Goal: Task Accomplishment & Management: Complete application form

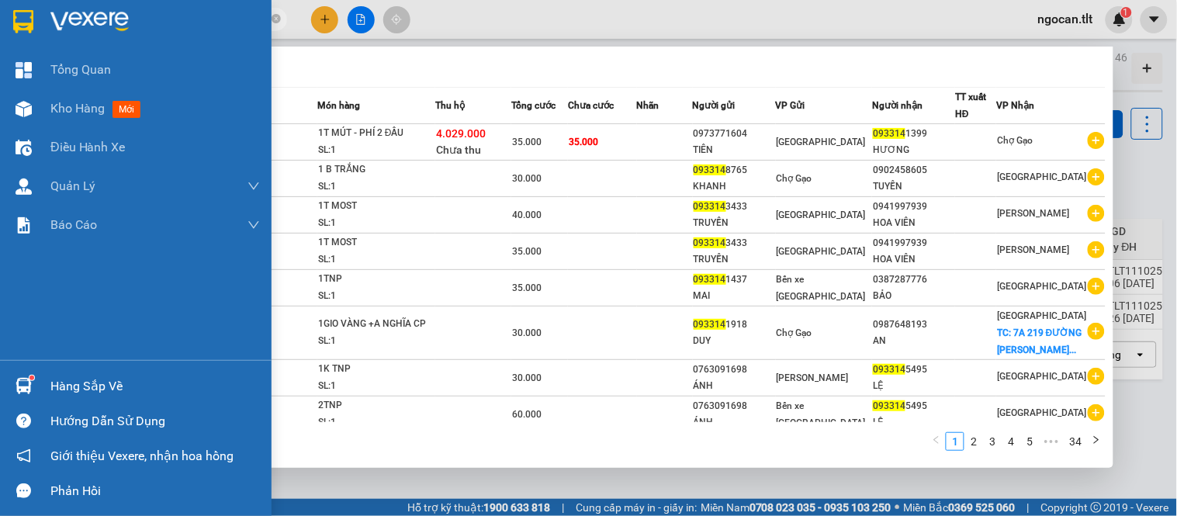
click at [47, 384] on div "Hàng sắp về" at bounding box center [136, 386] width 272 height 35
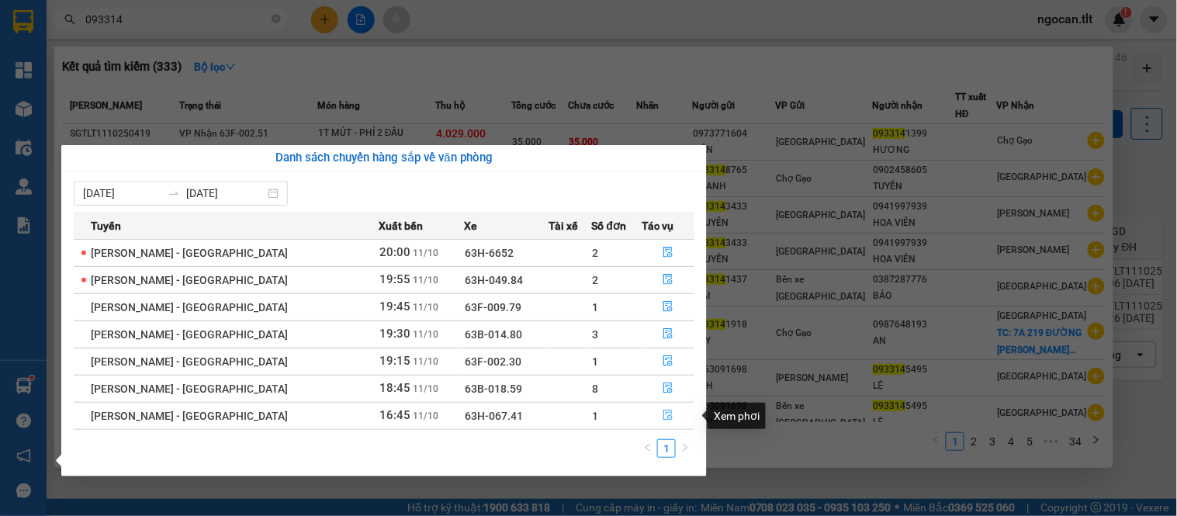
click at [663, 413] on icon "file-done" at bounding box center [668, 415] width 11 height 11
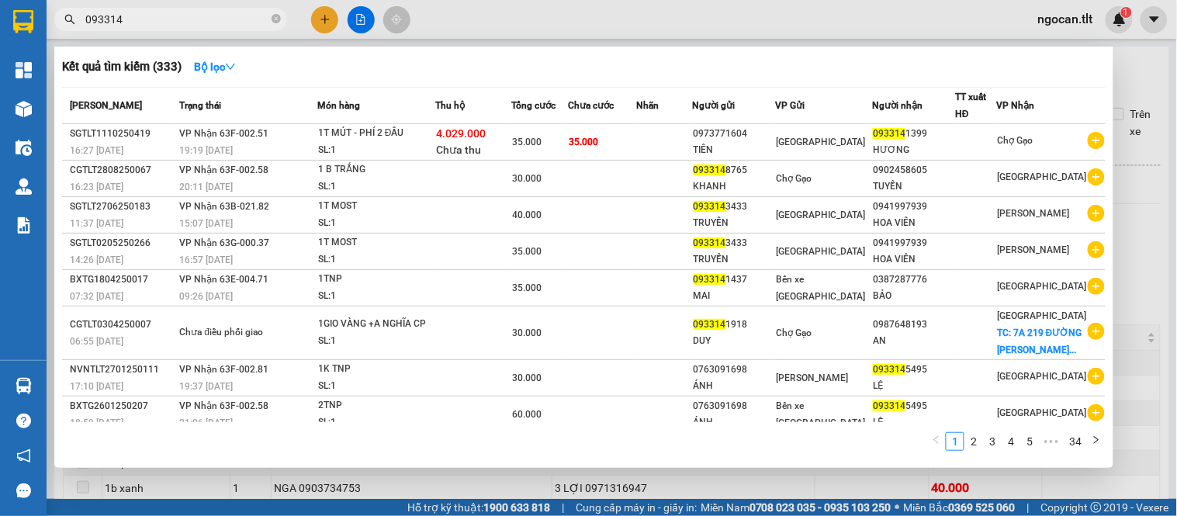
click at [602, 487] on div at bounding box center [588, 258] width 1177 height 516
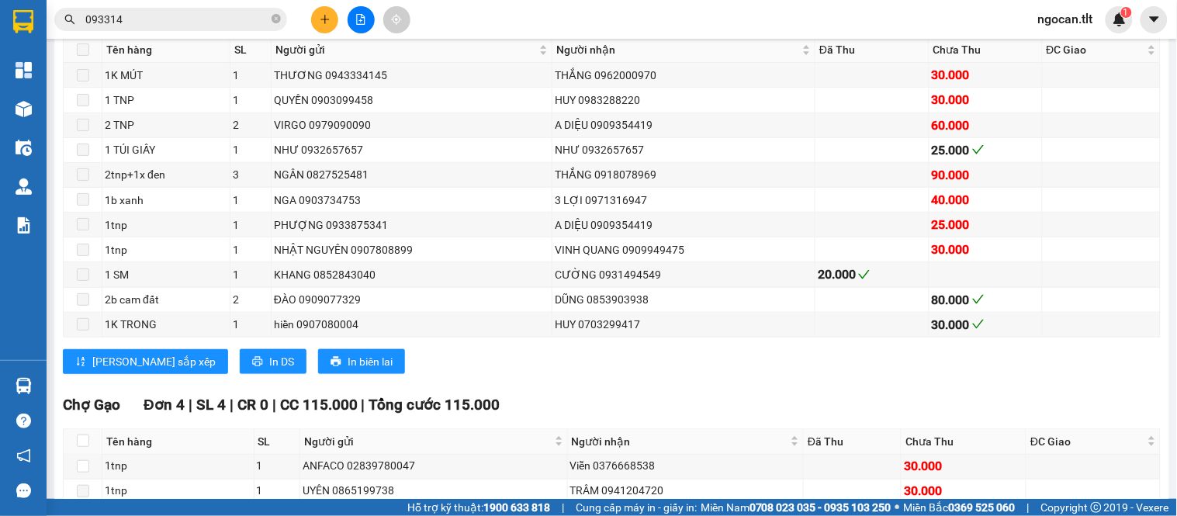
scroll to position [441, 0]
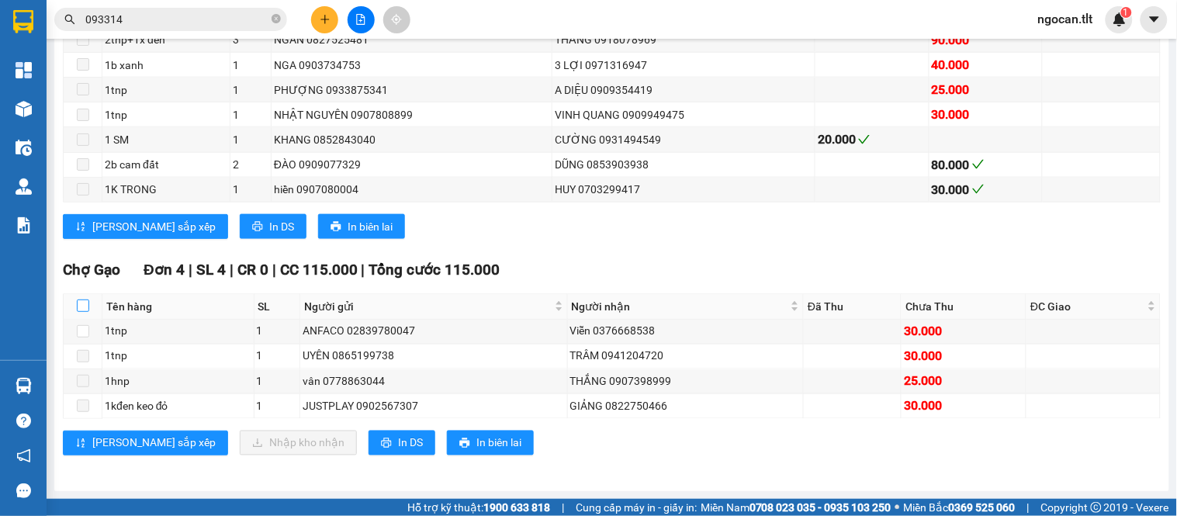
click at [87, 303] on input "checkbox" at bounding box center [83, 306] width 12 height 12
checkbox input "true"
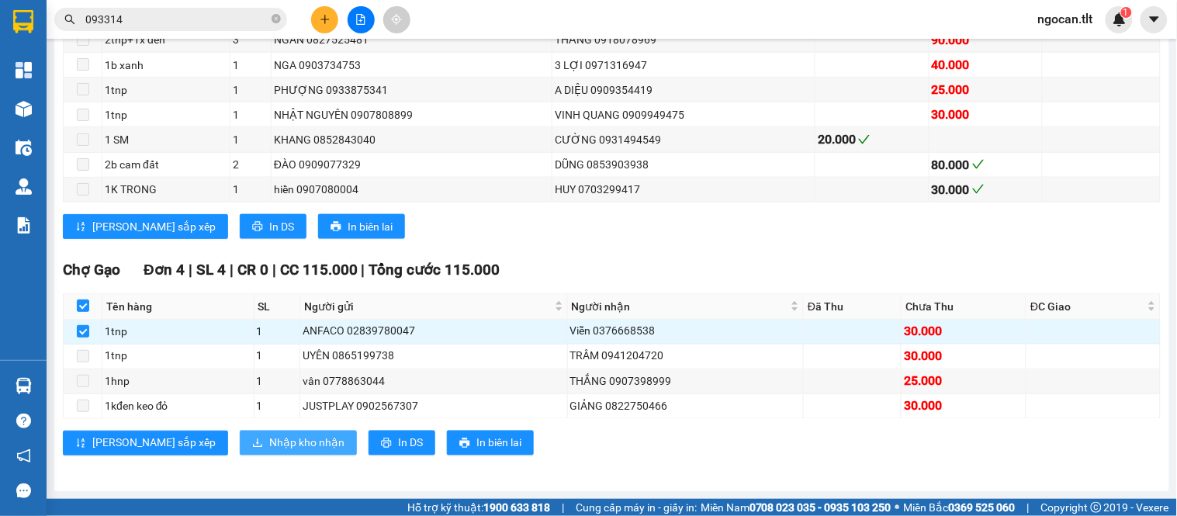
click at [240, 453] on button "Nhập kho nhận" at bounding box center [298, 443] width 117 height 25
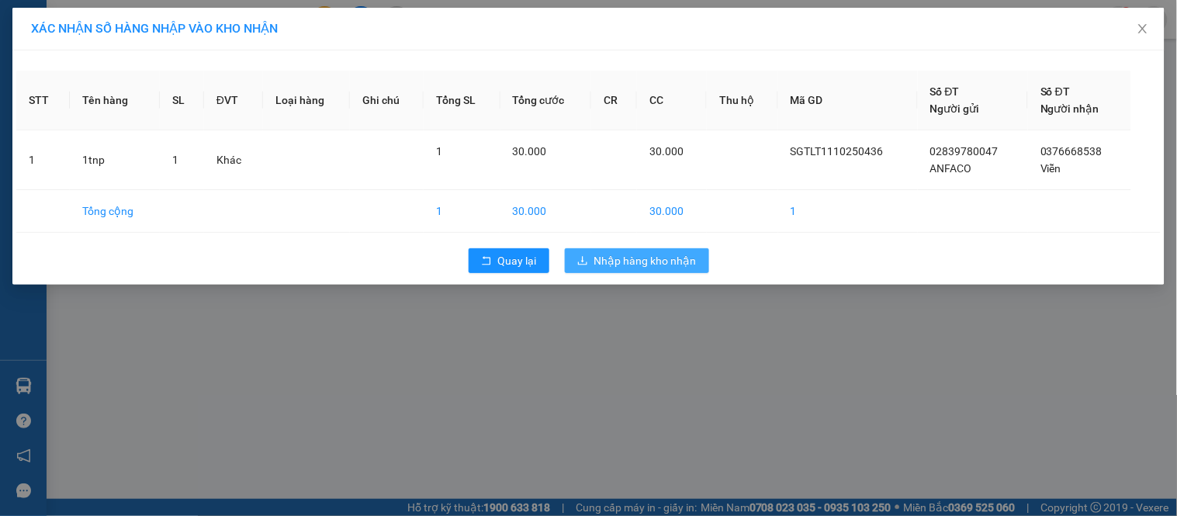
click at [635, 260] on span "Nhập hàng kho nhận" at bounding box center [646, 260] width 102 height 17
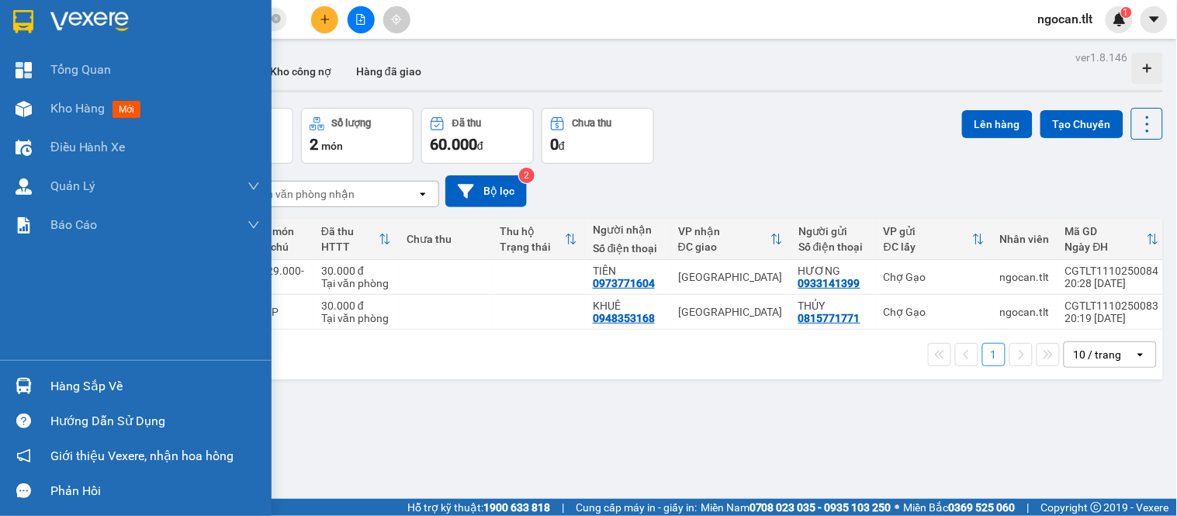
click at [78, 384] on div "Hàng sắp về" at bounding box center [155, 386] width 210 height 23
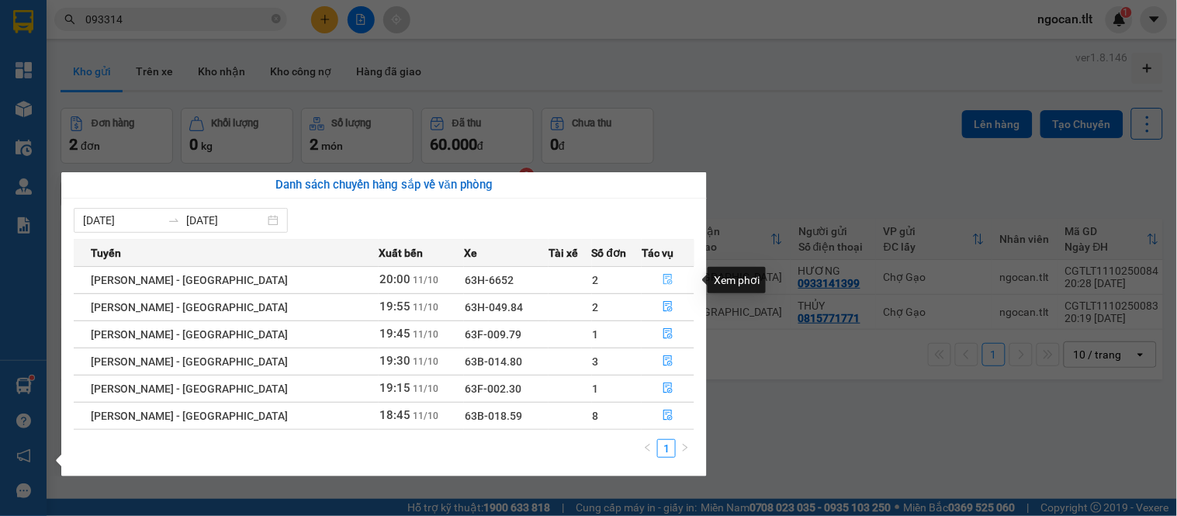
click at [663, 281] on icon "file-done" at bounding box center [668, 279] width 11 height 11
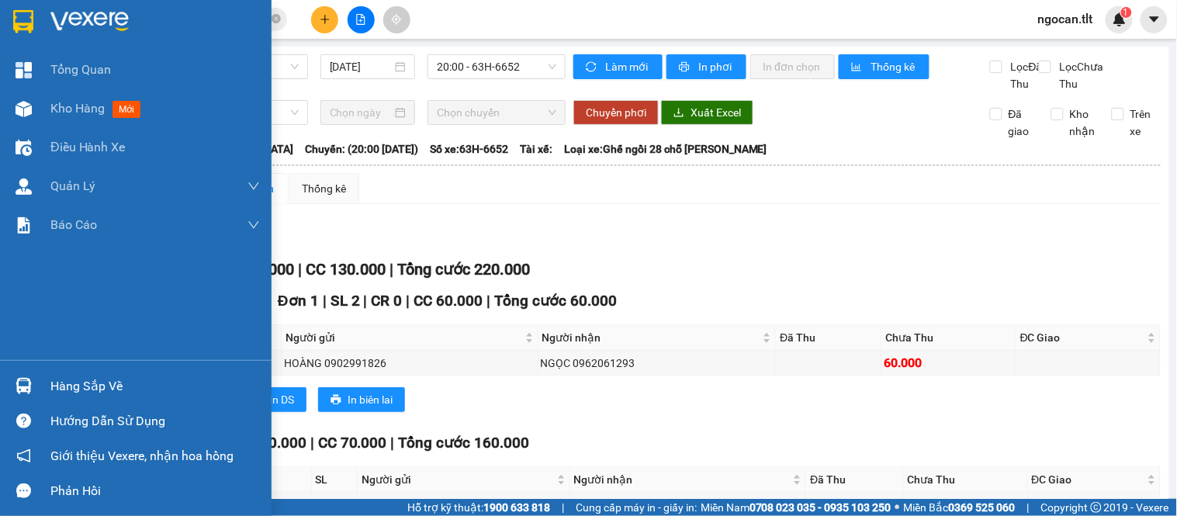
click at [73, 389] on div "Hàng sắp về" at bounding box center [155, 386] width 210 height 23
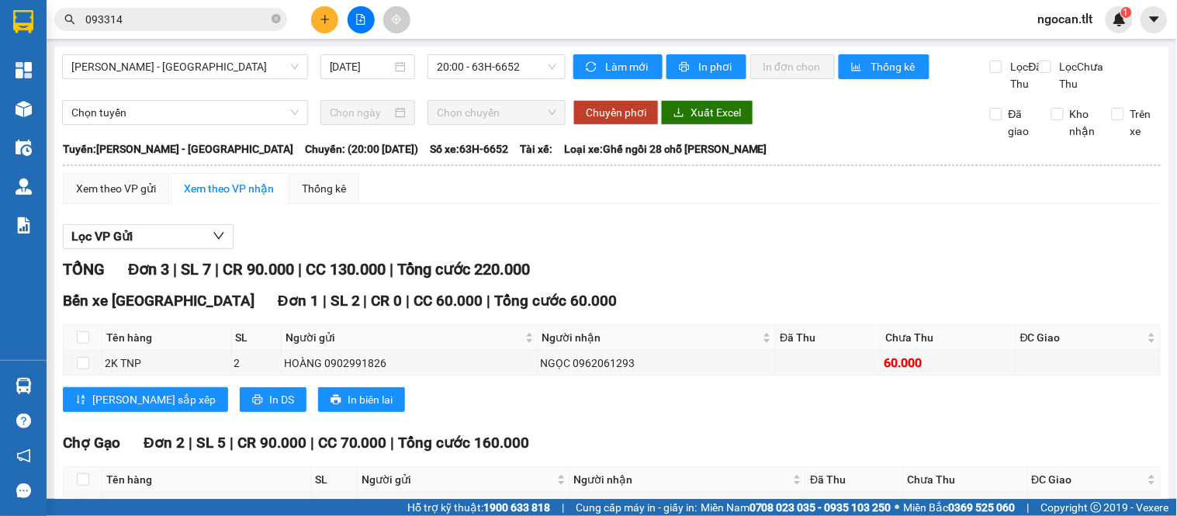
click at [894, 234] on section "Kết quả tìm kiếm ( 333 ) Bộ lọc Mã ĐH Trạng thái Món hàng Thu hộ Tổng cước Chưa…" at bounding box center [588, 258] width 1177 height 516
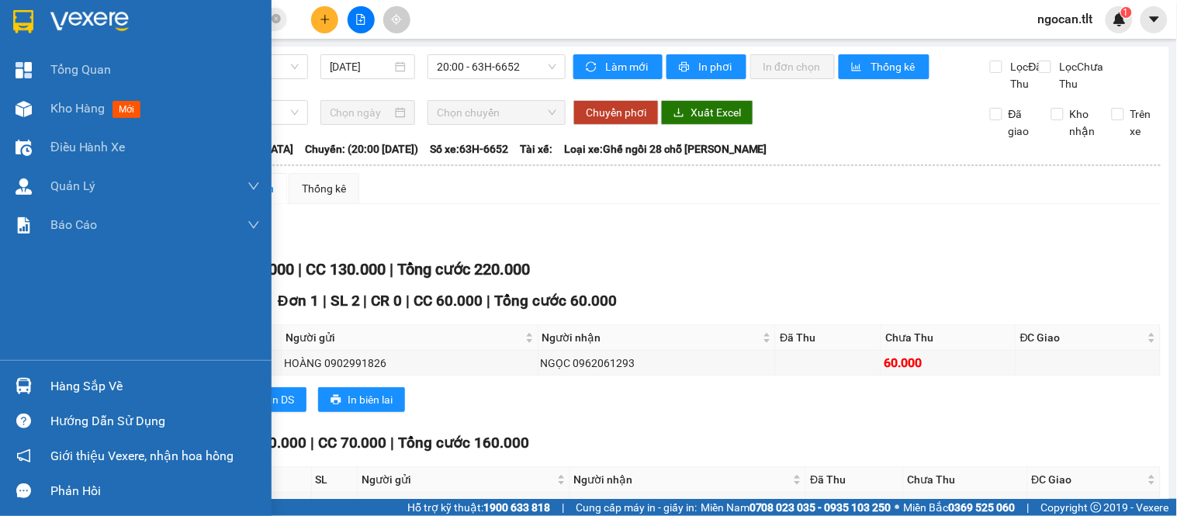
click at [56, 380] on div "Hàng sắp về" at bounding box center [155, 386] width 210 height 23
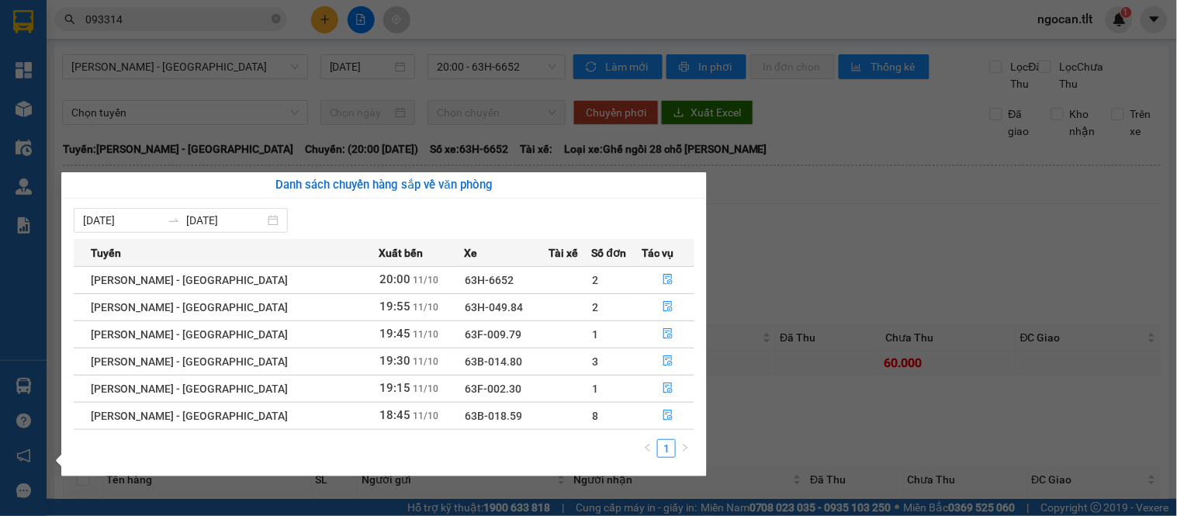
click at [213, 102] on section "Kết quả tìm kiếm ( 333 ) Bộ lọc Mã ĐH Trạng thái Món hàng Thu hộ Tổng cước Chưa…" at bounding box center [588, 258] width 1177 height 516
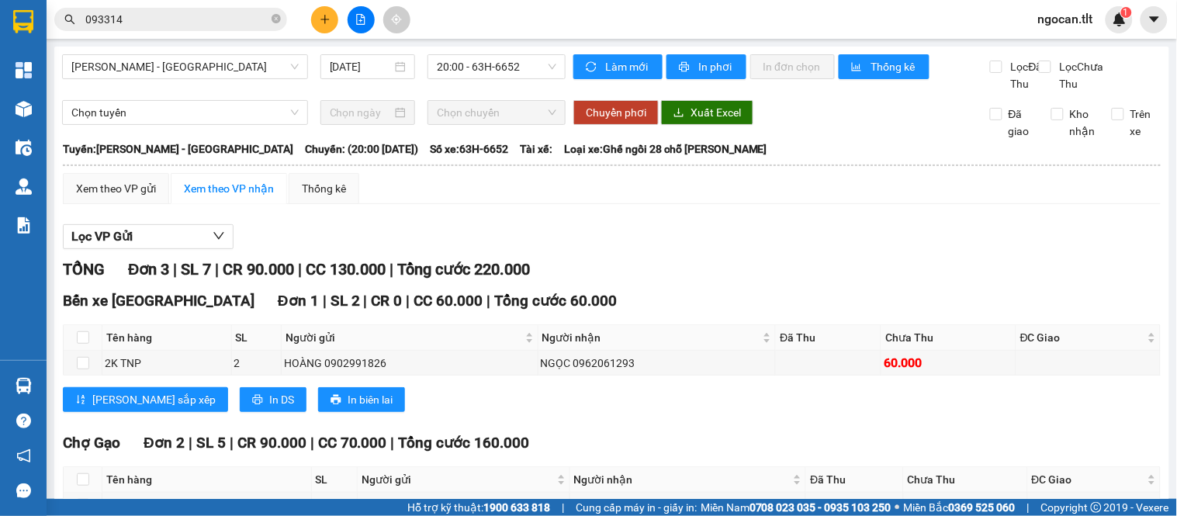
click at [276, 19] on icon "close-circle" at bounding box center [276, 18] width 9 height 9
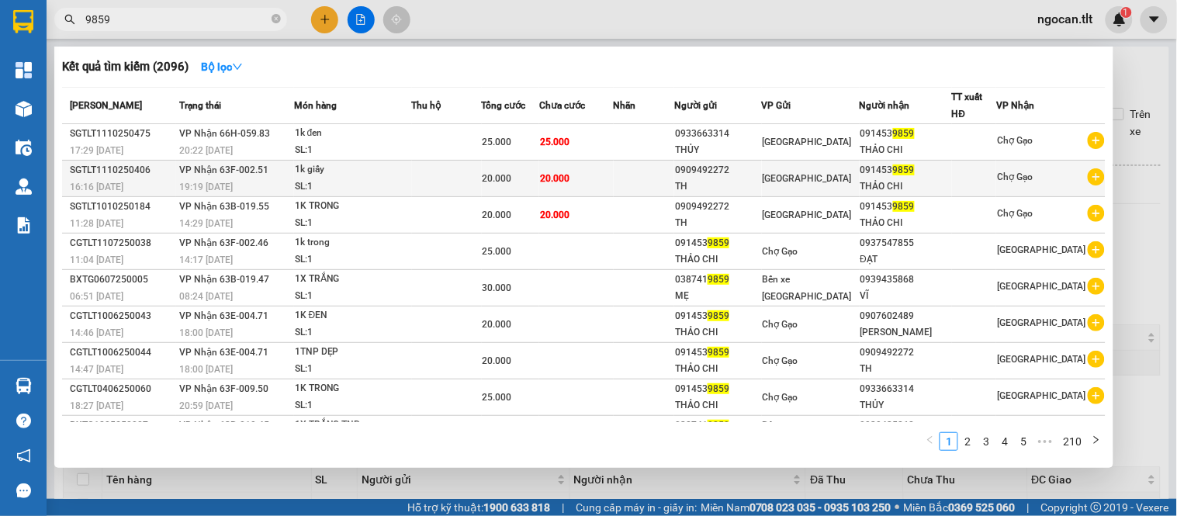
type input "9859"
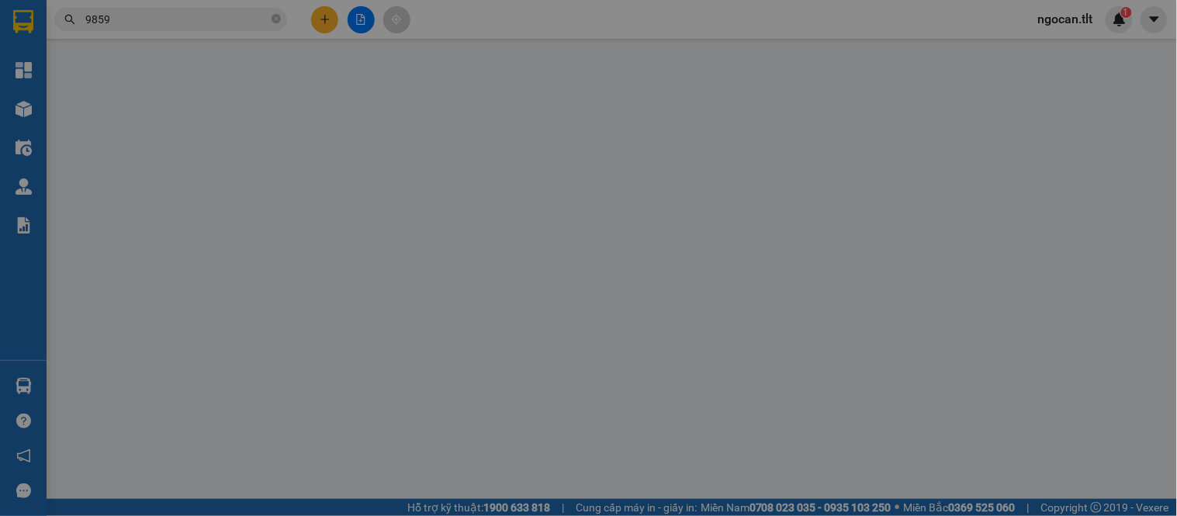
type input "0909492272"
type input "TH"
type input "0914539859"
type input "THẢO CHI"
type input "0"
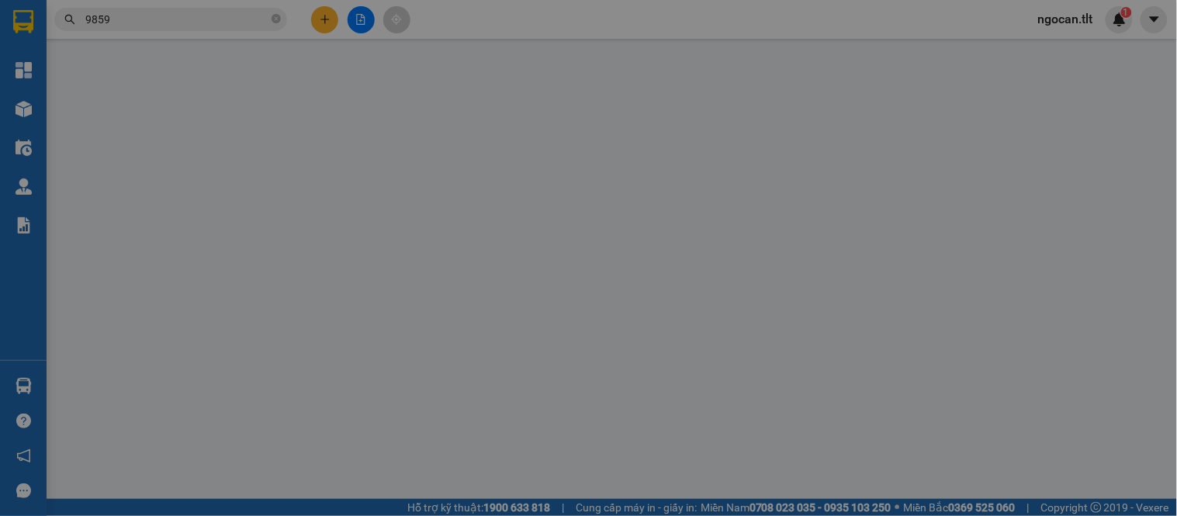
type input "20.000"
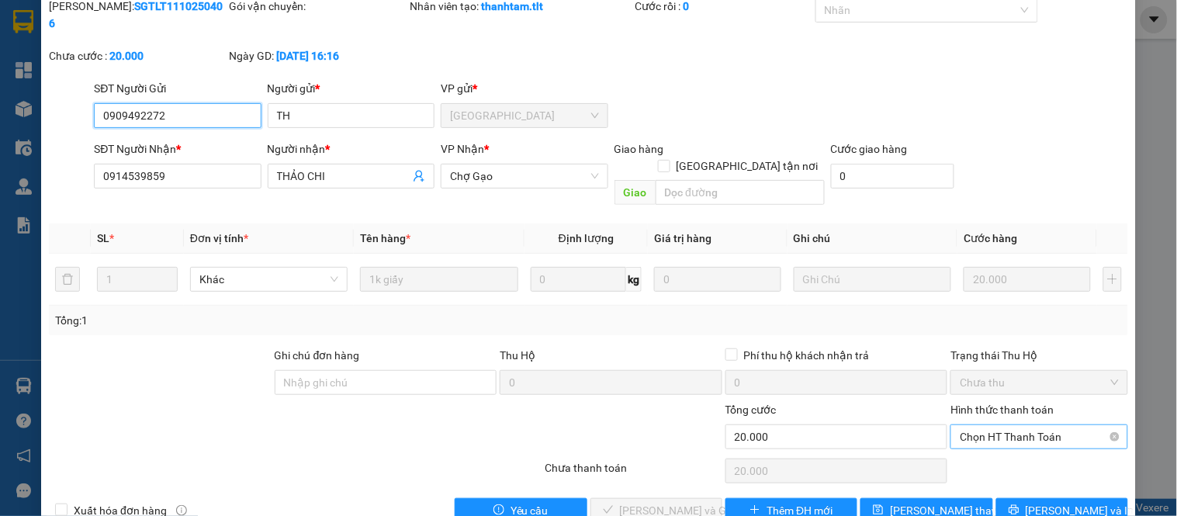
scroll to position [61, 0]
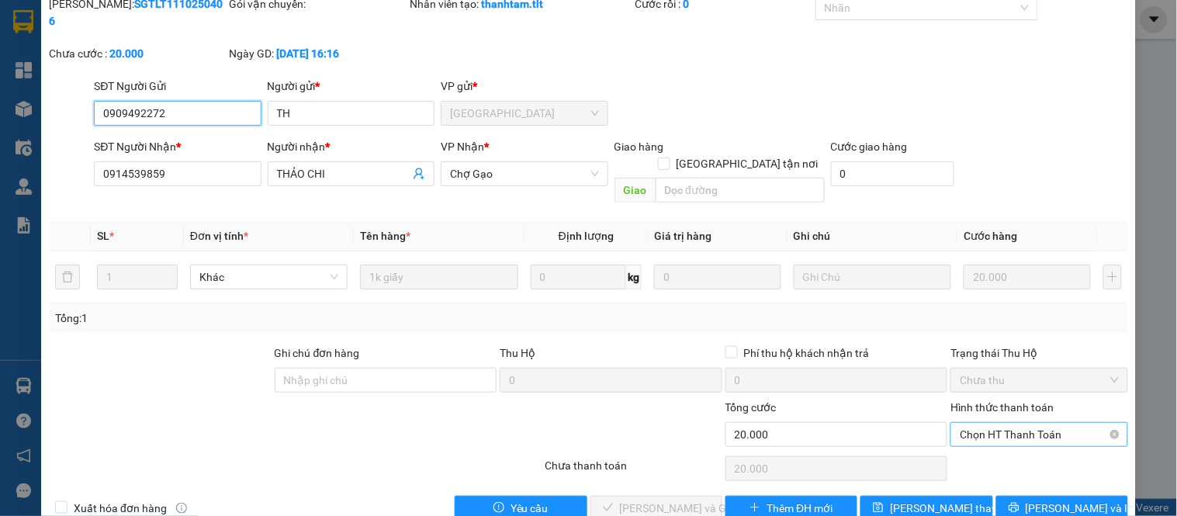
click at [1018, 423] on span "Chọn HT Thanh Toán" at bounding box center [1039, 434] width 158 height 23
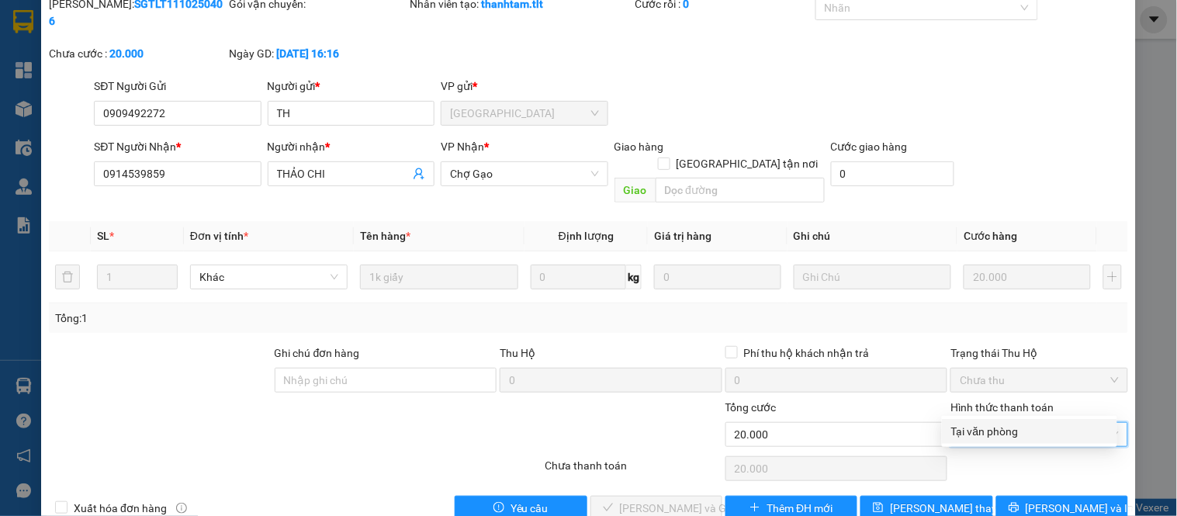
click at [992, 432] on div "Tại văn phòng" at bounding box center [1030, 431] width 157 height 17
type input "0"
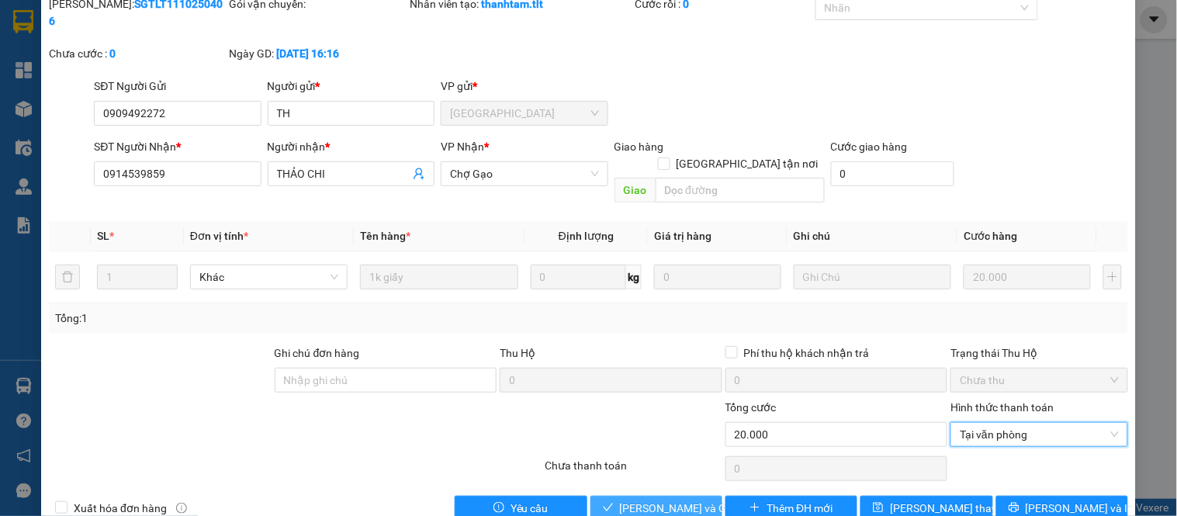
click at [683, 500] on span "[PERSON_NAME] và Giao hàng" at bounding box center [694, 508] width 149 height 17
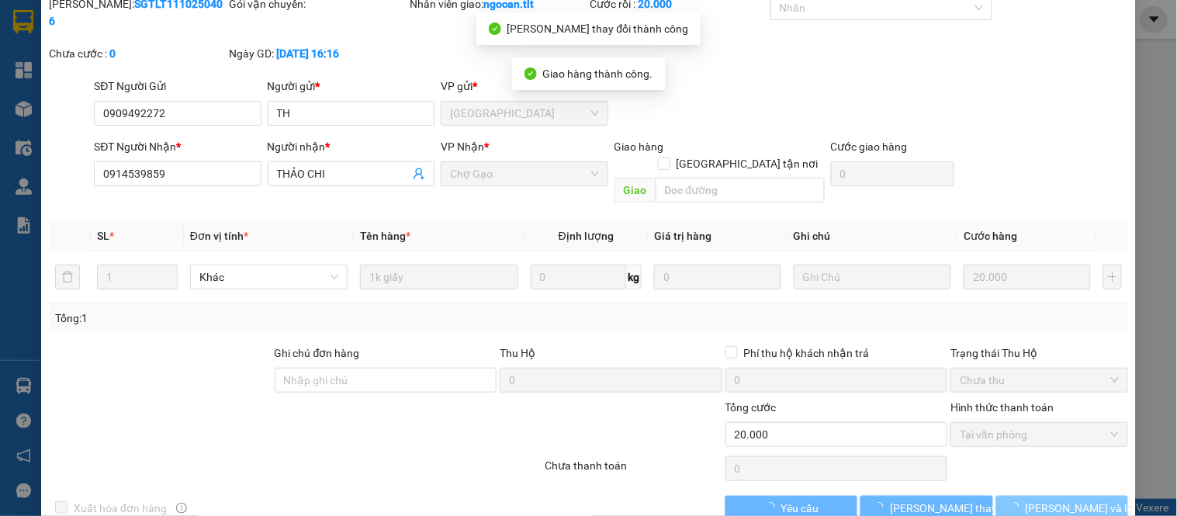
click at [1014, 496] on button "[PERSON_NAME] và In" at bounding box center [1063, 508] width 132 height 25
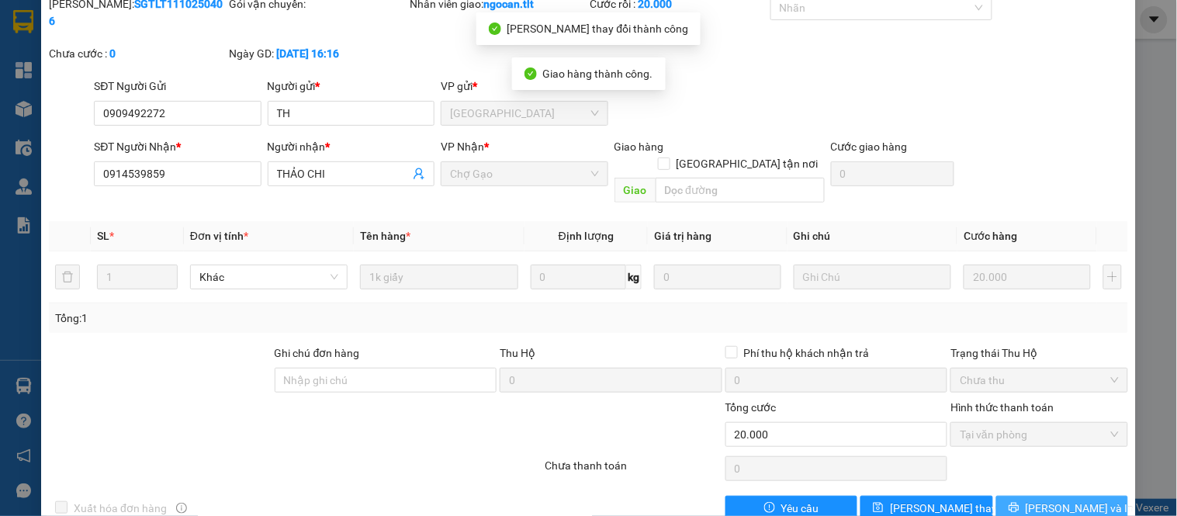
click at [1014, 496] on button "[PERSON_NAME] và In" at bounding box center [1063, 508] width 132 height 25
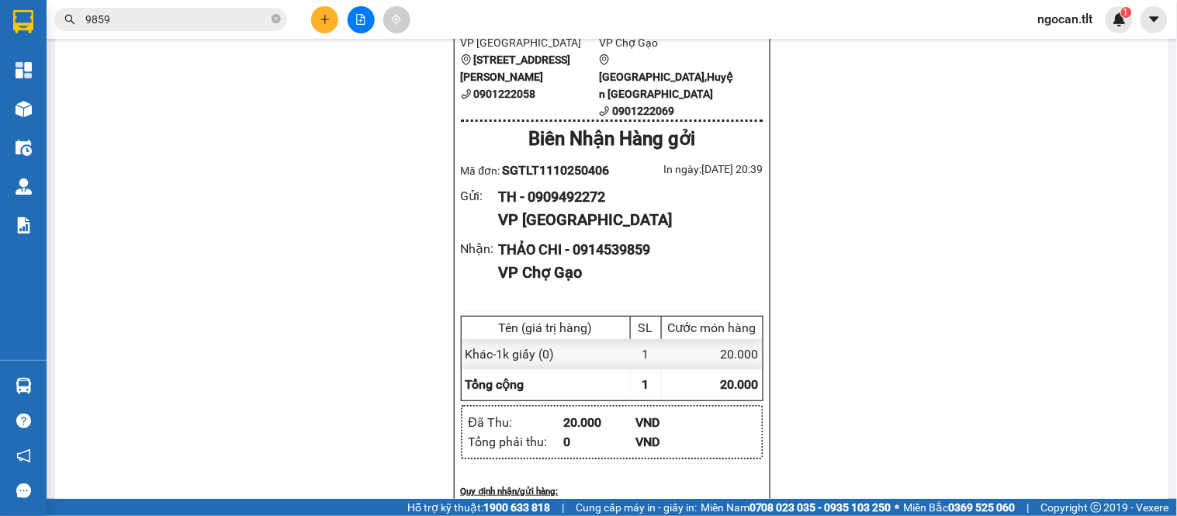
scroll to position [316, 0]
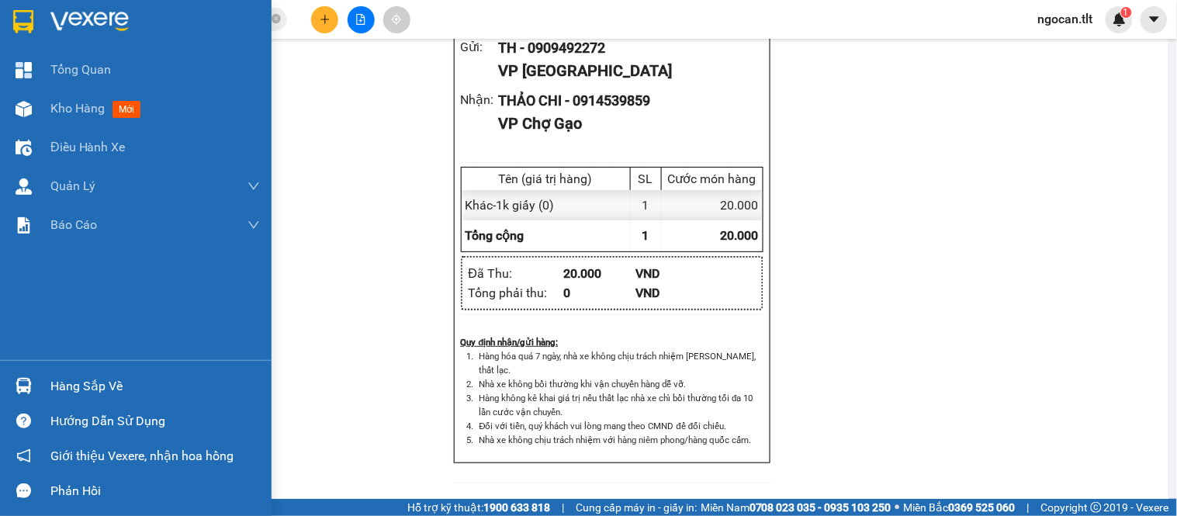
click at [106, 385] on div "Hàng sắp về" at bounding box center [155, 386] width 210 height 23
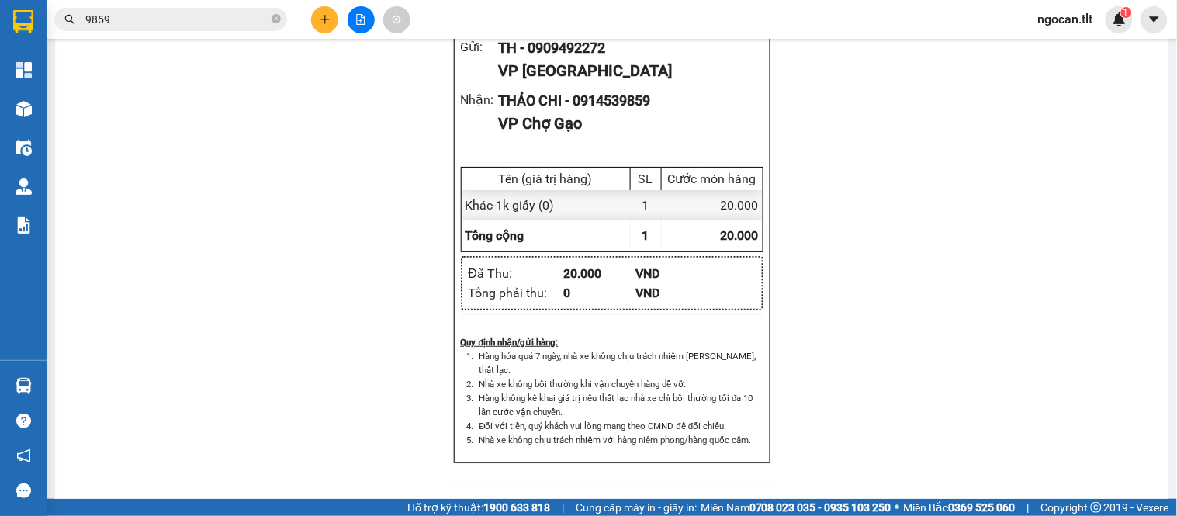
click at [992, 96] on section "Kết quả tìm kiếm ( 2096 ) Bộ lọc Mã ĐH Trạng thái Món hàng Thu hộ Tổng cước Chư…" at bounding box center [588, 258] width 1177 height 516
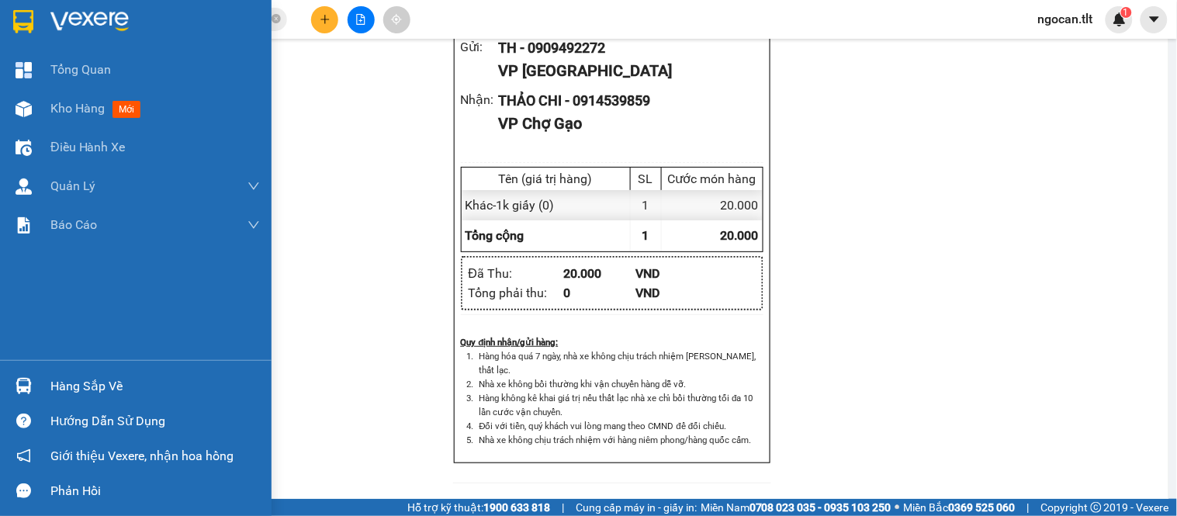
click at [70, 378] on div "Hàng sắp về" at bounding box center [155, 386] width 210 height 23
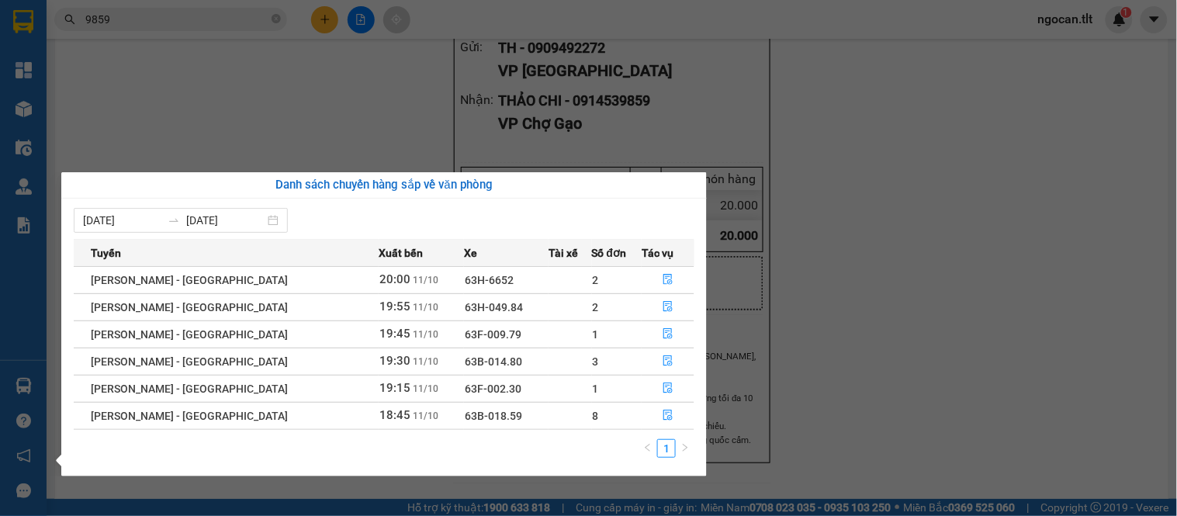
click at [1049, 168] on section "Kết quả tìm kiếm ( 2096 ) Bộ lọc Mã ĐH Trạng thái Món hàng Thu hộ Tổng cước Chư…" at bounding box center [588, 258] width 1177 height 516
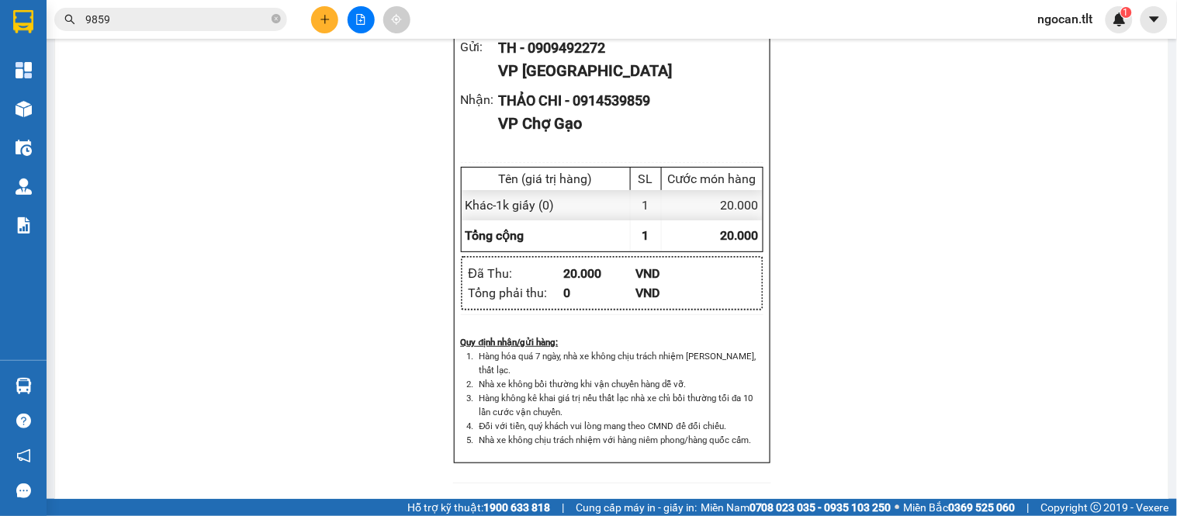
click at [273, 11] on span at bounding box center [276, 19] width 9 height 17
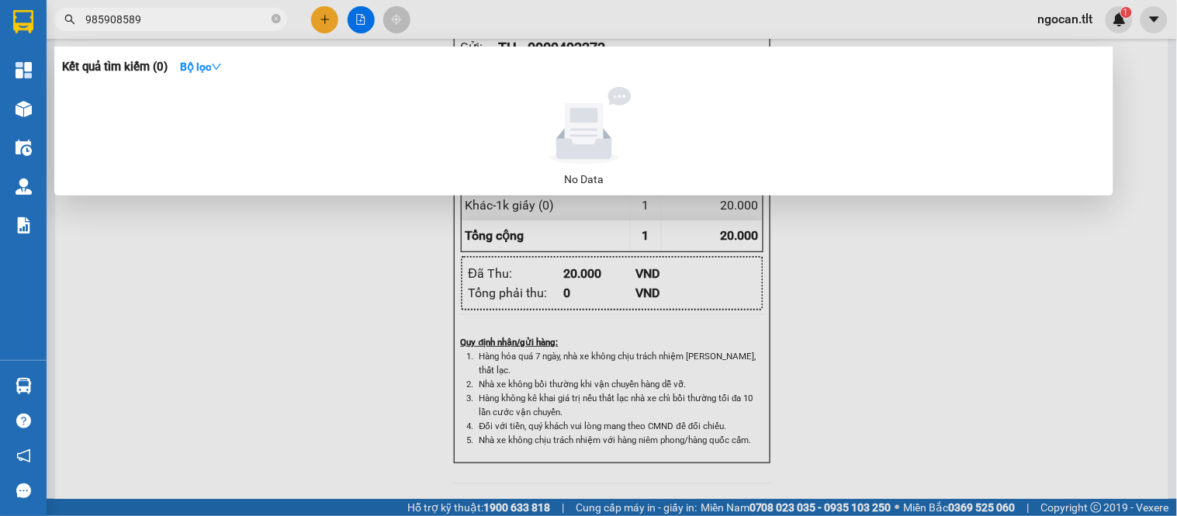
type input "9859085899"
click at [276, 20] on icon "close-circle" at bounding box center [276, 18] width 9 height 9
click at [109, 18] on input "0859899" at bounding box center [176, 19] width 183 height 17
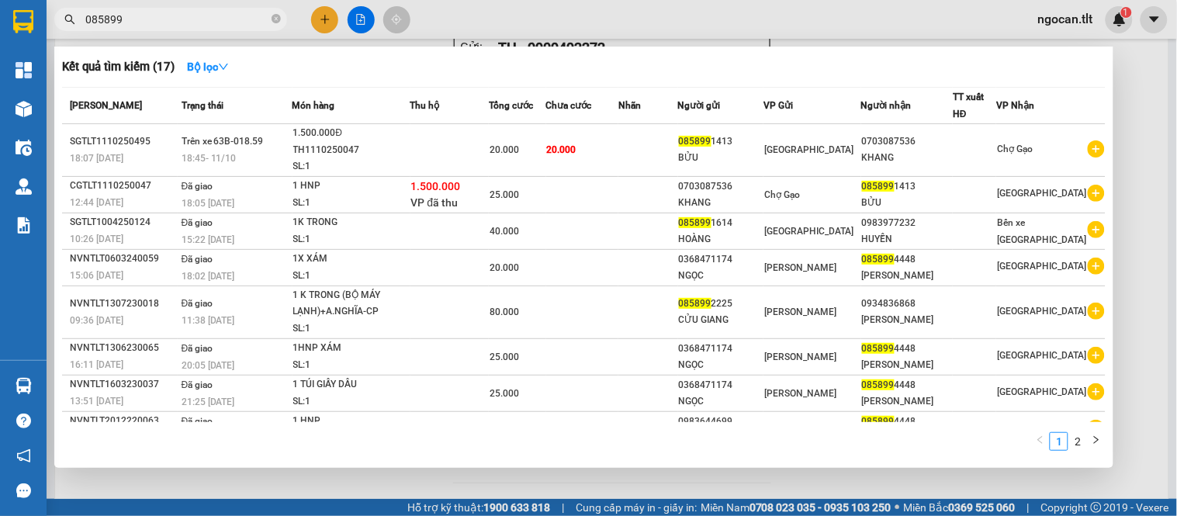
click at [156, 18] on input "085899" at bounding box center [176, 19] width 183 height 17
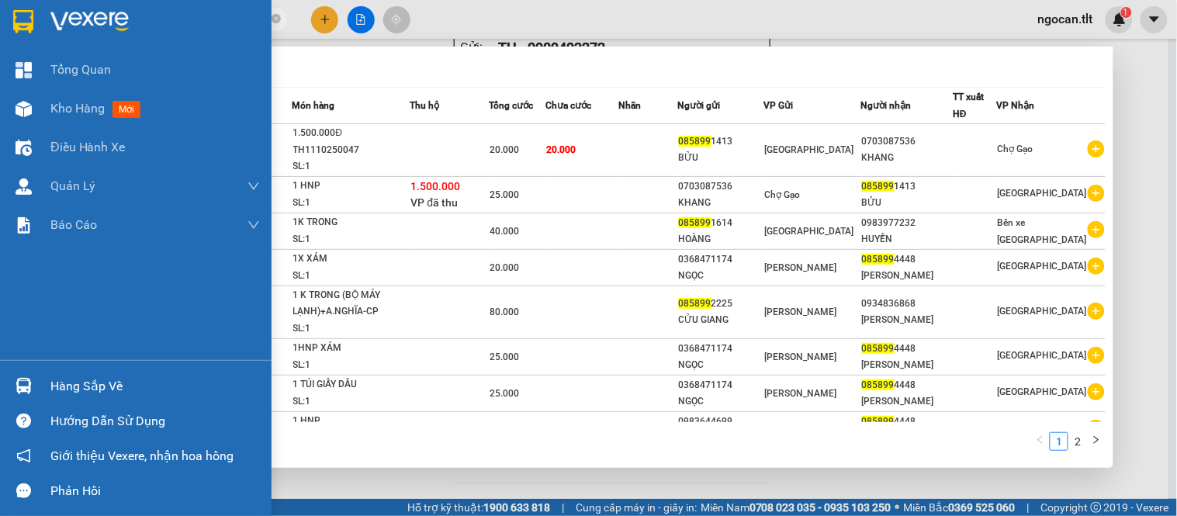
type input "085899"
click at [43, 380] on div "Hàng sắp về" at bounding box center [136, 386] width 272 height 35
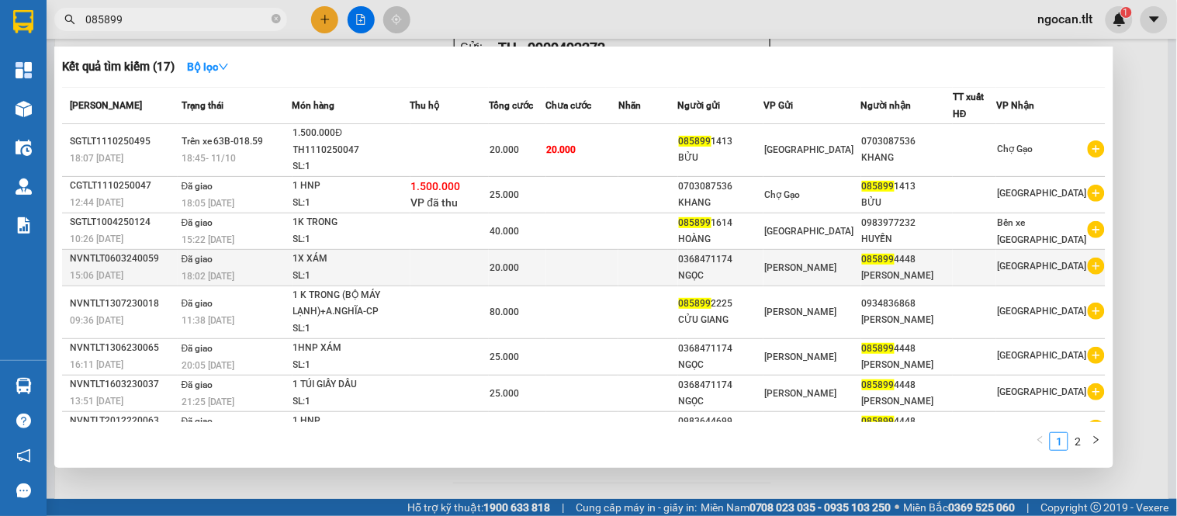
drag, startPoint x: 779, startPoint y: 242, endPoint x: 446, endPoint y: 3, distance: 409.9
click at [773, 234] on section "Kết quả tìm kiếm ( 17 ) Bộ lọc Mã ĐH Trạng thái Món hàng Thu hộ Tổng cước Chưa …" at bounding box center [588, 258] width 1177 height 516
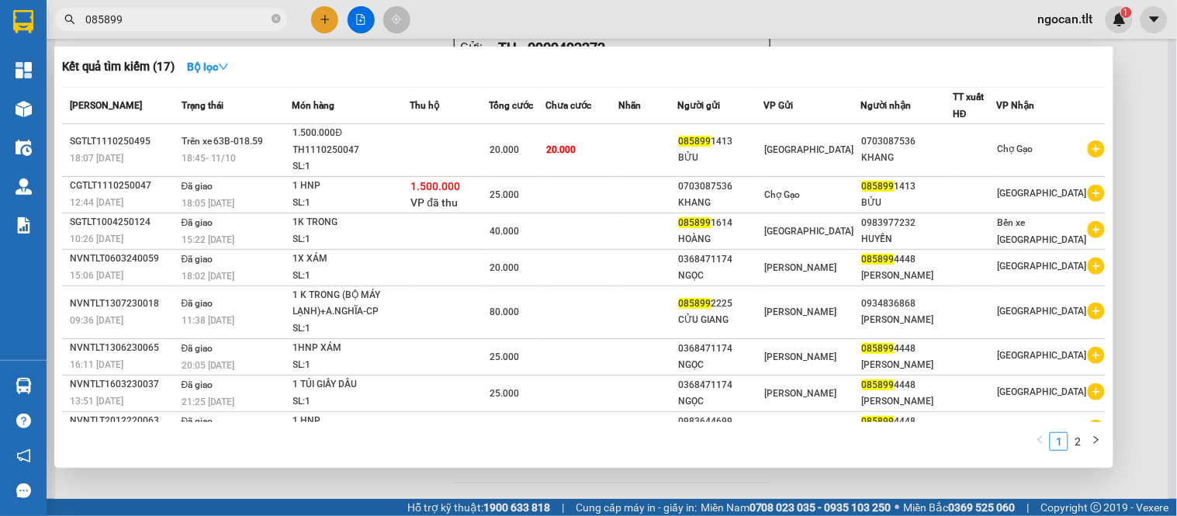
click at [276, 18] on icon "close-circle" at bounding box center [276, 18] width 9 height 9
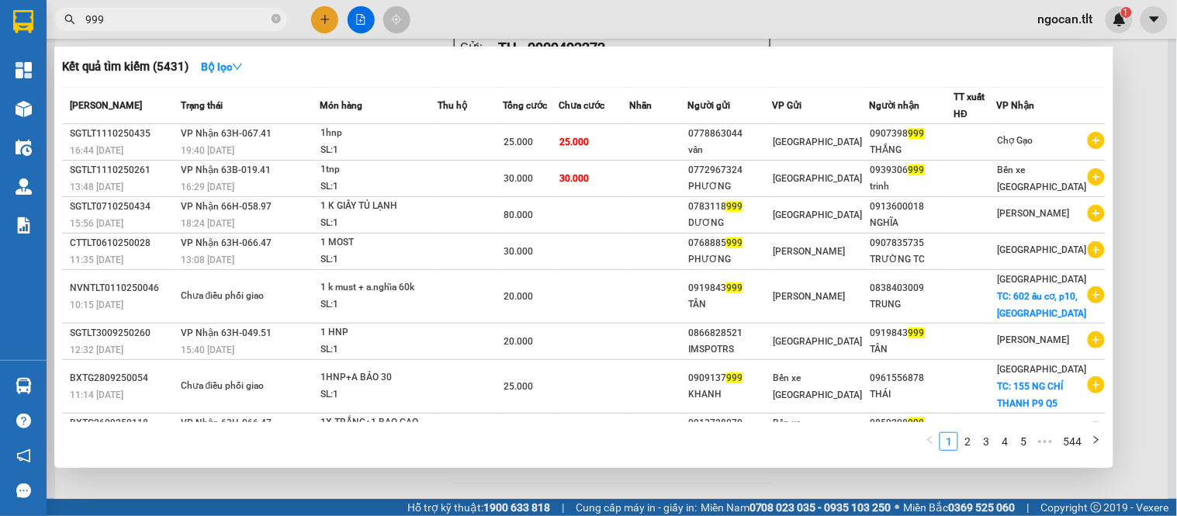
type input "999"
click at [239, 66] on icon "down" at bounding box center [237, 66] width 11 height 11
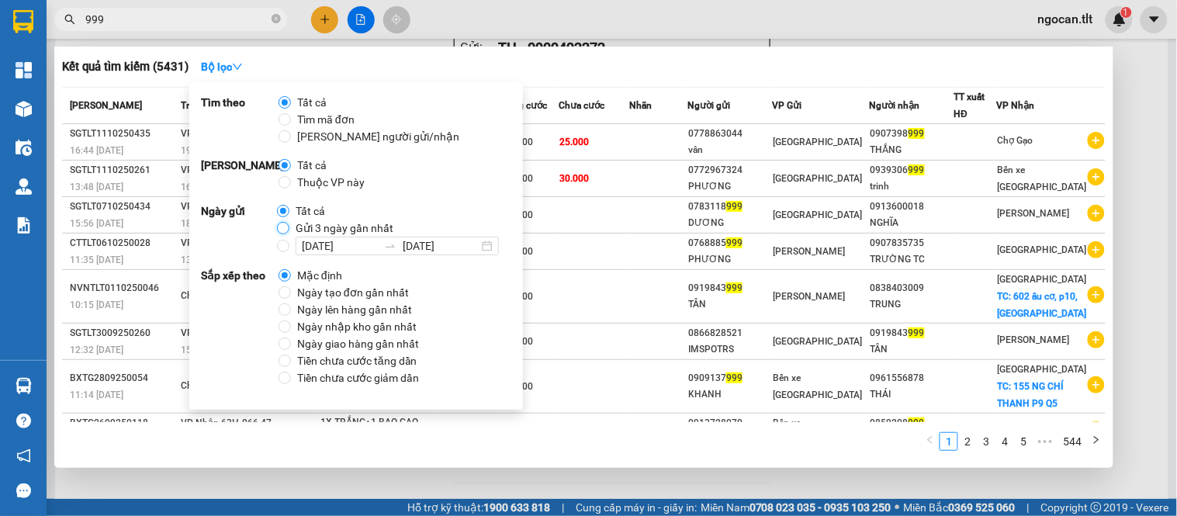
click at [285, 228] on input "Gửi 3 ngày gần nhất" at bounding box center [283, 228] width 12 height 12
radio input "true"
radio input "false"
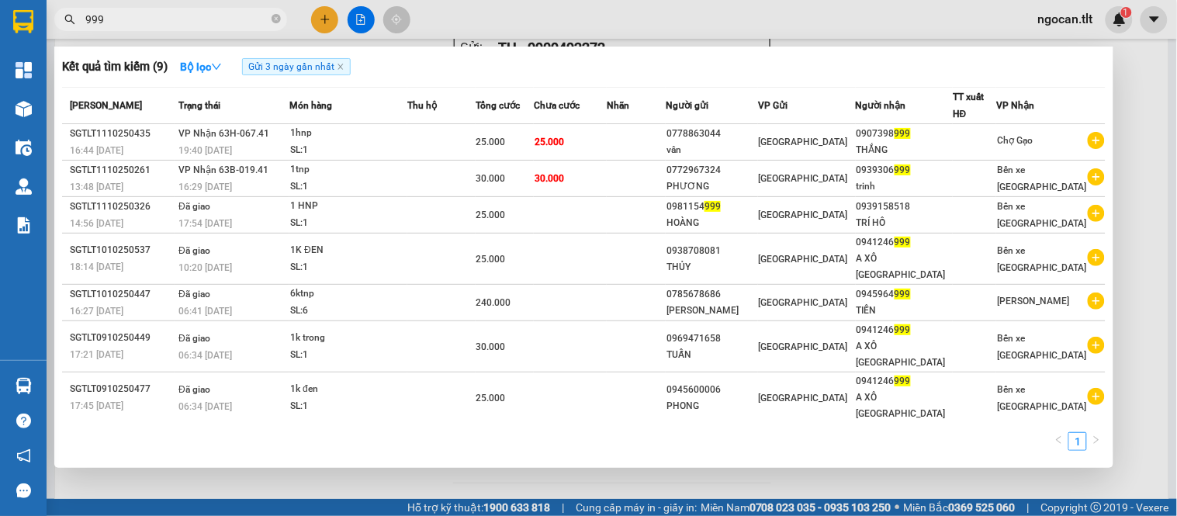
click at [606, 88] on th "Chưa cước" at bounding box center [570, 106] width 72 height 36
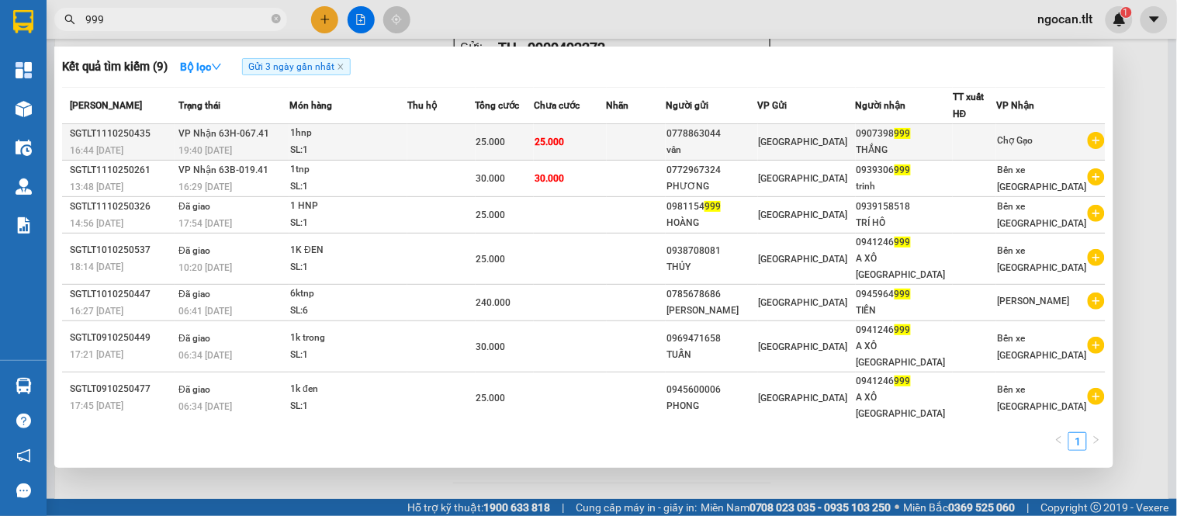
click at [534, 149] on div "25.000" at bounding box center [505, 141] width 57 height 17
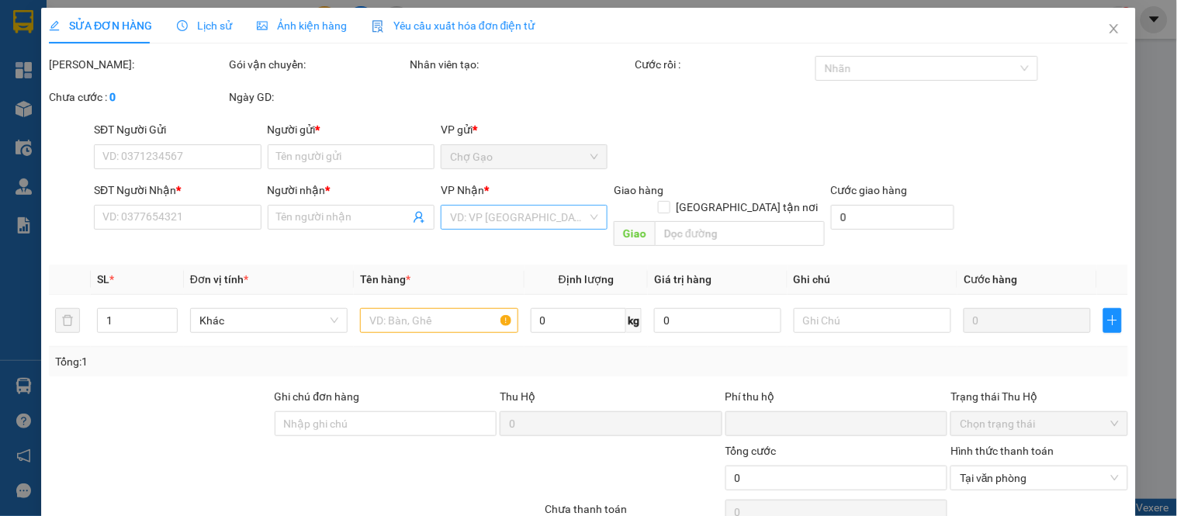
type input "0778863044"
type input "vân"
type input "0907398999"
type input "THẮNG"
type input "0"
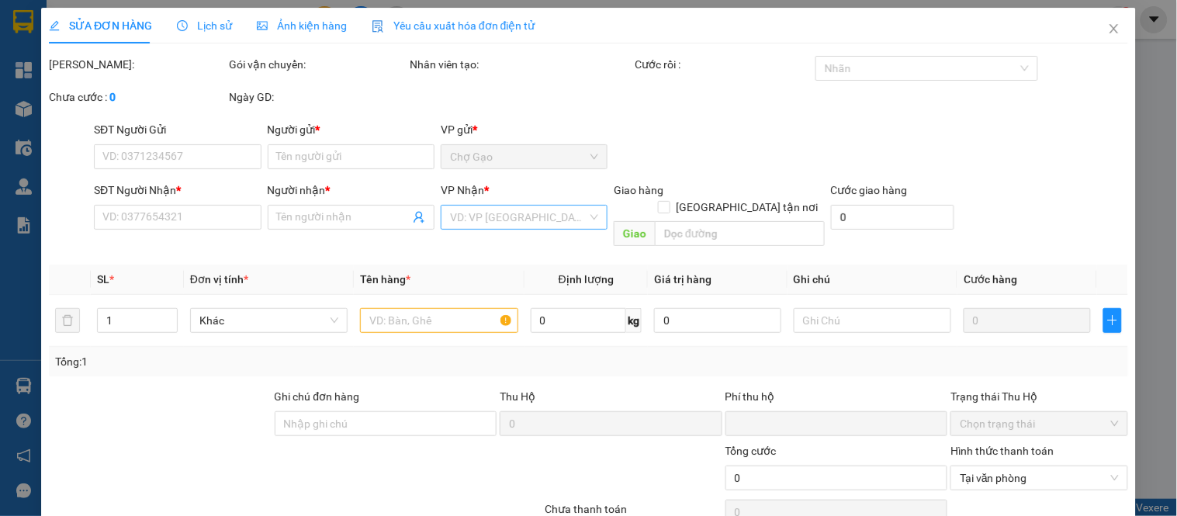
type input "25.000"
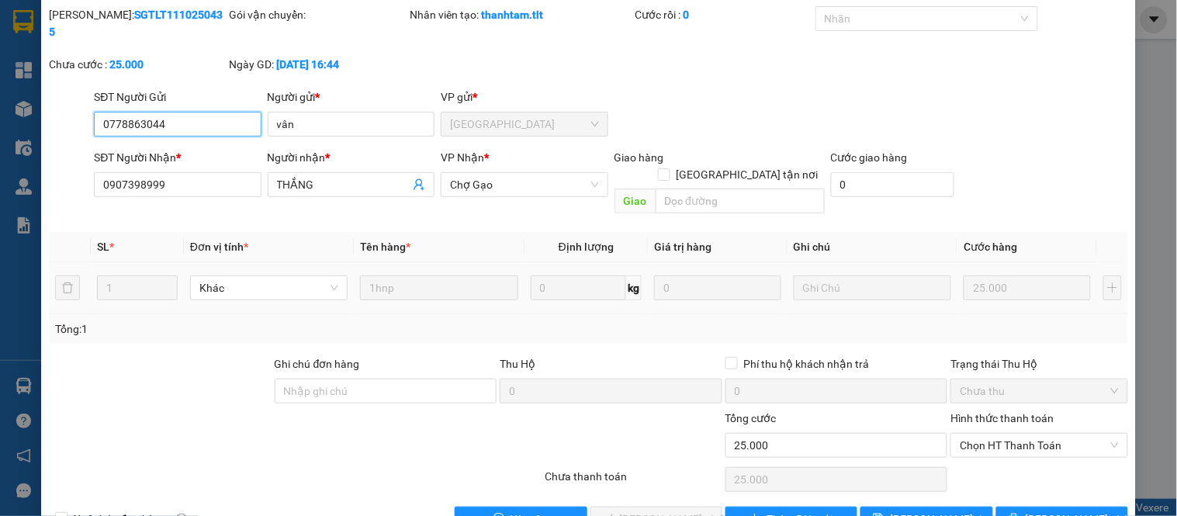
scroll to position [61, 0]
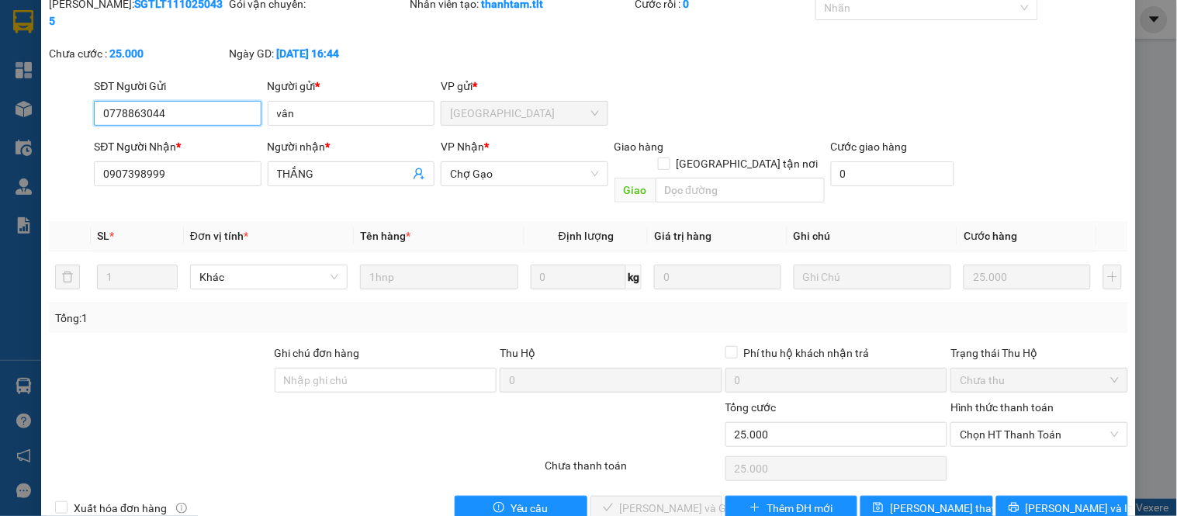
click at [997, 423] on span "Chọn HT Thanh Toán" at bounding box center [1039, 434] width 158 height 23
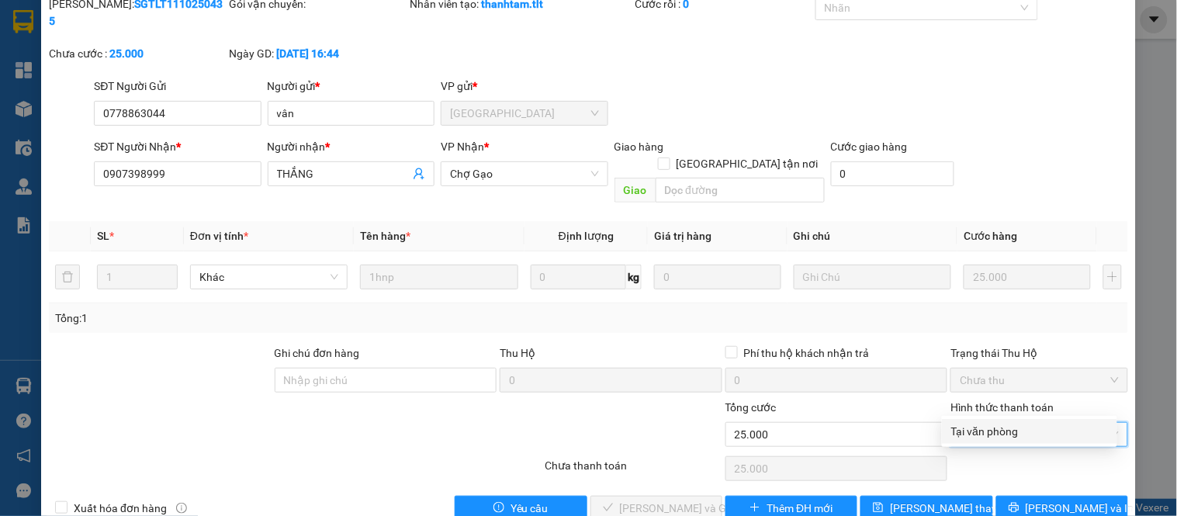
click at [1007, 437] on div "Tại văn phòng" at bounding box center [1030, 431] width 157 height 17
type input "0"
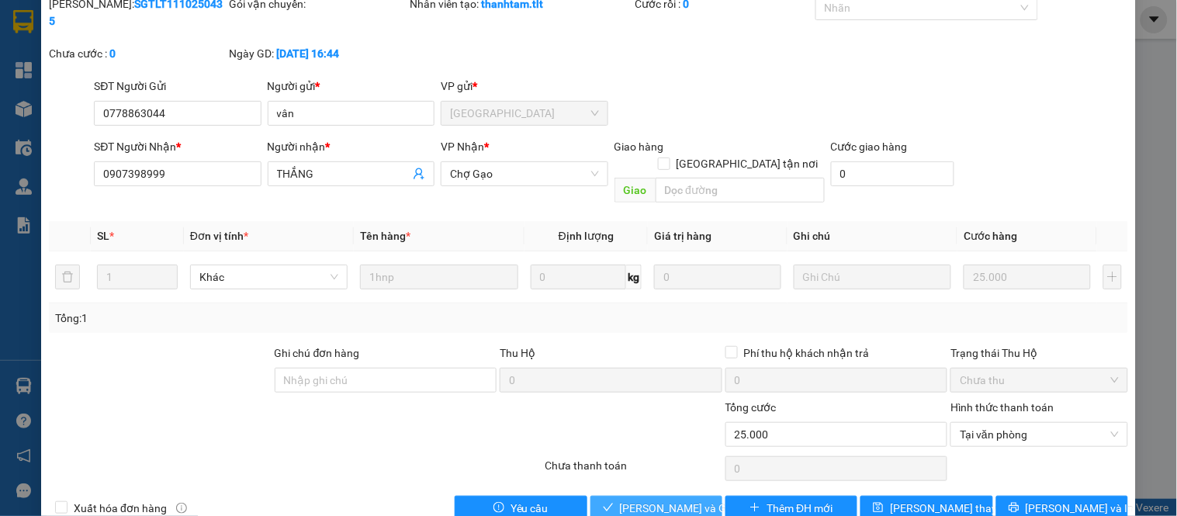
click at [632, 500] on span "[PERSON_NAME] và Giao hàng" at bounding box center [694, 508] width 149 height 17
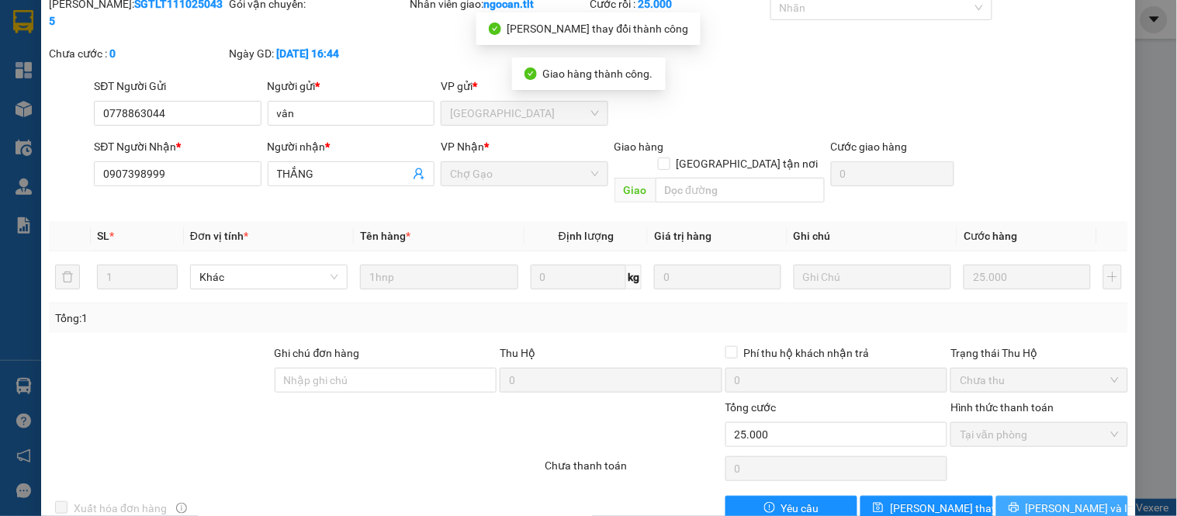
click at [1049, 500] on span "[PERSON_NAME] và In" at bounding box center [1080, 508] width 109 height 17
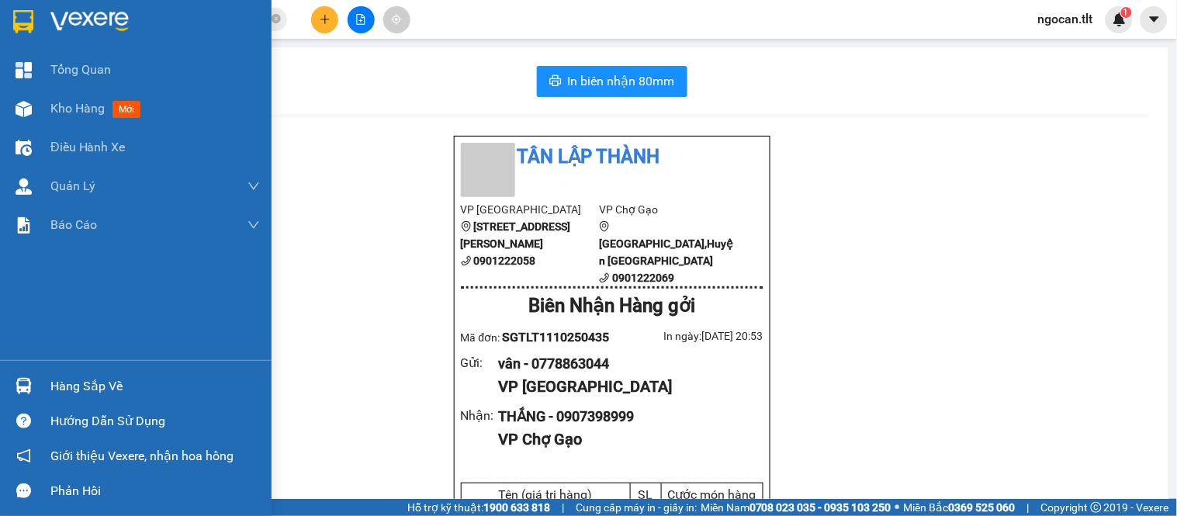
click at [73, 381] on div "Hàng sắp về" at bounding box center [155, 386] width 210 height 23
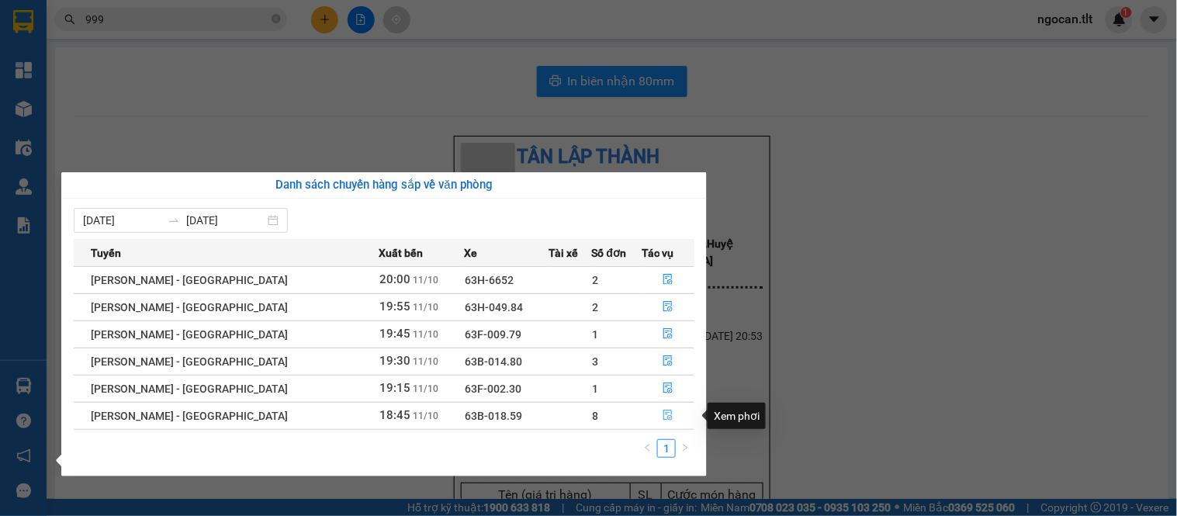
click at [663, 416] on icon "file-done" at bounding box center [668, 415] width 11 height 11
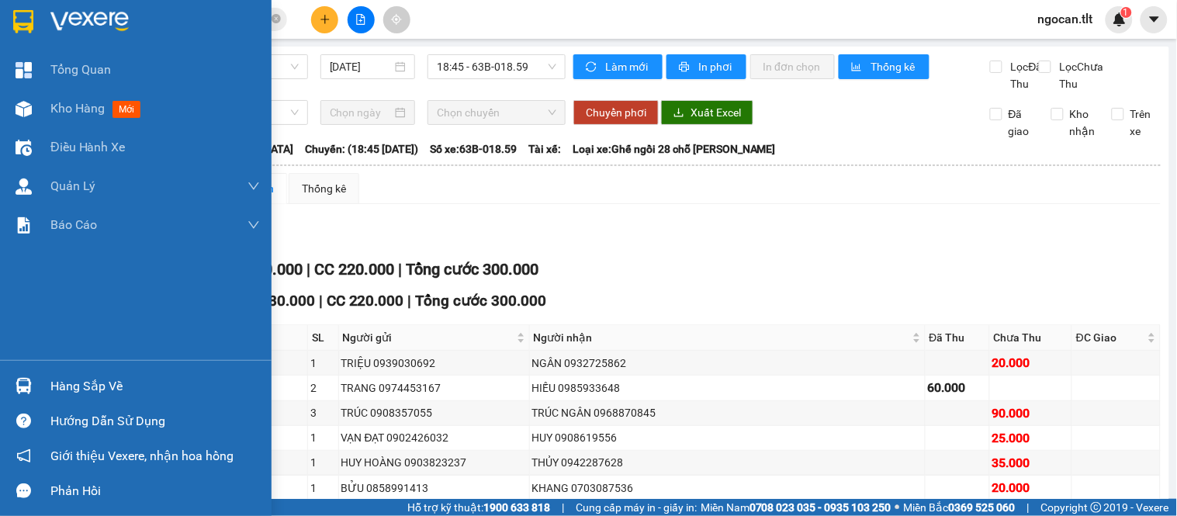
click at [51, 391] on div "Hàng sắp về" at bounding box center [155, 386] width 210 height 23
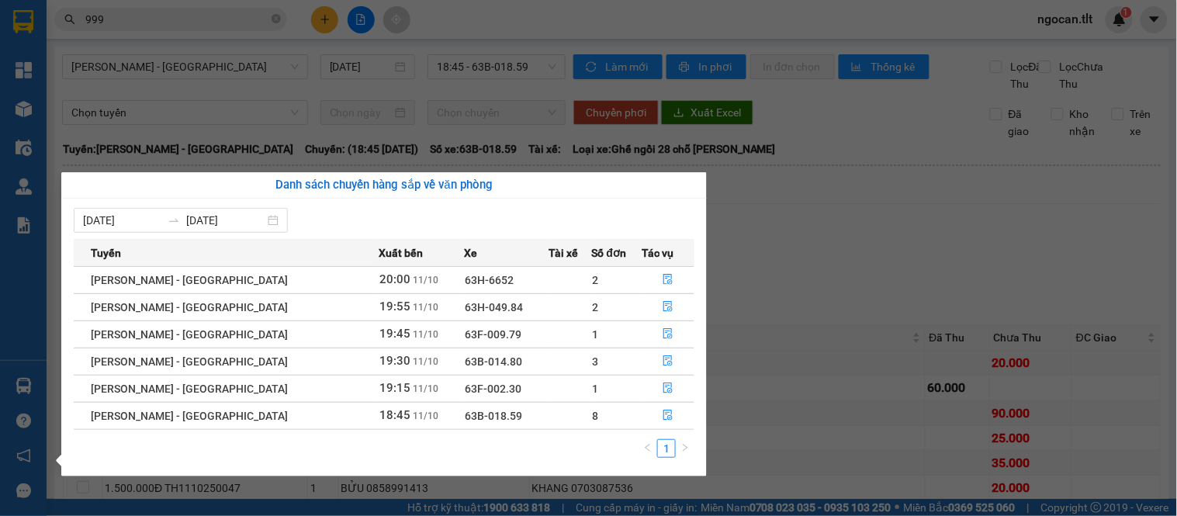
click at [777, 187] on section "Kết quả tìm kiếm ( 9 ) Bộ lọc Gửi 3 ngày gần nhất Mã ĐH Trạng thái Món hàng Thu…" at bounding box center [588, 258] width 1177 height 516
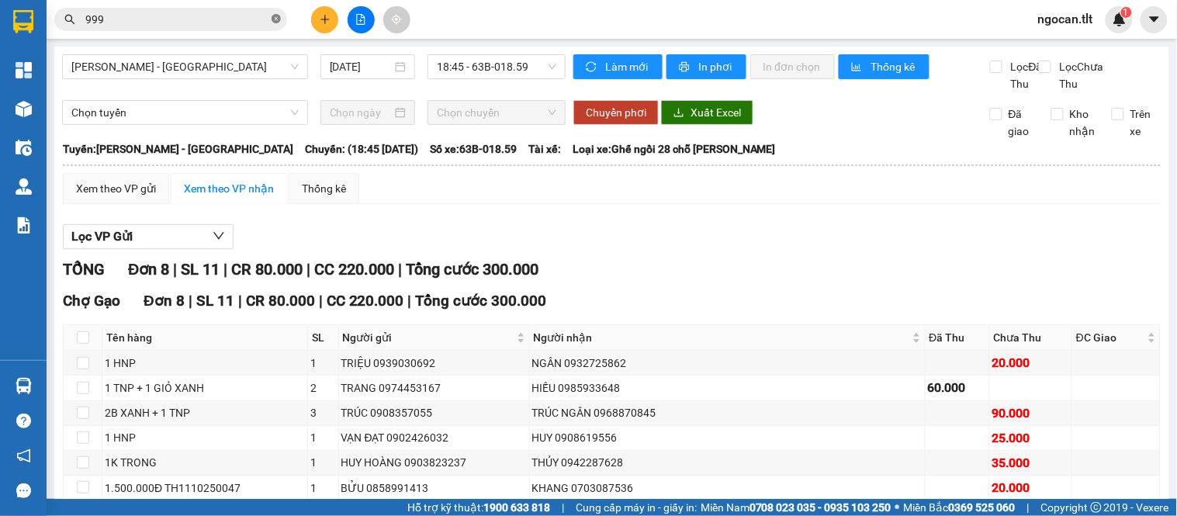
click at [275, 17] on icon "close-circle" at bounding box center [276, 18] width 9 height 9
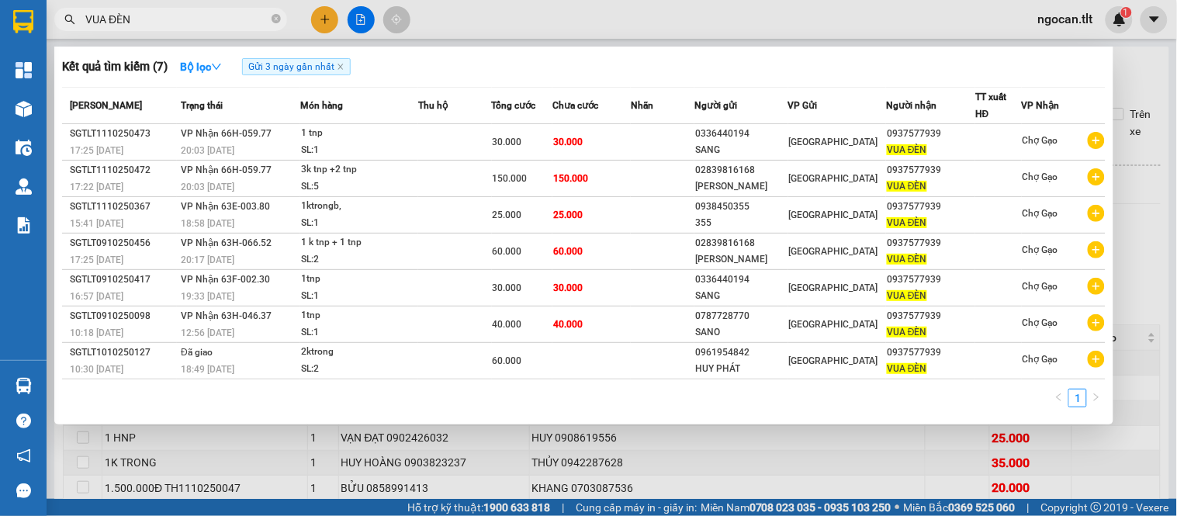
type input "VUA ĐÈN"
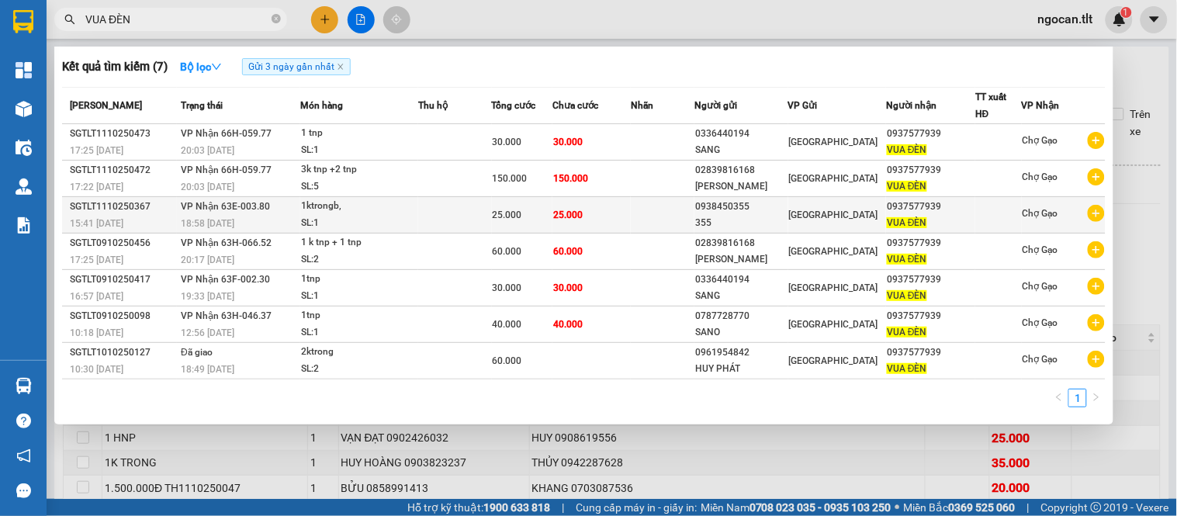
click at [255, 219] on div "18:58 [DATE]" at bounding box center [240, 223] width 119 height 17
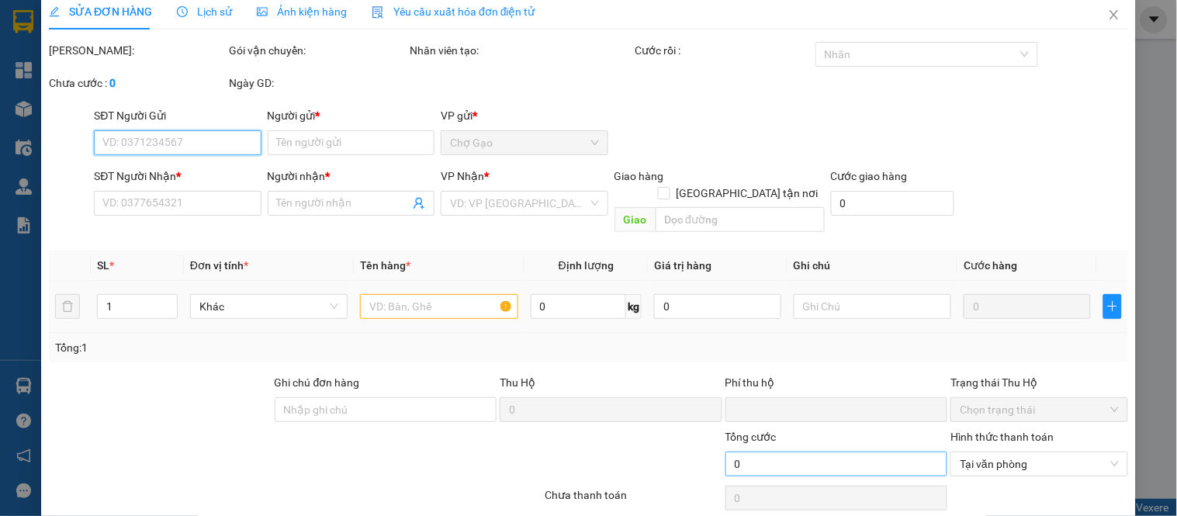
type input "0938450355"
type input "355"
type input "0937577939"
type input "VUA ĐÈN"
type input "0"
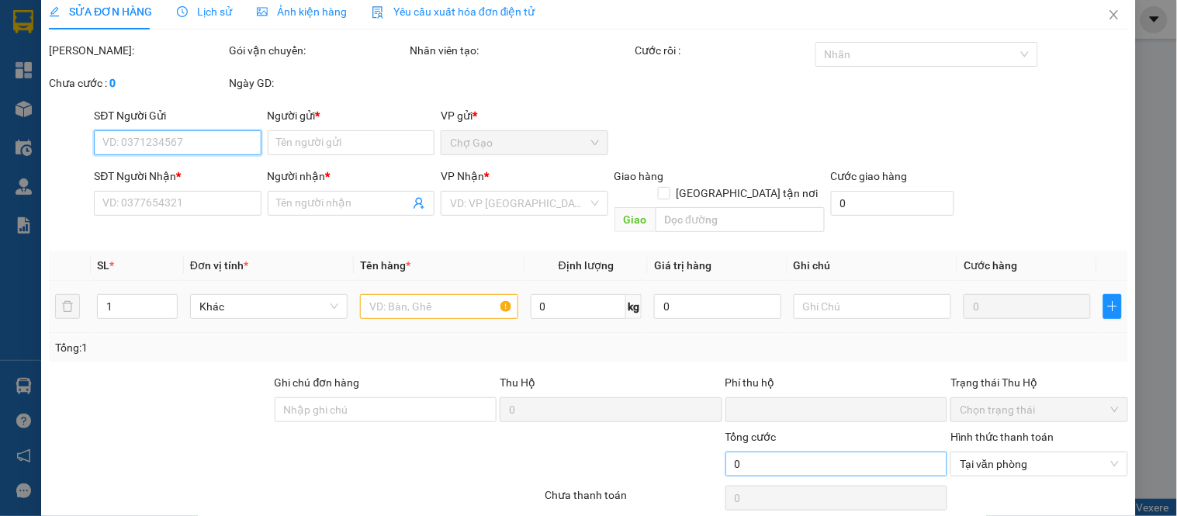
type input "25.000"
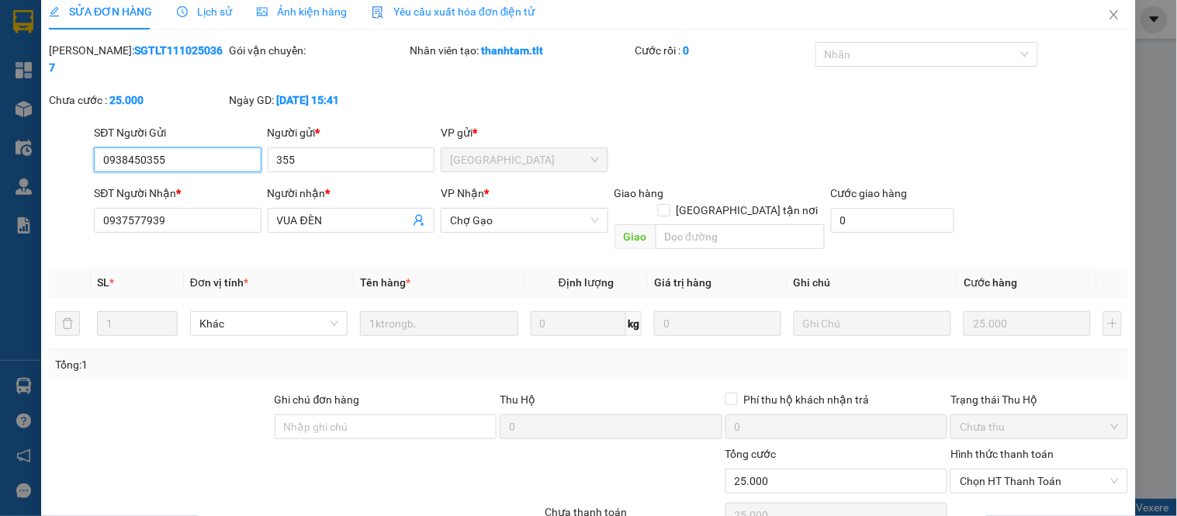
scroll to position [61, 0]
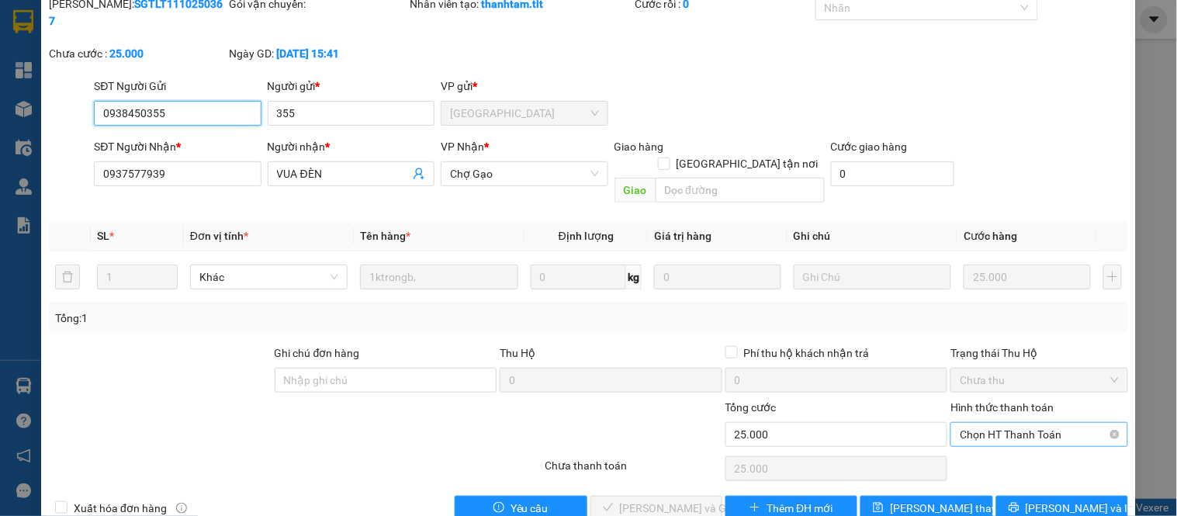
click at [997, 423] on span "Chọn HT Thanh Toán" at bounding box center [1039, 434] width 158 height 23
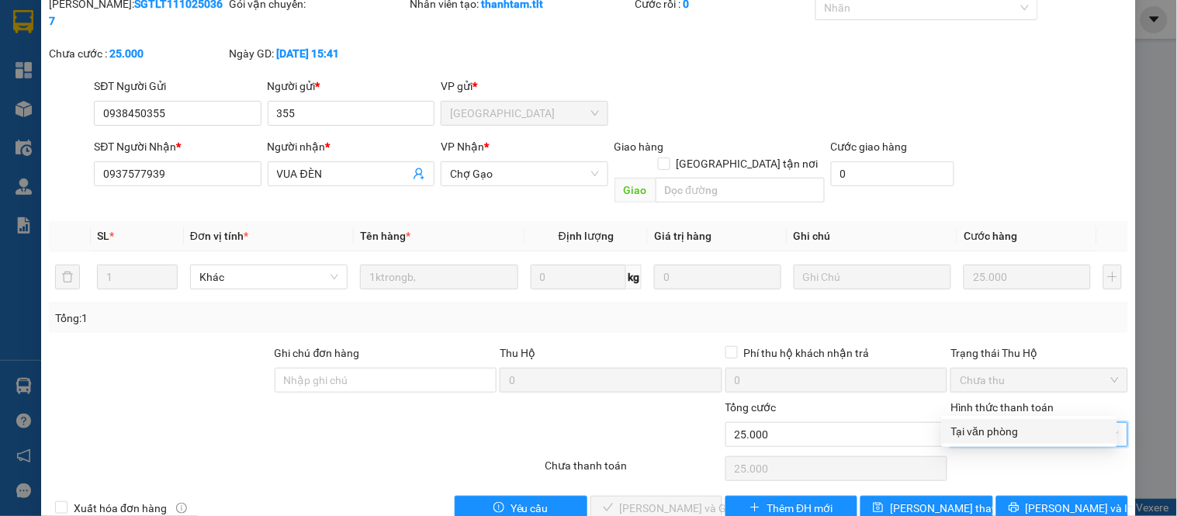
drag, startPoint x: 988, startPoint y: 422, endPoint x: 896, endPoint y: 449, distance: 95.3
click at [986, 423] on div "Tại văn phòng" at bounding box center [1030, 431] width 157 height 17
type input "0"
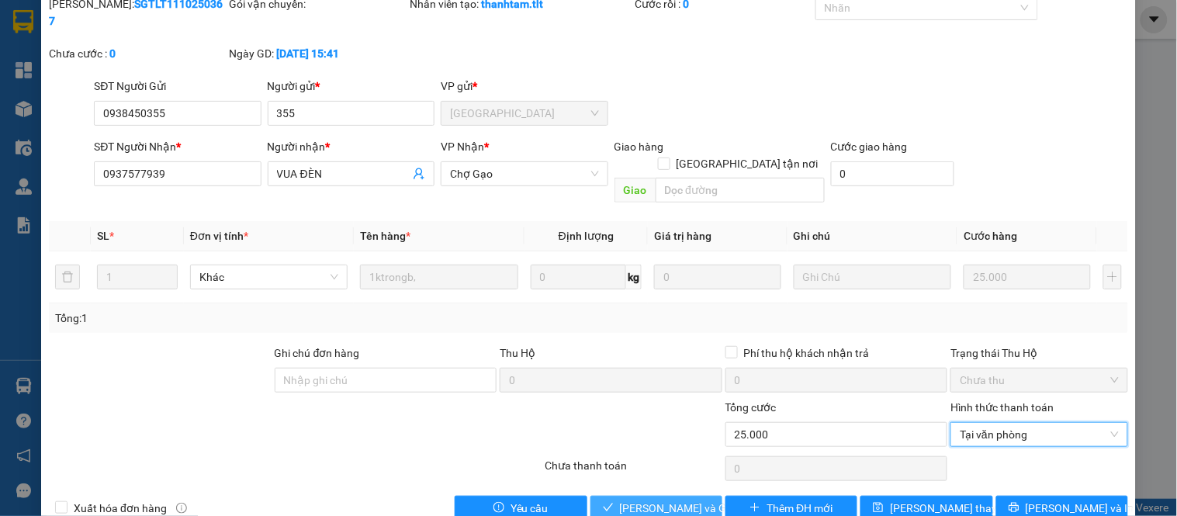
drag, startPoint x: 656, startPoint y: 469, endPoint x: 669, endPoint y: 468, distance: 13.2
click at [656, 500] on span "[PERSON_NAME] và Giao hàng" at bounding box center [694, 508] width 149 height 17
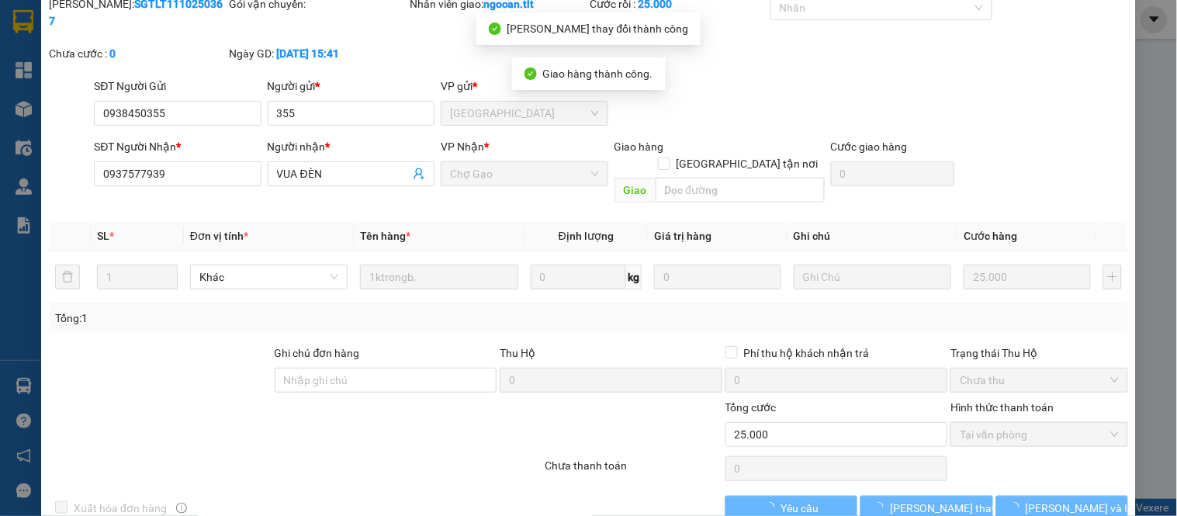
click at [1038, 500] on span "[PERSON_NAME] và In" at bounding box center [1080, 508] width 109 height 17
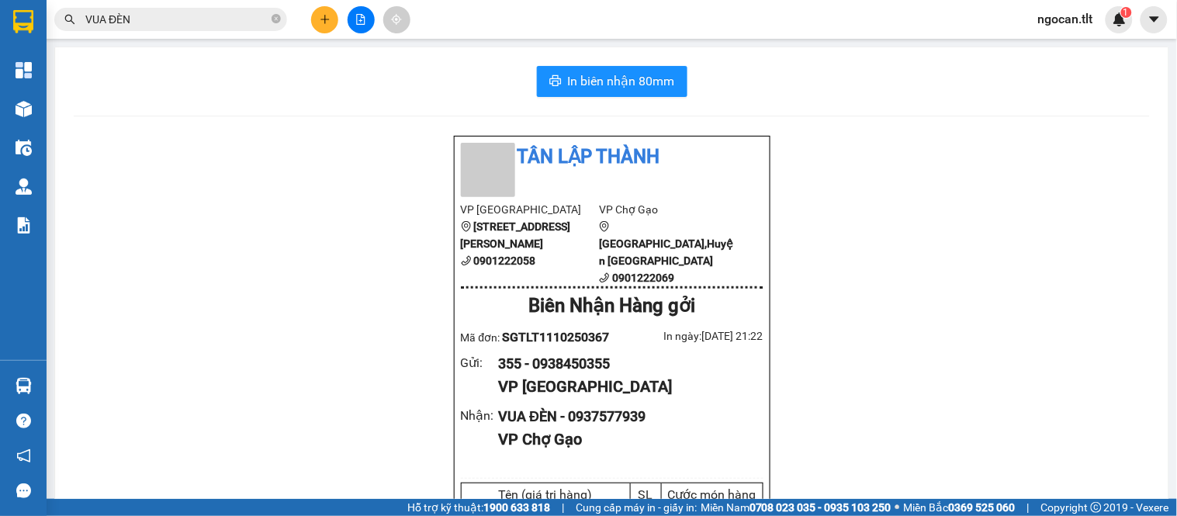
click at [172, 12] on input "VUA ĐÈN" at bounding box center [176, 19] width 183 height 17
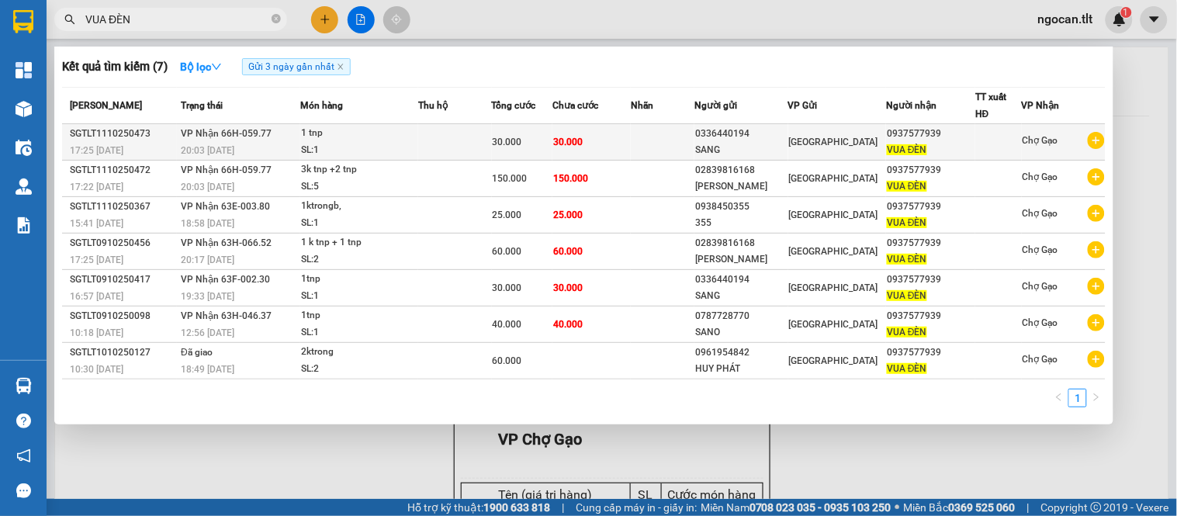
click at [320, 136] on div "1 tnp" at bounding box center [359, 133] width 116 height 17
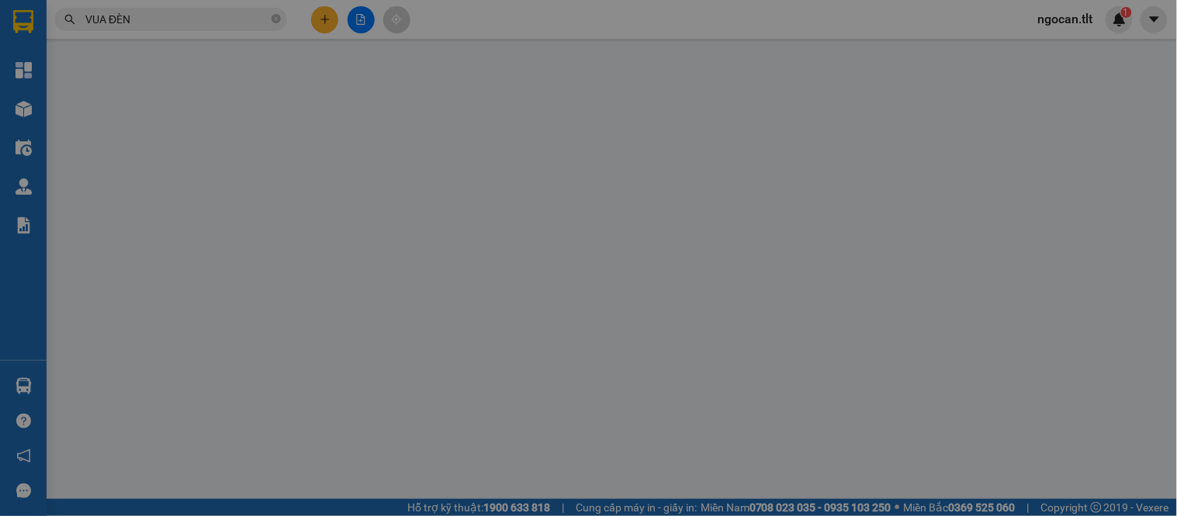
type input "0336440194"
type input "SANG"
type input "0937577939"
type input "VUA ĐÈN"
type input "0"
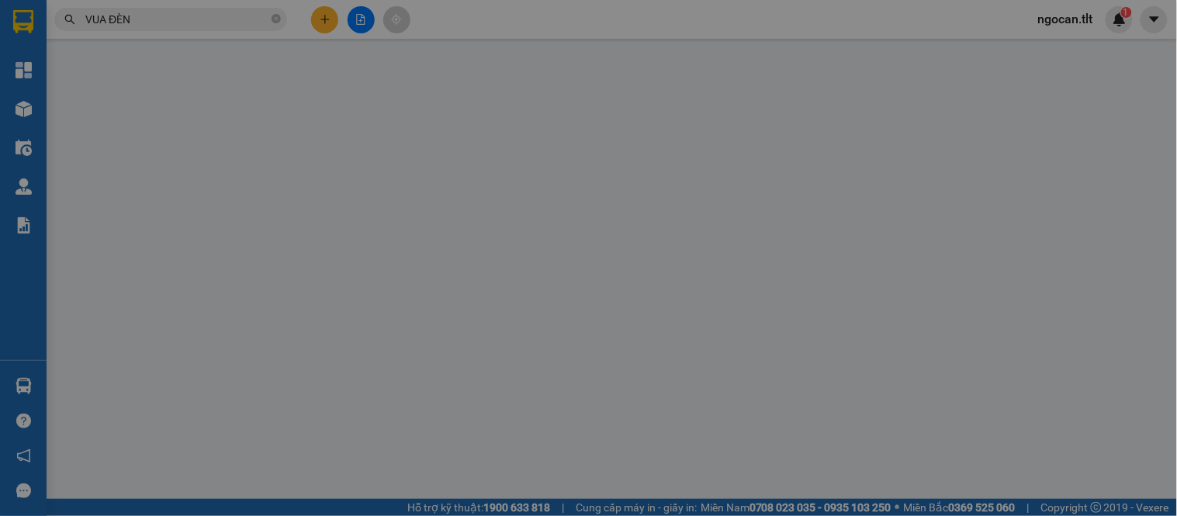
type input "30.000"
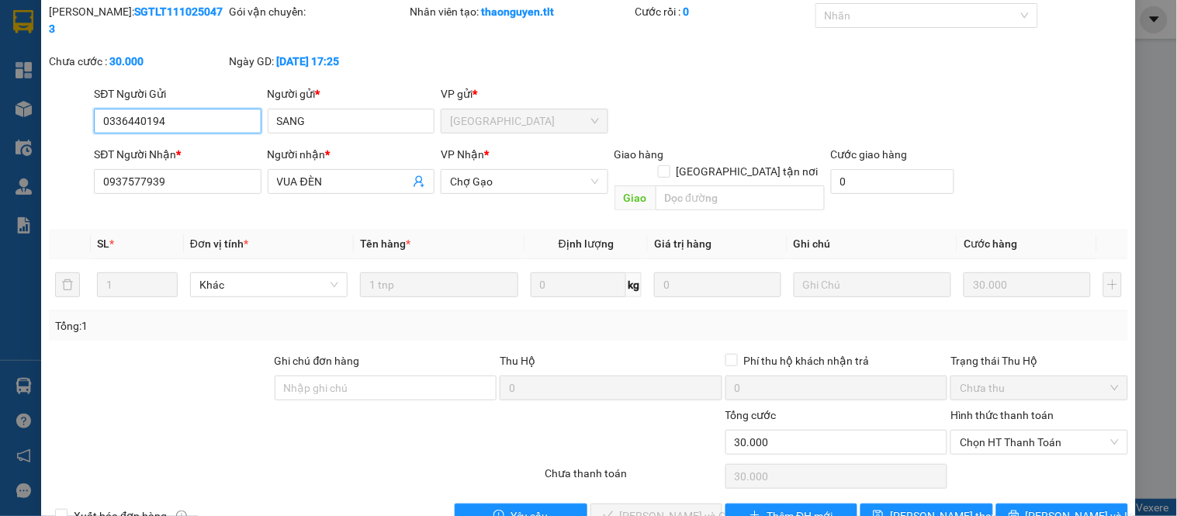
scroll to position [61, 0]
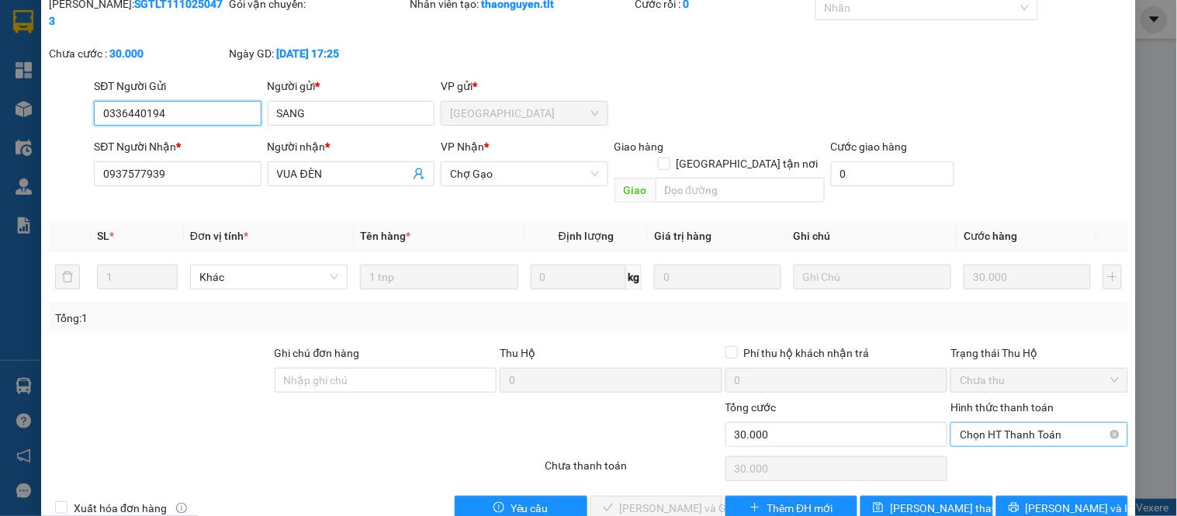
click at [983, 423] on span "Chọn HT Thanh Toán" at bounding box center [1039, 434] width 158 height 23
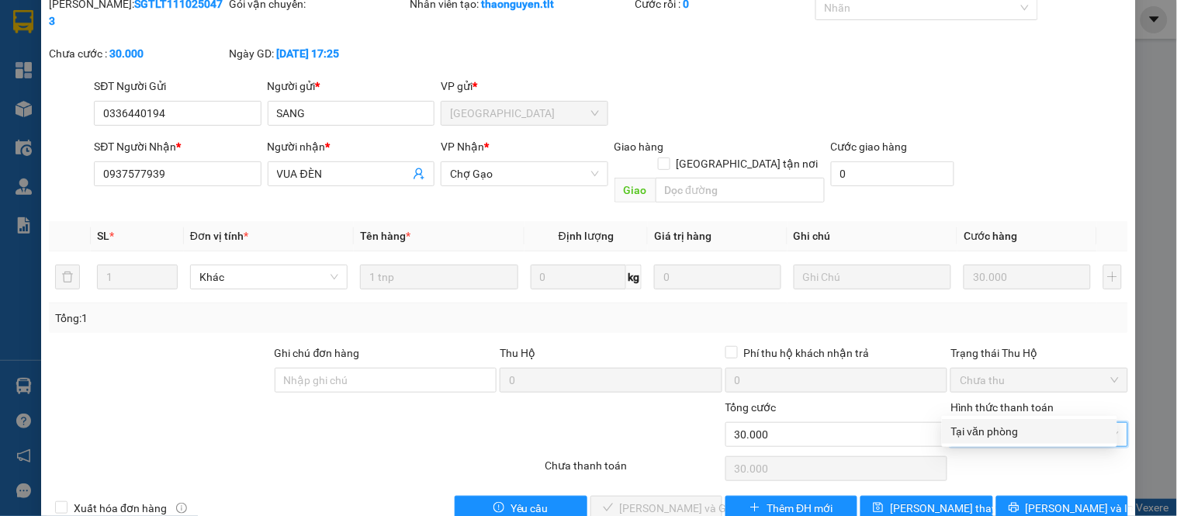
drag, startPoint x: 984, startPoint y: 415, endPoint x: 981, endPoint y: 424, distance: 9.1
click at [984, 416] on div "Total Paid Fee 0 Total UnPaid Fee 30.000 Cash Collection Total Fee Mã ĐH: SGTLT…" at bounding box center [589, 257] width 1080 height 525
click at [979, 422] on div "Chọn HT Thanh Toán" at bounding box center [1039, 434] width 177 height 25
click at [978, 429] on div "Tại văn phòng" at bounding box center [1030, 431] width 157 height 17
type input "0"
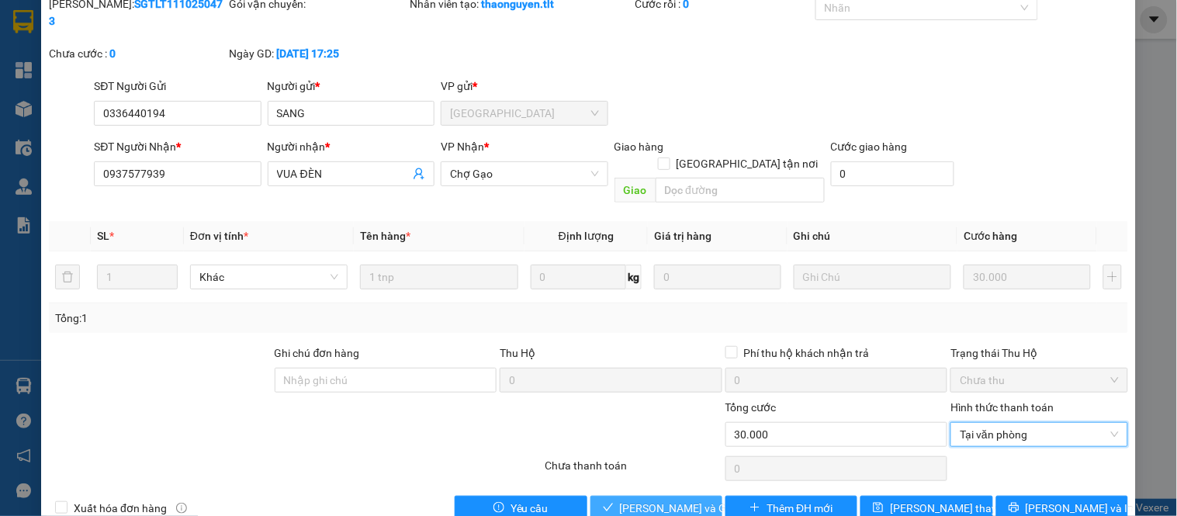
click at [641, 496] on button "[PERSON_NAME] và Giao hàng" at bounding box center [657, 508] width 132 height 25
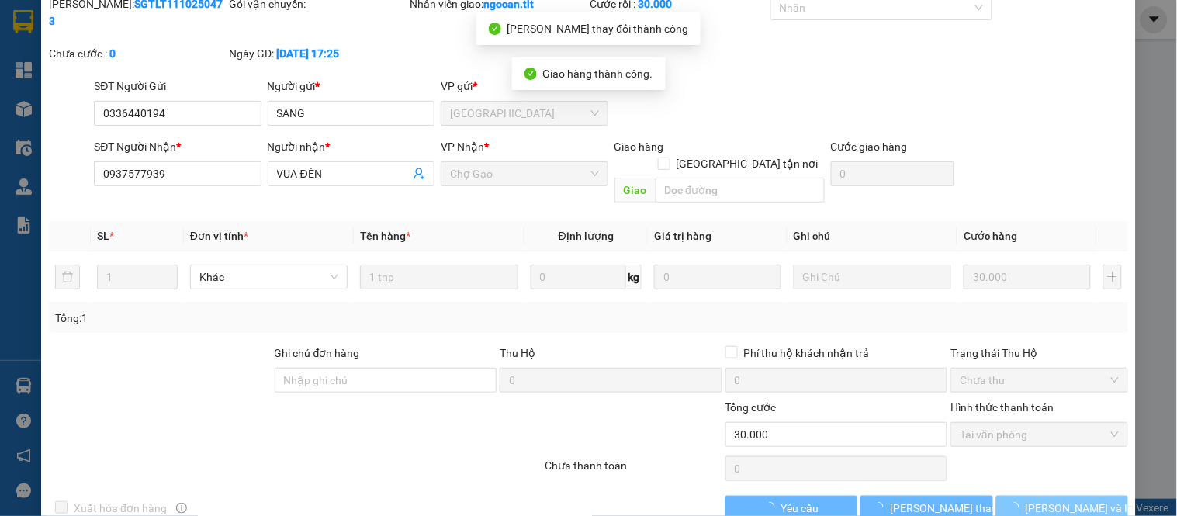
click at [1026, 502] on span "loading" at bounding box center [1017, 507] width 17 height 11
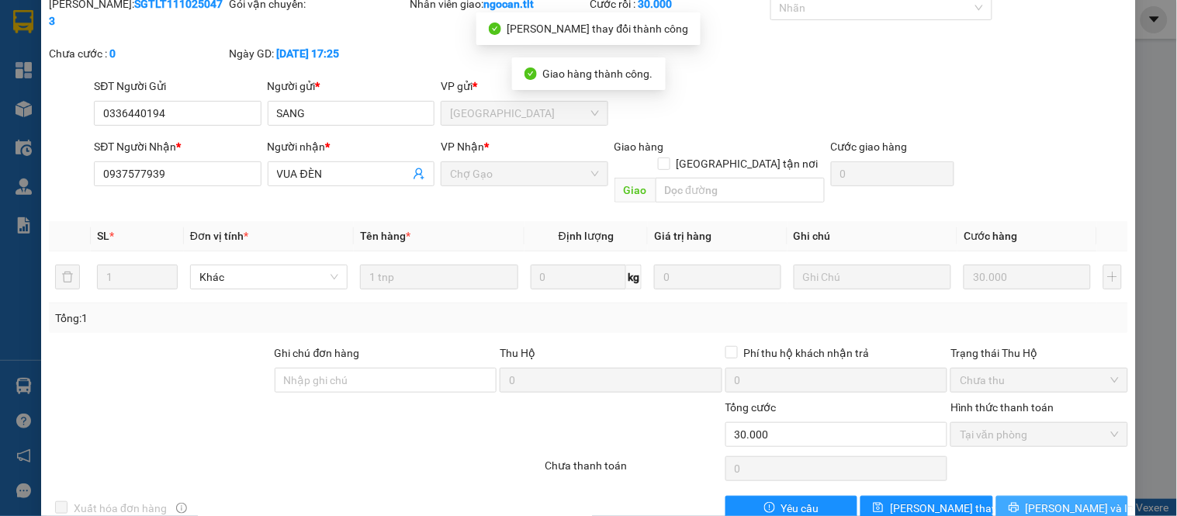
click at [1035, 496] on button "[PERSON_NAME] và In" at bounding box center [1063, 508] width 132 height 25
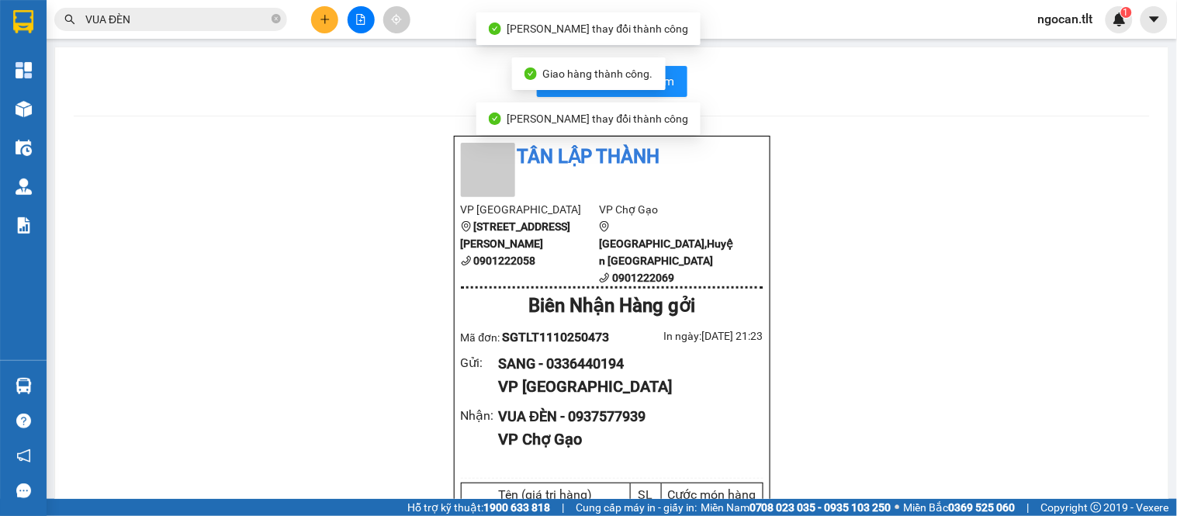
click at [196, 23] on input "VUA ĐÈN" at bounding box center [176, 19] width 183 height 17
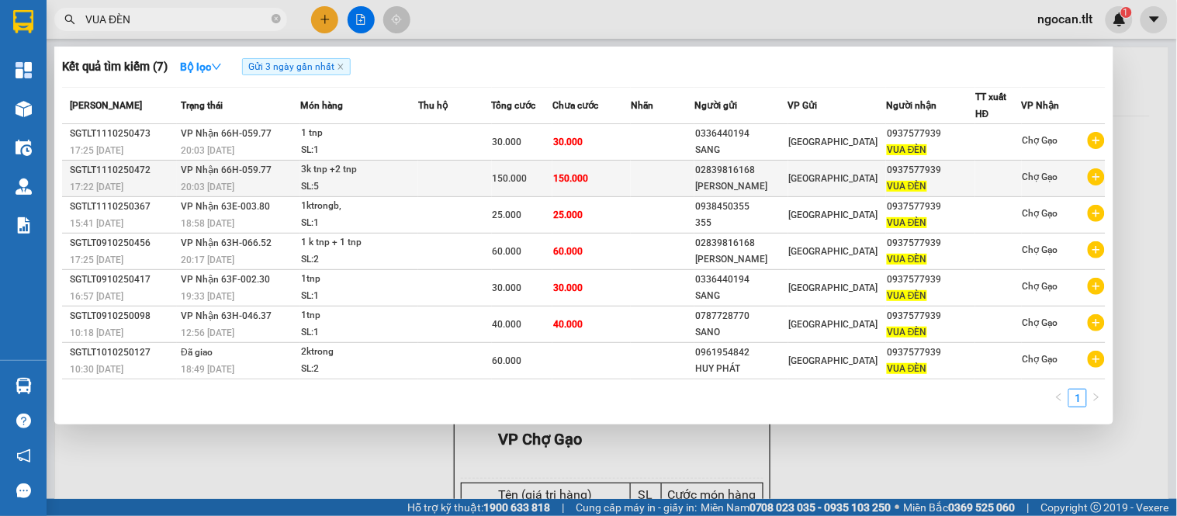
click at [381, 168] on div "3k tnp +2 tnp" at bounding box center [359, 169] width 116 height 17
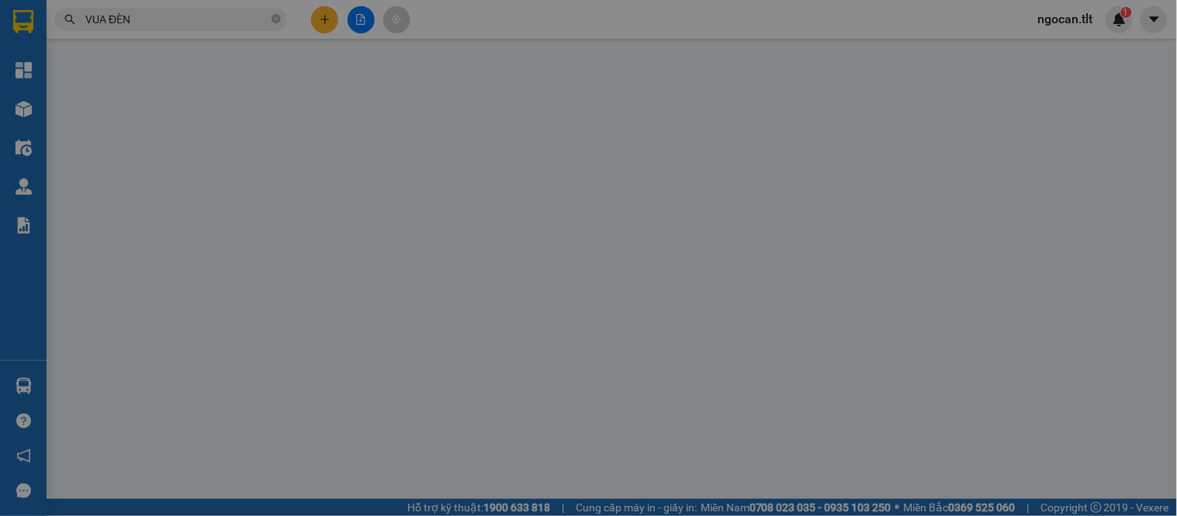
type input "02839816168"
type input "[PERSON_NAME]"
type input "0937577939"
type input "VUA ĐÈN"
type input "0"
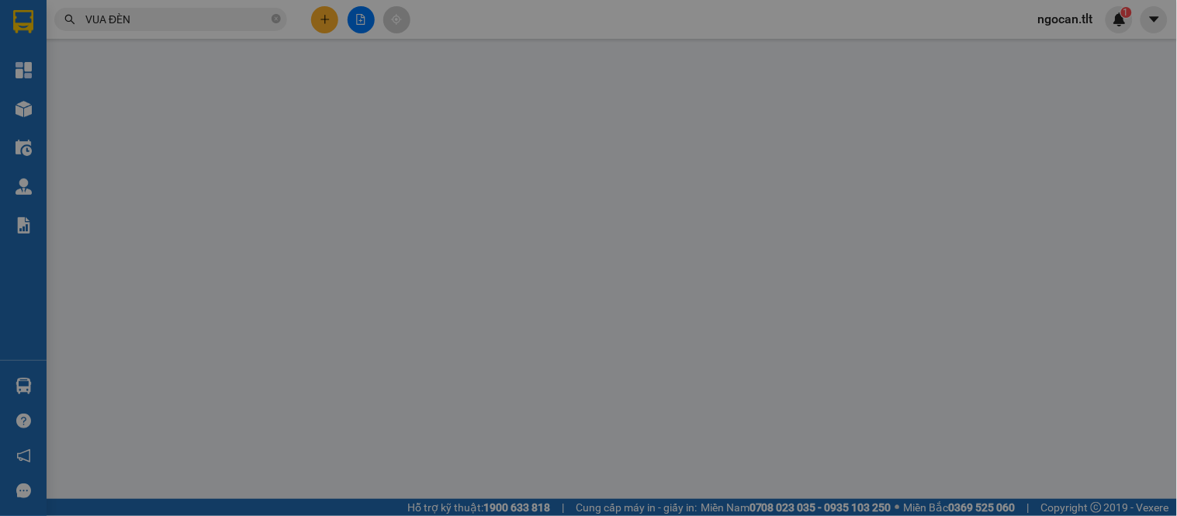
type input "150.000"
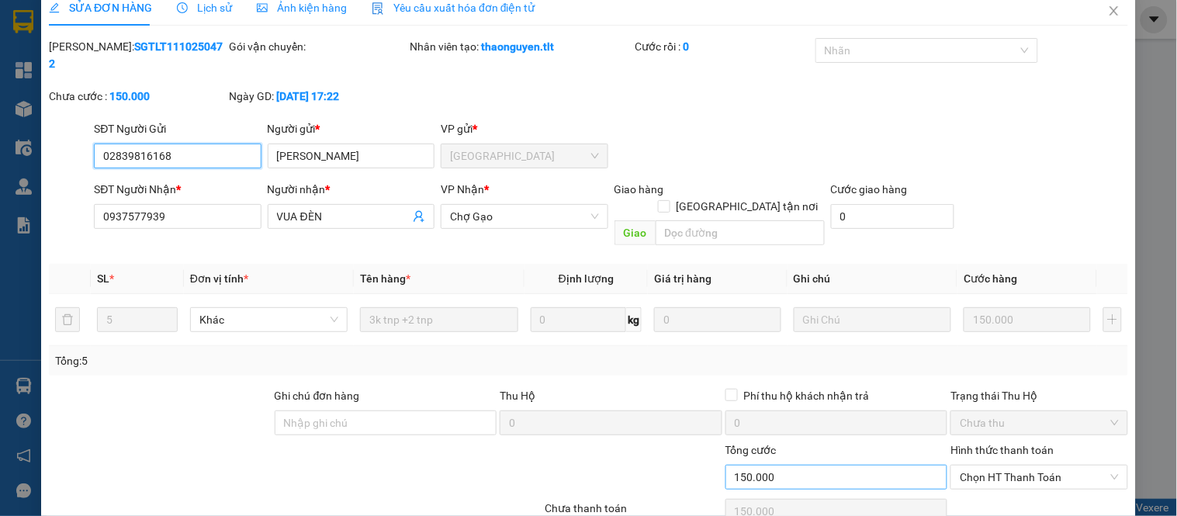
scroll to position [61, 0]
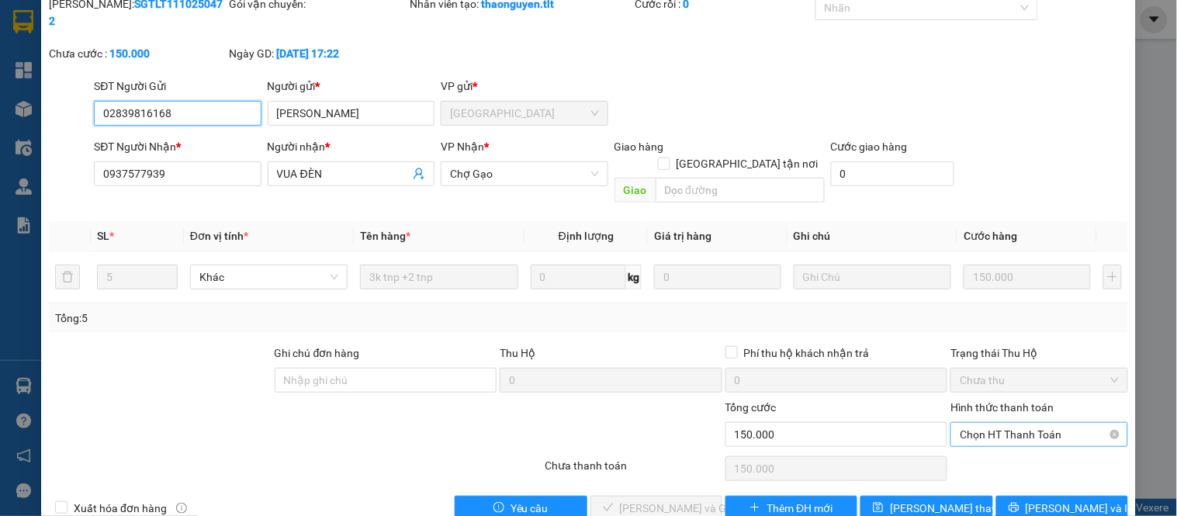
click at [979, 423] on span "Chọn HT Thanh Toán" at bounding box center [1039, 434] width 158 height 23
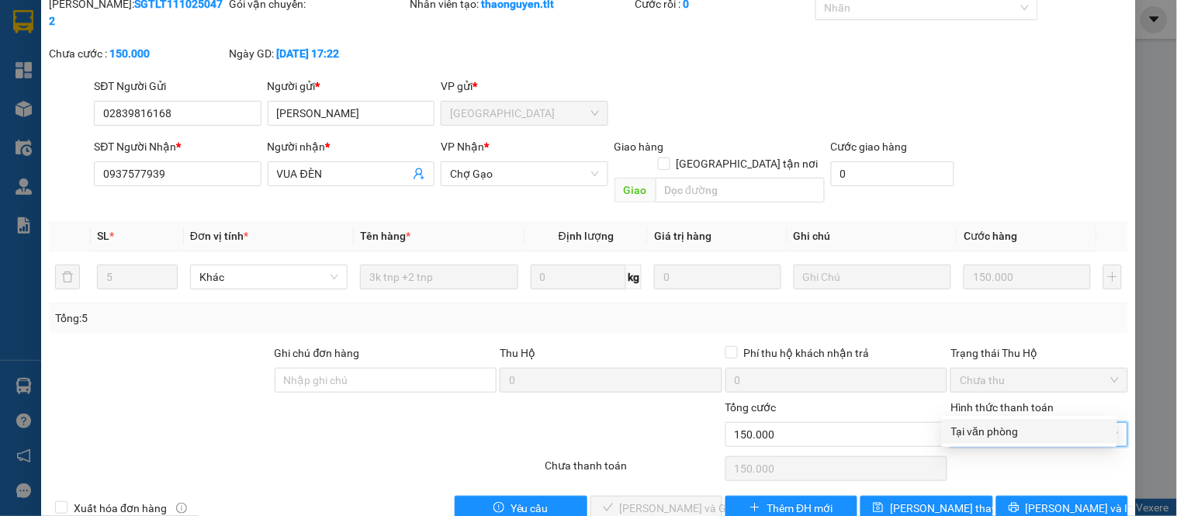
click at [983, 428] on div "Tại văn phòng" at bounding box center [1030, 431] width 157 height 17
type input "0"
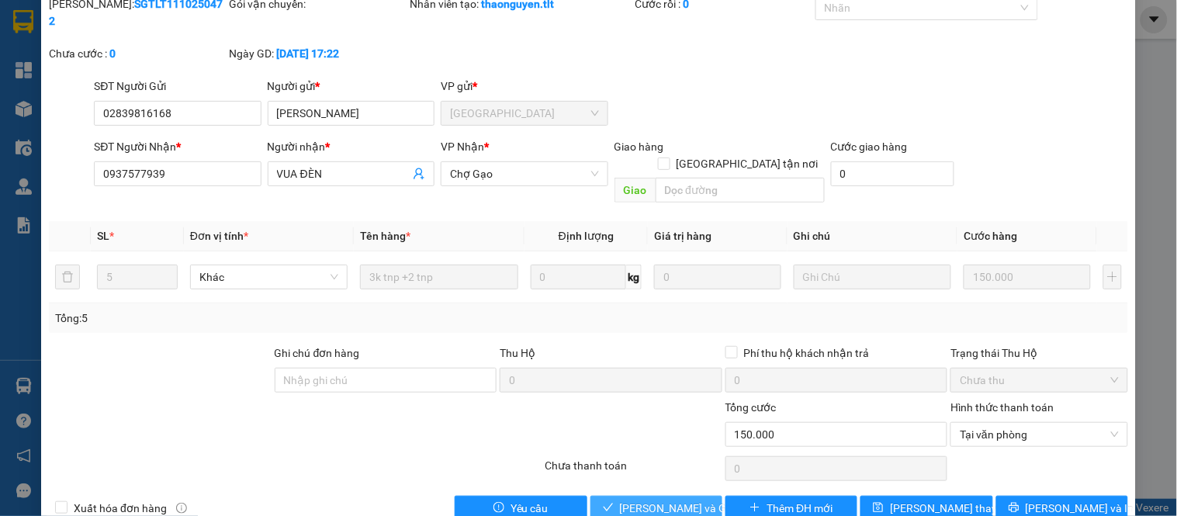
click at [663, 500] on span "[PERSON_NAME] và Giao hàng" at bounding box center [694, 508] width 149 height 17
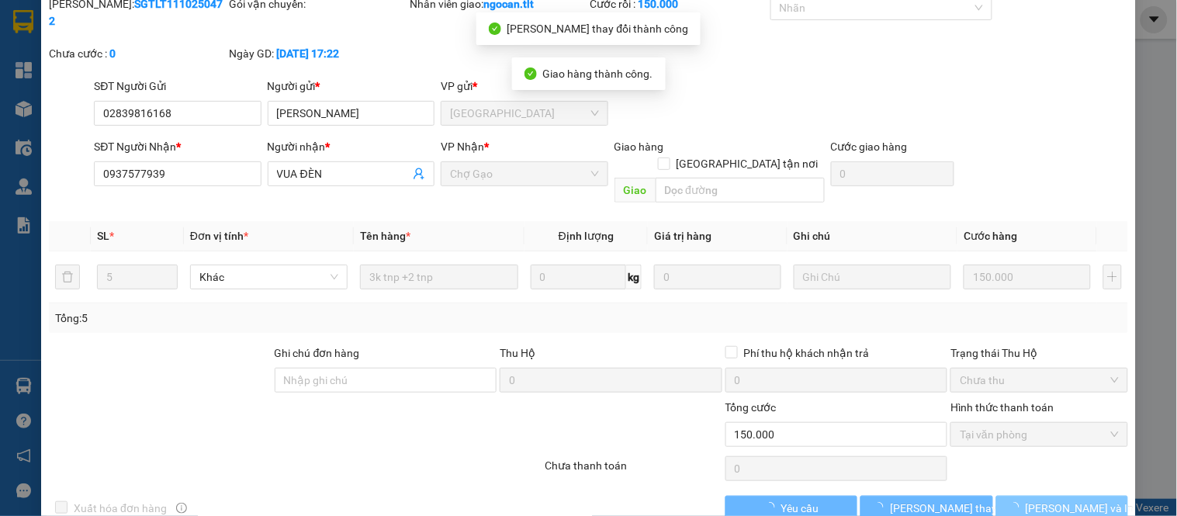
click at [1077, 500] on span "[PERSON_NAME] và In" at bounding box center [1080, 508] width 109 height 17
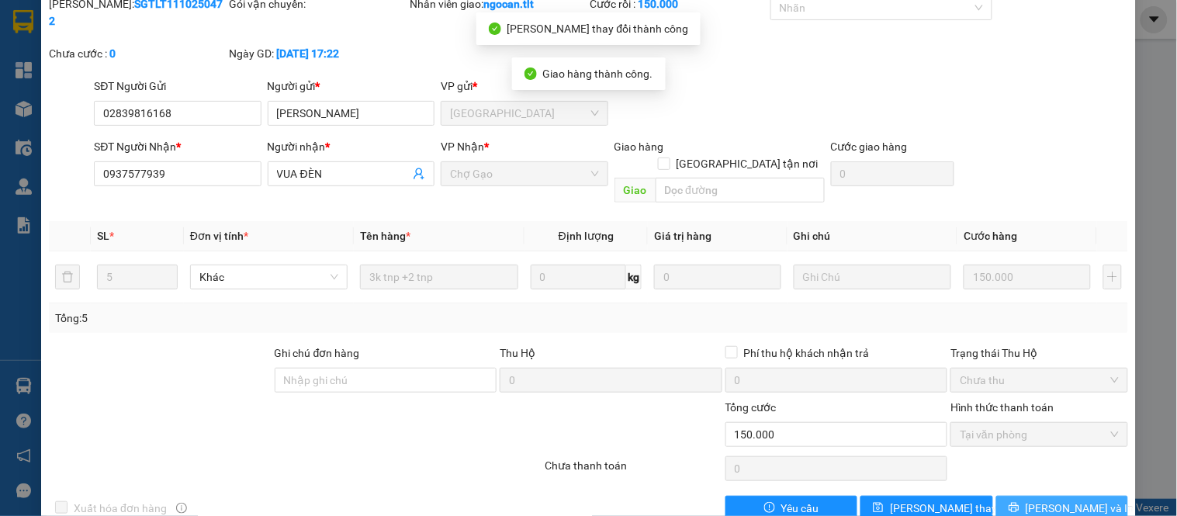
click at [1077, 500] on span "[PERSON_NAME] và In" at bounding box center [1080, 508] width 109 height 17
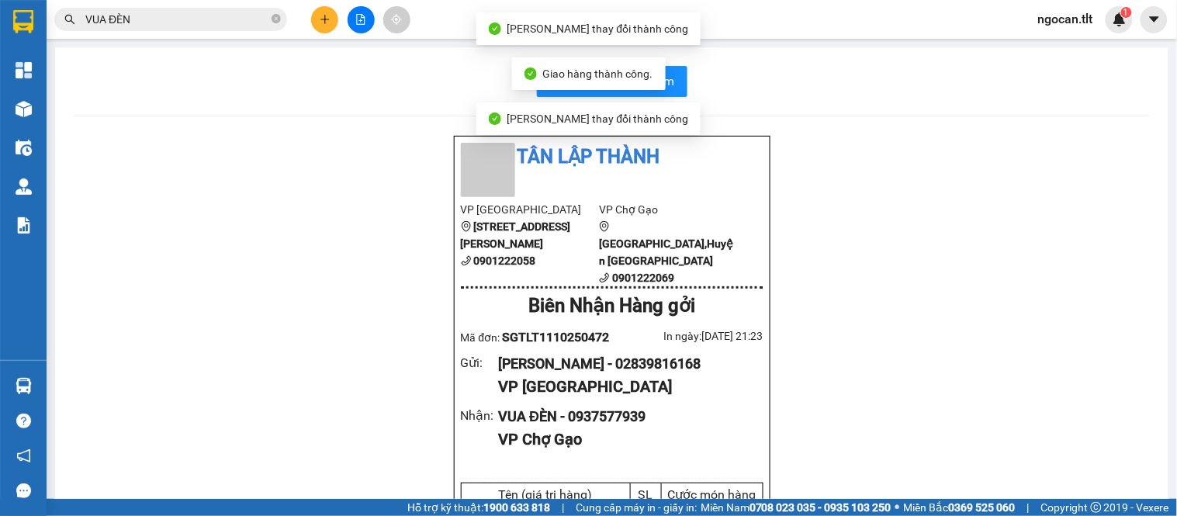
click at [185, 6] on div "Kết quả tìm kiếm ( 7 ) Bộ lọc Gửi 3 ngày gần nhất Mã ĐH Trạng thái Món hàng Thu…" at bounding box center [151, 19] width 303 height 27
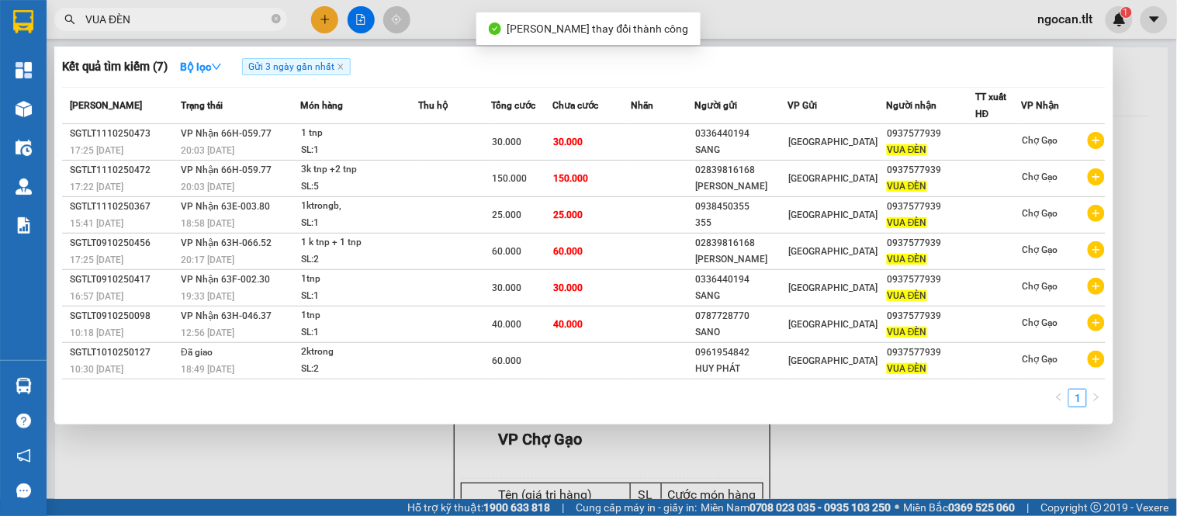
click at [140, 27] on input "VUA ĐÈN" at bounding box center [176, 19] width 183 height 17
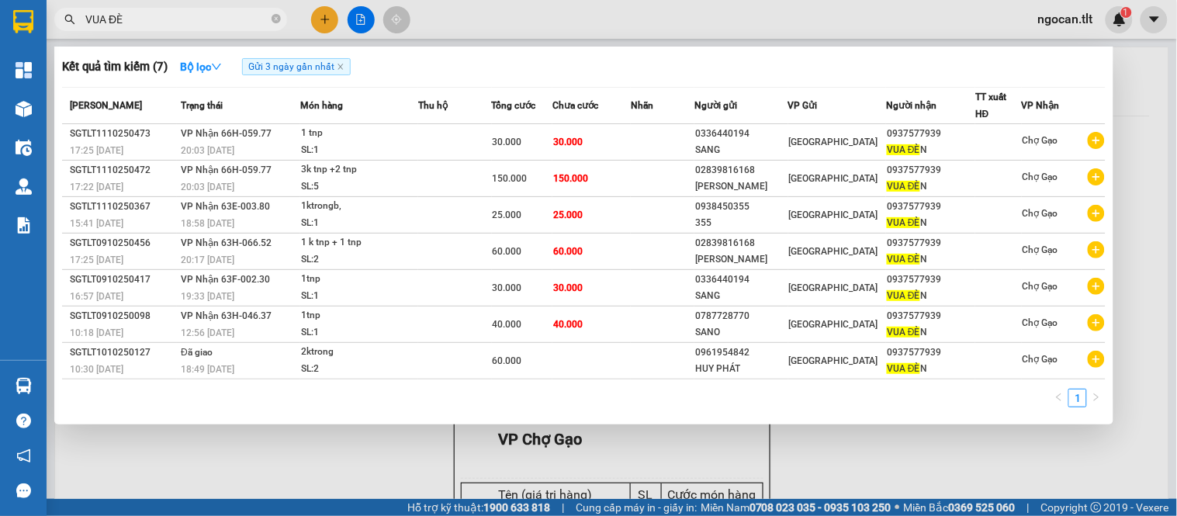
type input "VUA ĐÈN"
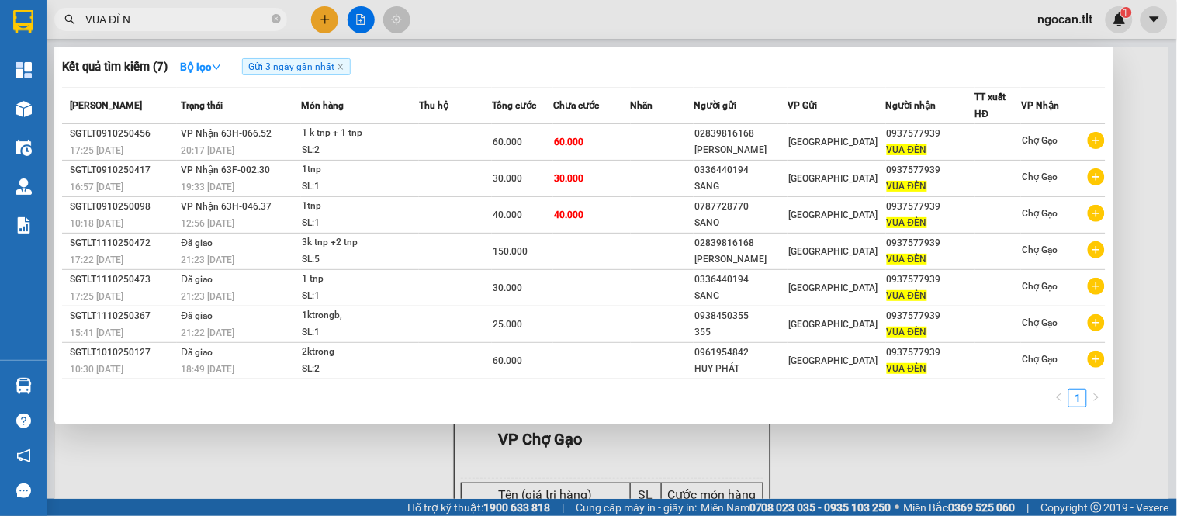
click at [293, 443] on div at bounding box center [588, 258] width 1177 height 516
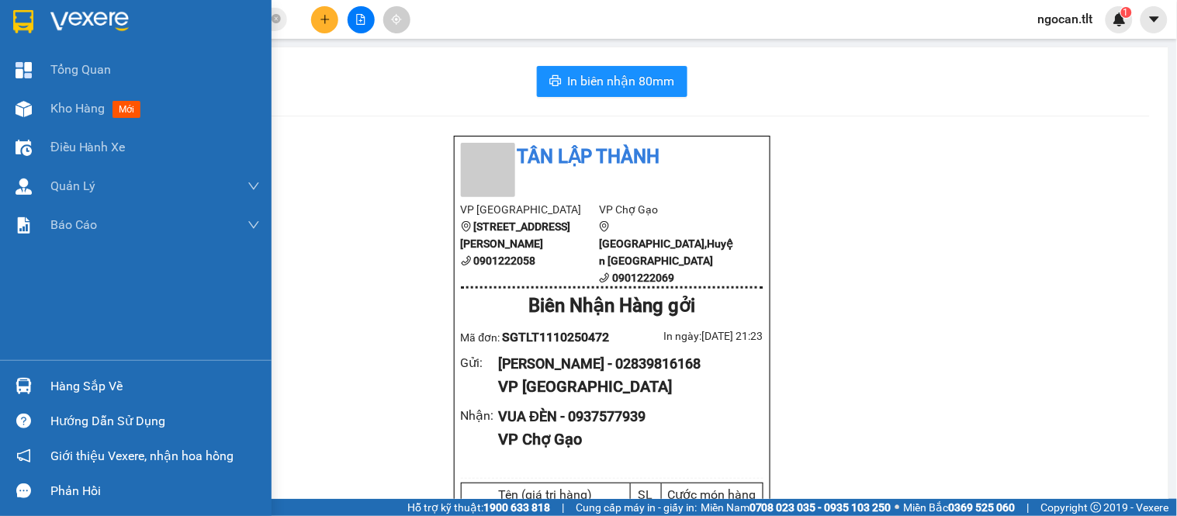
click at [70, 393] on div "Hàng sắp về" at bounding box center [155, 386] width 210 height 23
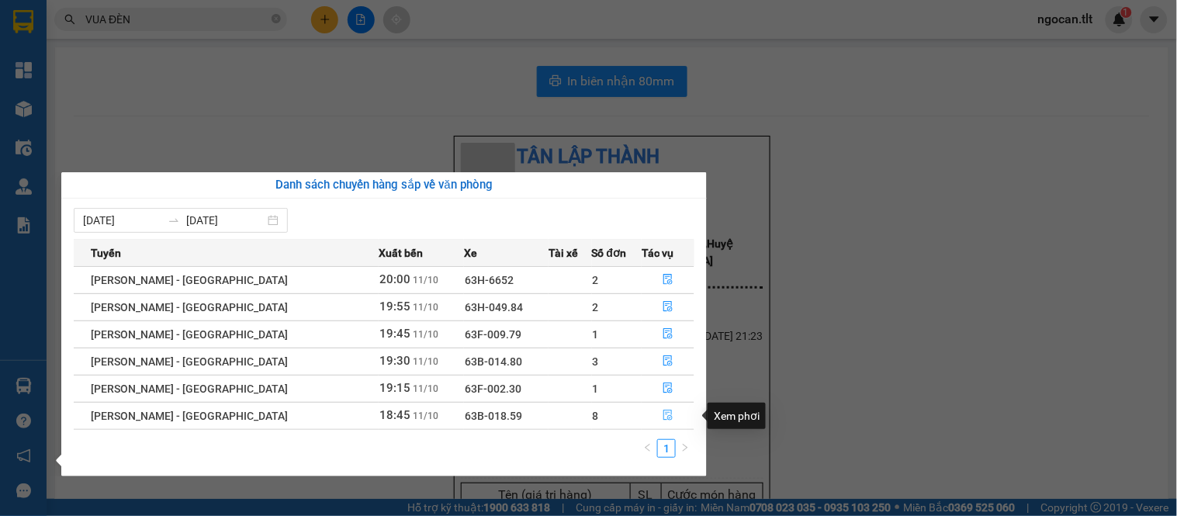
click at [663, 415] on icon "file-done" at bounding box center [668, 415] width 11 height 11
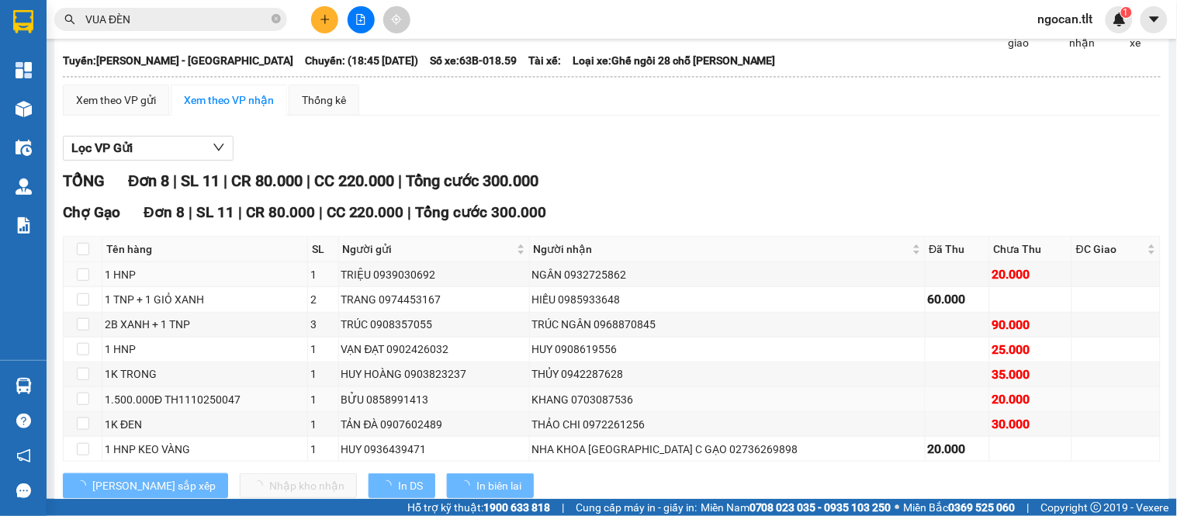
scroll to position [149, 0]
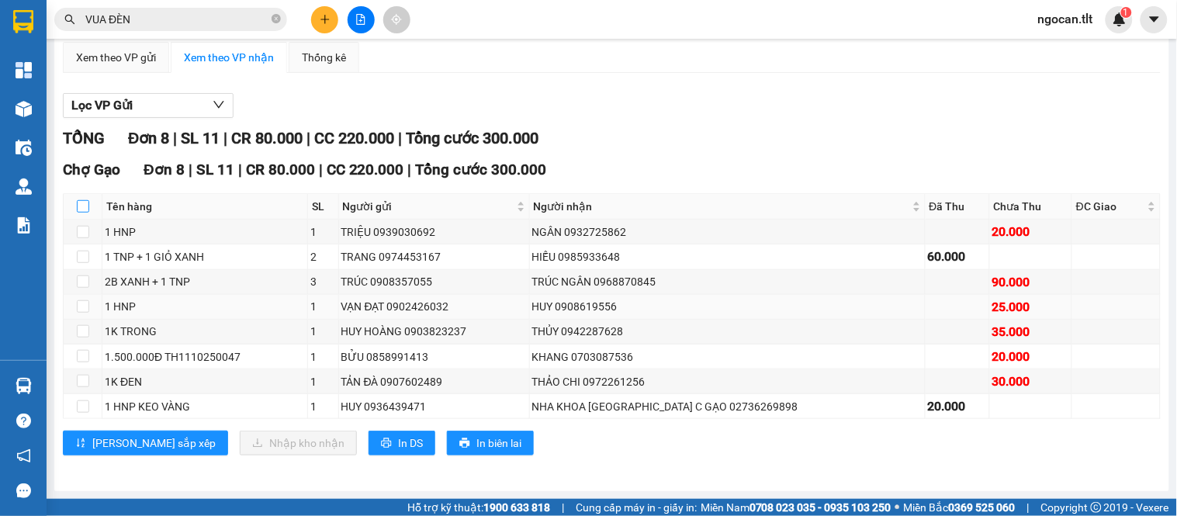
drag, startPoint x: 82, startPoint y: 207, endPoint x: 156, endPoint y: 295, distance: 114.6
click at [82, 210] on input "checkbox" at bounding box center [83, 206] width 12 height 12
checkbox input "true"
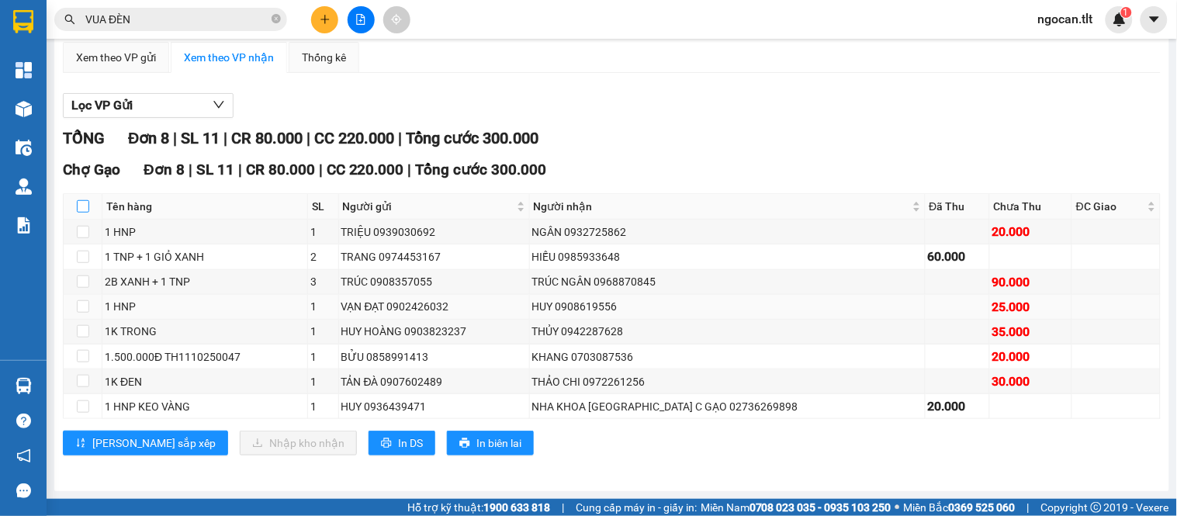
checkbox input "true"
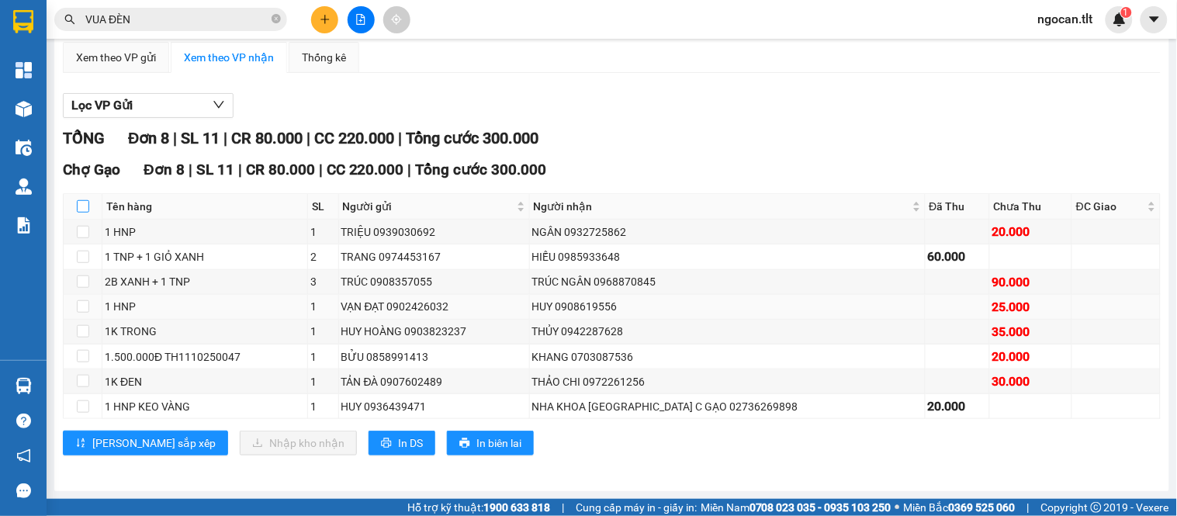
checkbox input "true"
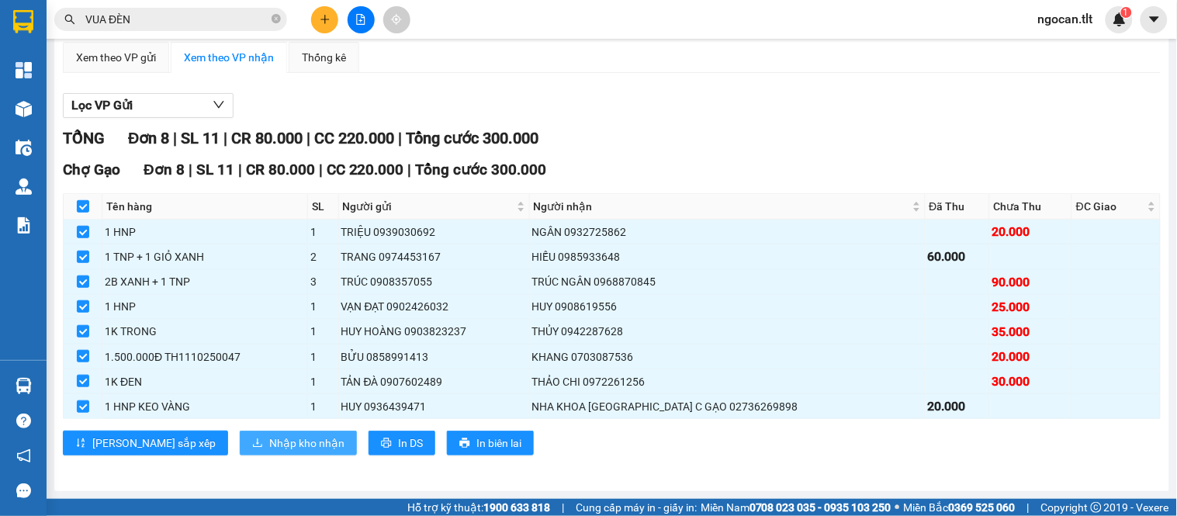
click at [240, 433] on button "Nhập kho nhận" at bounding box center [298, 443] width 117 height 25
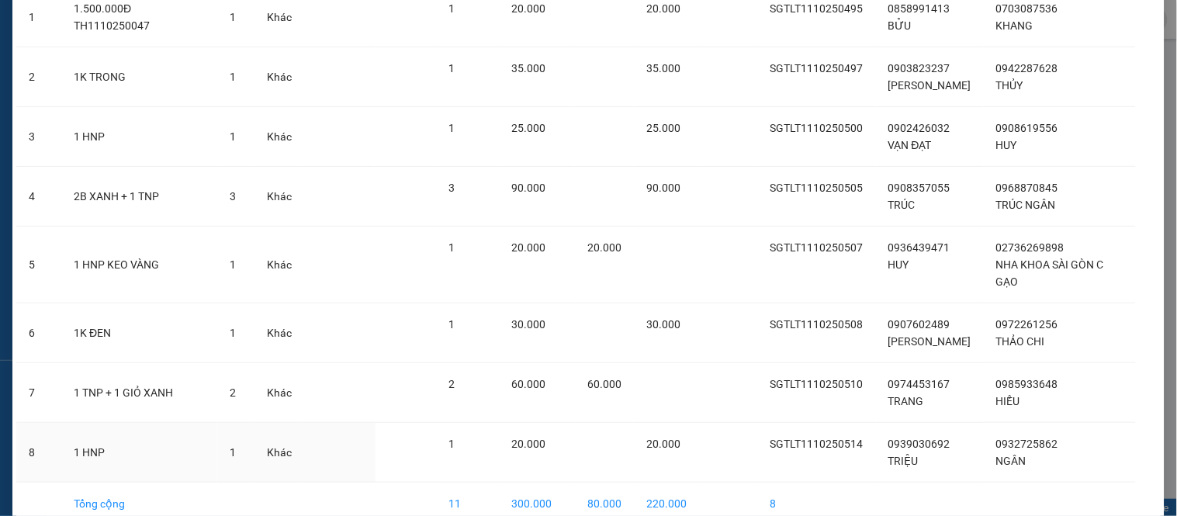
scroll to position [206, 0]
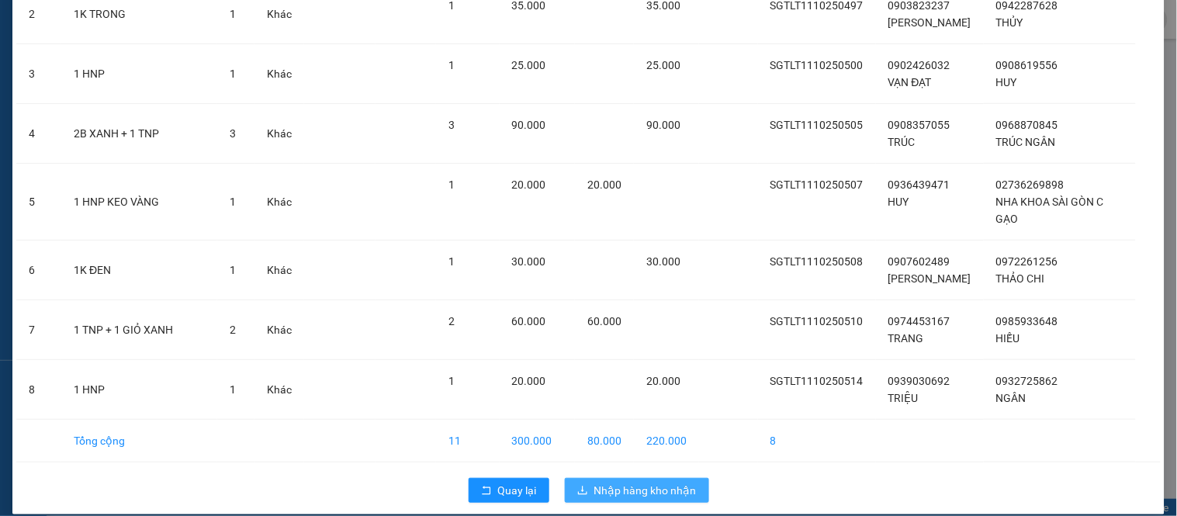
click at [639, 482] on span "Nhập hàng kho nhận" at bounding box center [646, 490] width 102 height 17
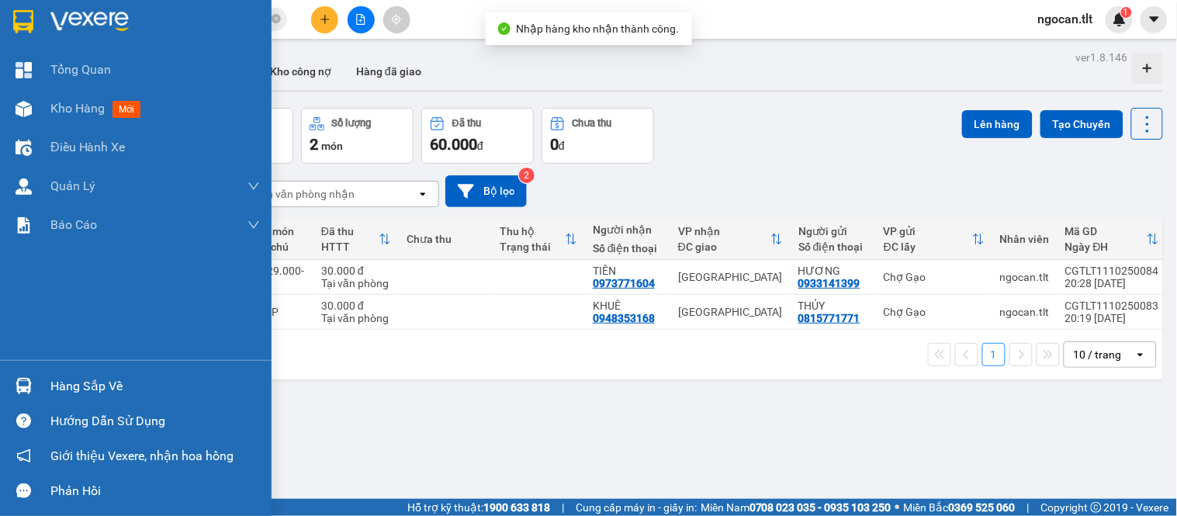
click at [55, 388] on div "Hàng sắp về" at bounding box center [155, 386] width 210 height 23
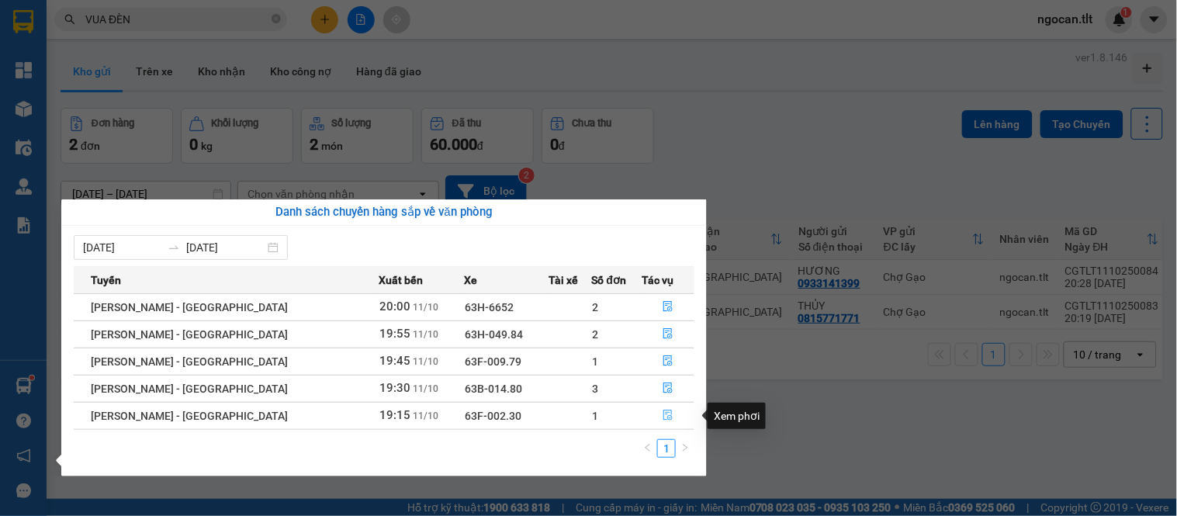
click at [663, 413] on icon "file-done" at bounding box center [668, 415] width 11 height 11
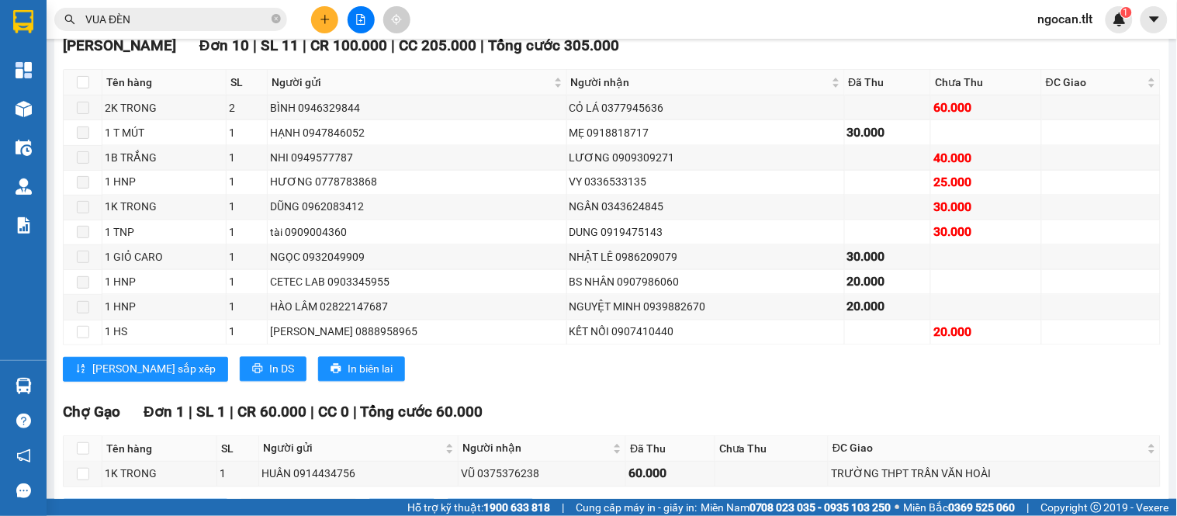
scroll to position [798, 0]
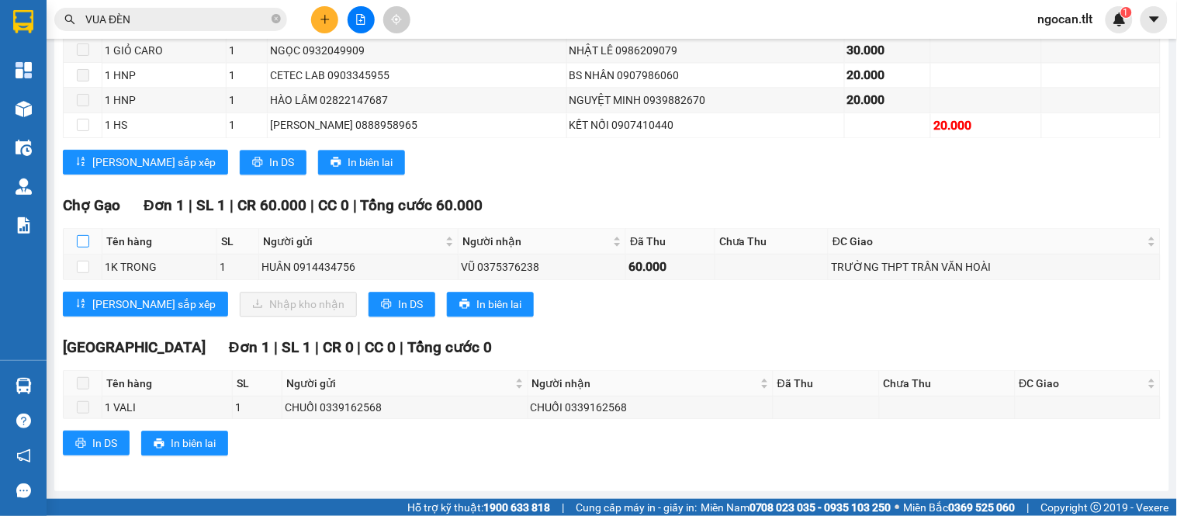
click at [82, 238] on input "checkbox" at bounding box center [83, 241] width 12 height 12
checkbox input "true"
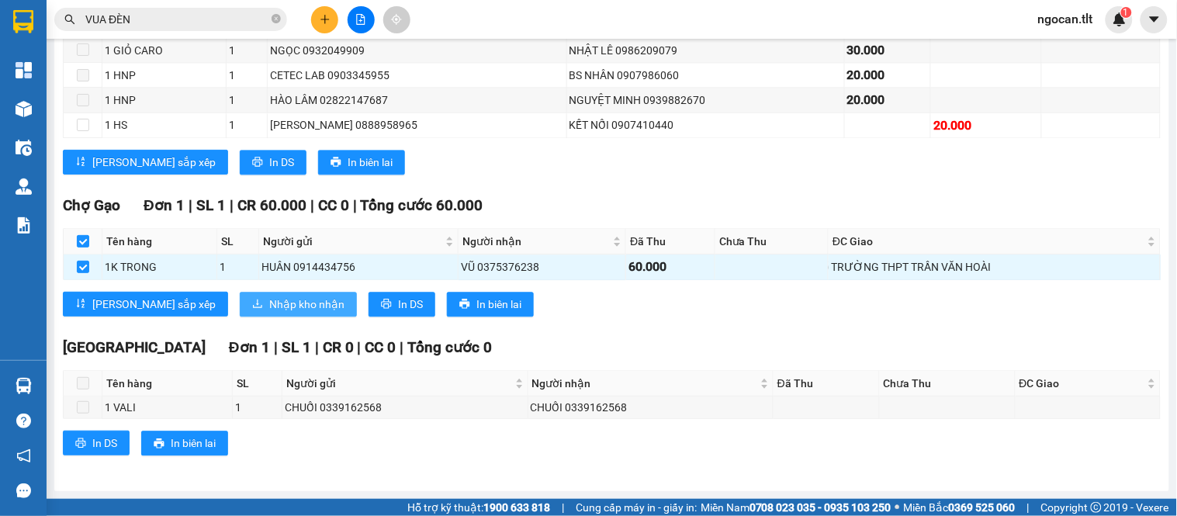
click at [269, 296] on span "Nhập kho nhận" at bounding box center [306, 304] width 75 height 17
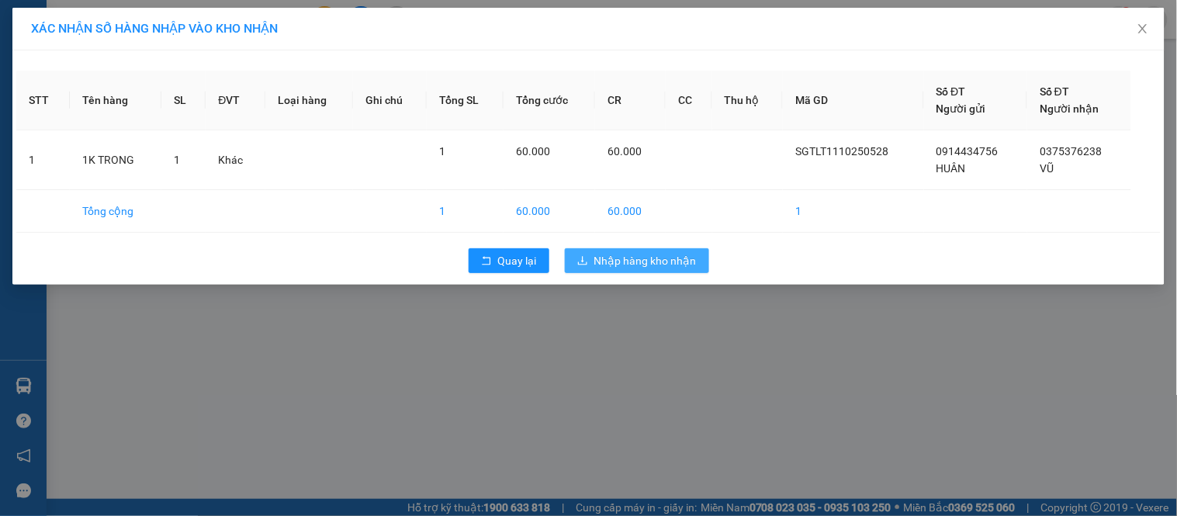
click at [634, 259] on span "Nhập hàng kho nhận" at bounding box center [646, 260] width 102 height 17
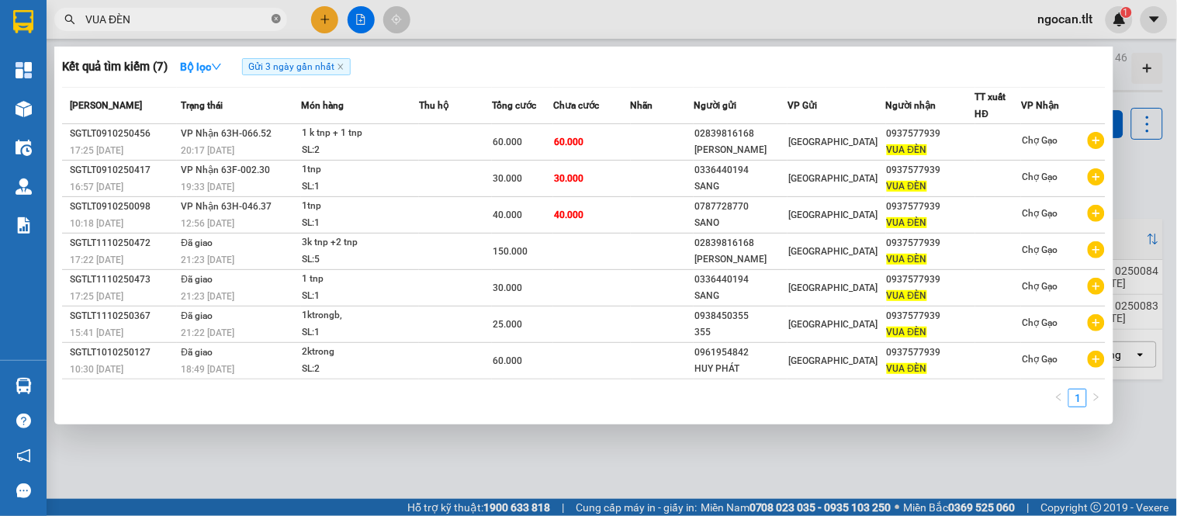
drag, startPoint x: 276, startPoint y: 20, endPoint x: 283, endPoint y: 14, distance: 9.3
click at [279, 19] on icon "close-circle" at bounding box center [276, 18] width 9 height 9
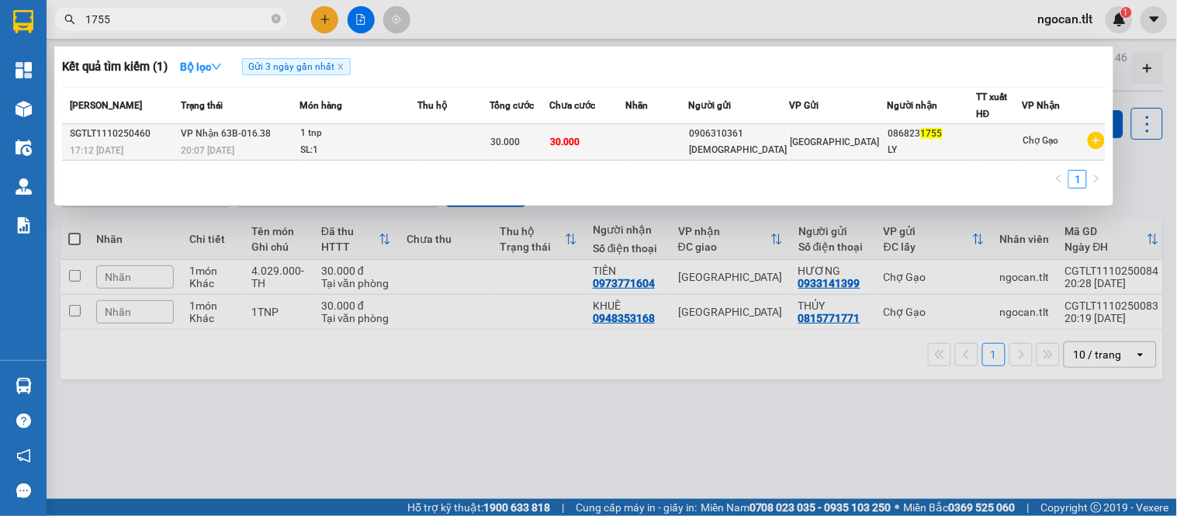
type input "1755"
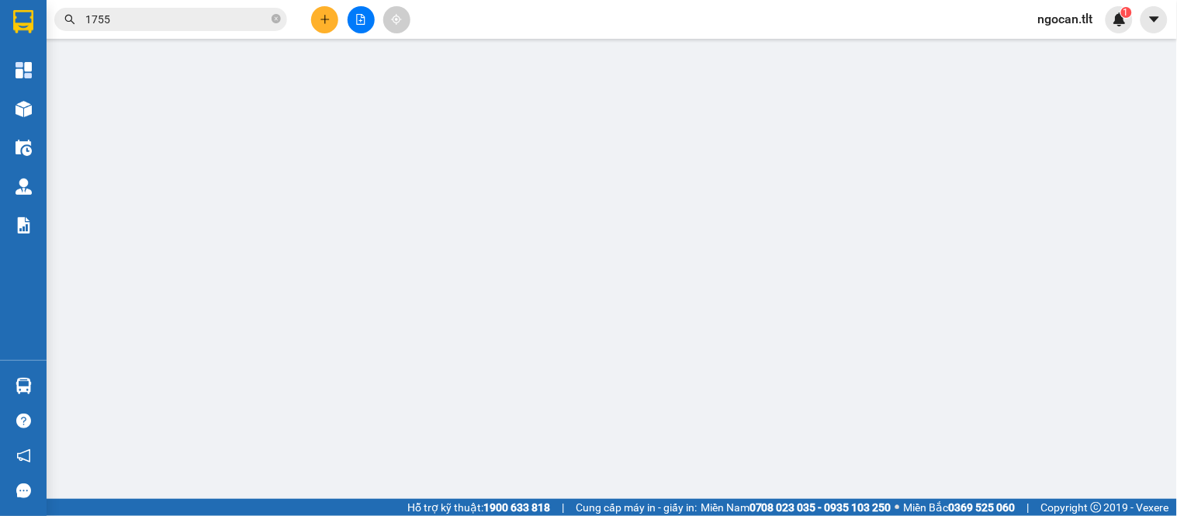
type input "0906310361"
type input "[DEMOGRAPHIC_DATA]"
type input "0868231755"
type input "LY"
type input "0"
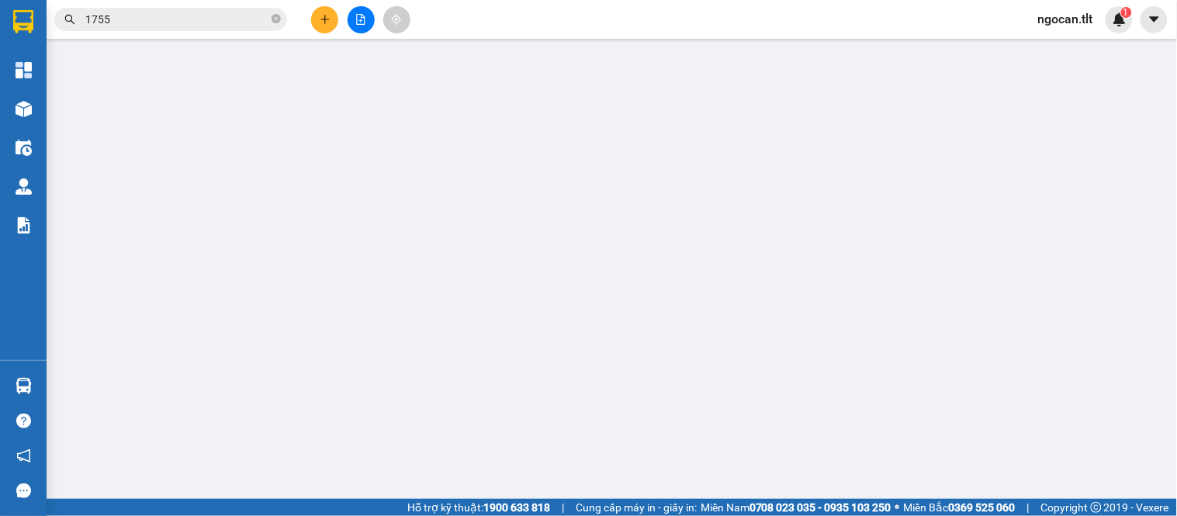
type input "30.000"
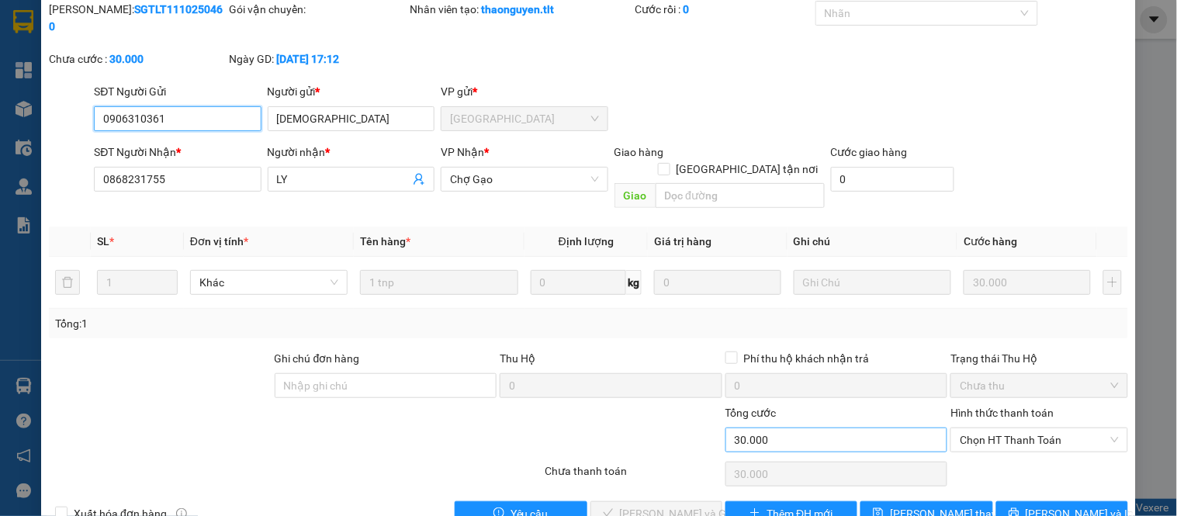
scroll to position [61, 0]
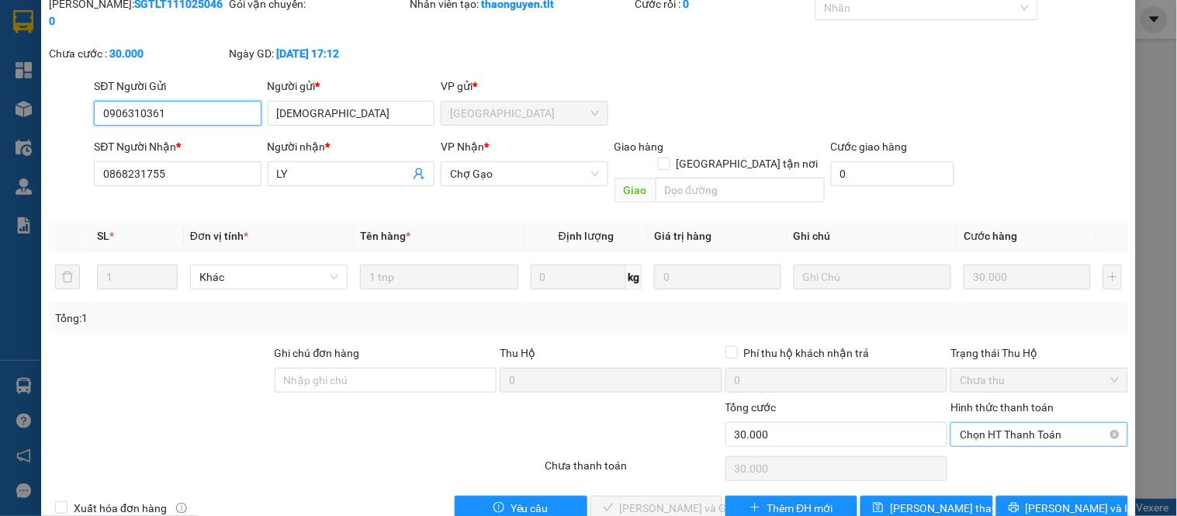
click at [1003, 423] on span "Chọn HT Thanh Toán" at bounding box center [1039, 434] width 158 height 23
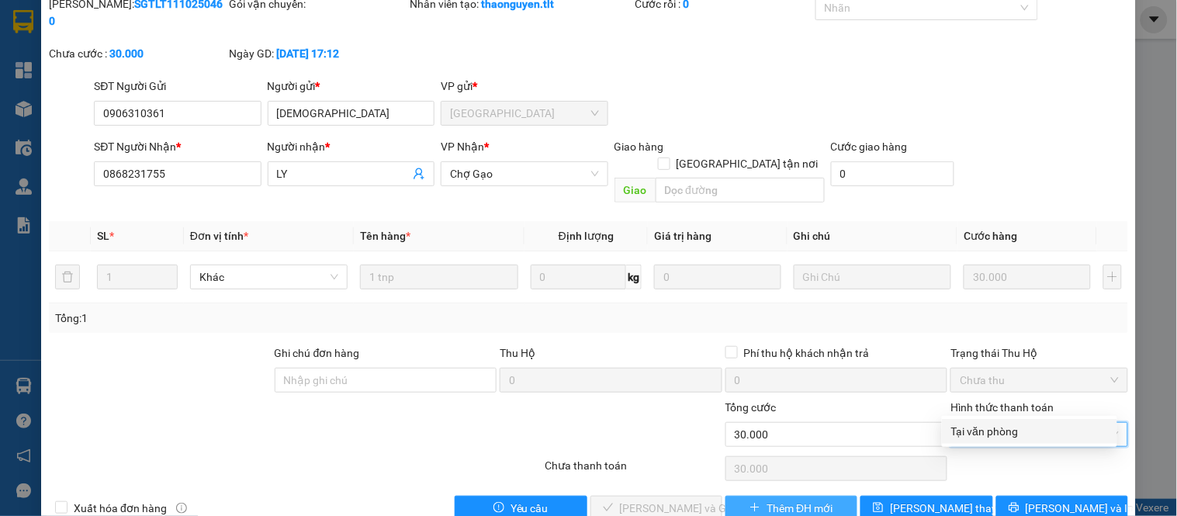
drag, startPoint x: 993, startPoint y: 421, endPoint x: 790, endPoint y: 471, distance: 209.5
click at [993, 421] on div "Tại văn phòng" at bounding box center [1029, 431] width 175 height 25
type input "0"
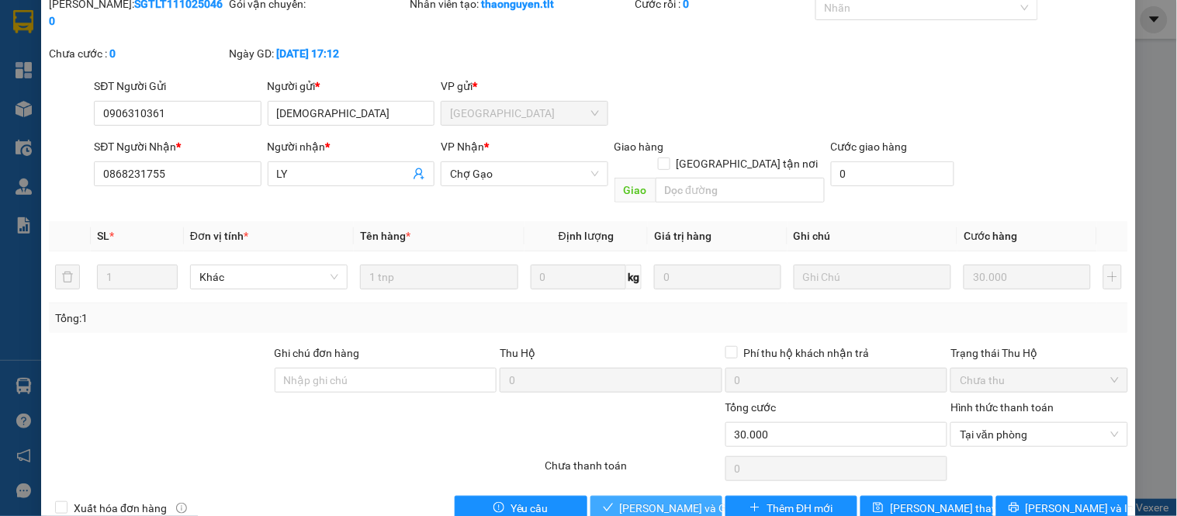
click at [676, 500] on span "[PERSON_NAME] và Giao hàng" at bounding box center [694, 508] width 149 height 17
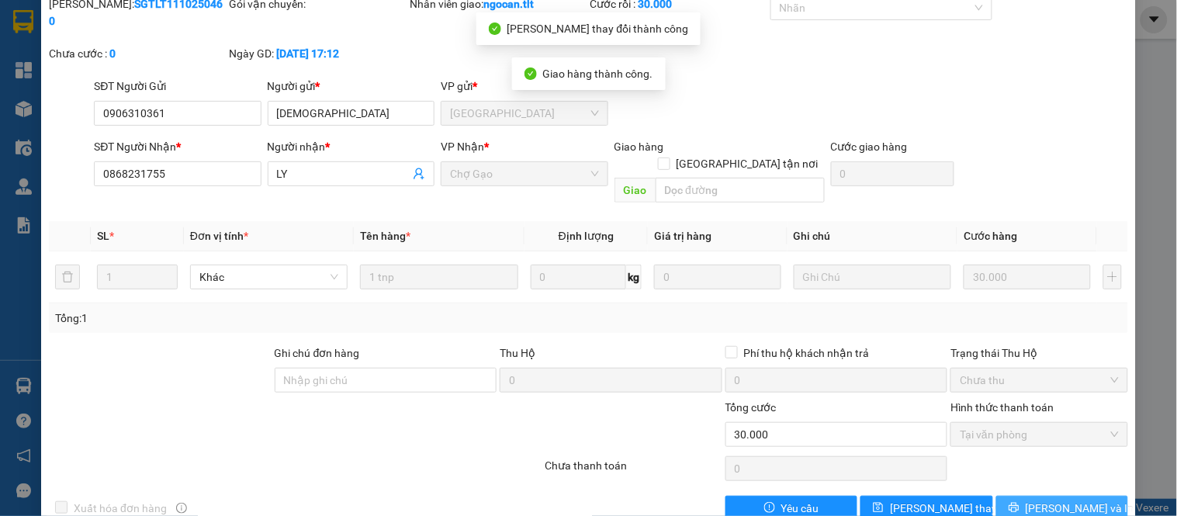
click at [1040, 500] on span "[PERSON_NAME] và In" at bounding box center [1080, 508] width 109 height 17
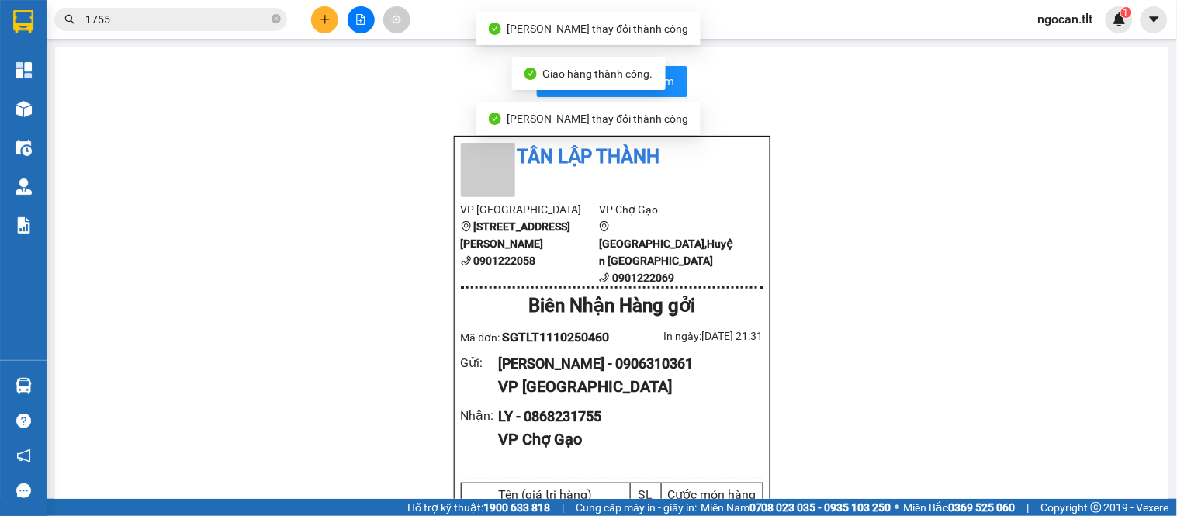
click at [278, 16] on icon "close-circle" at bounding box center [276, 18] width 9 height 9
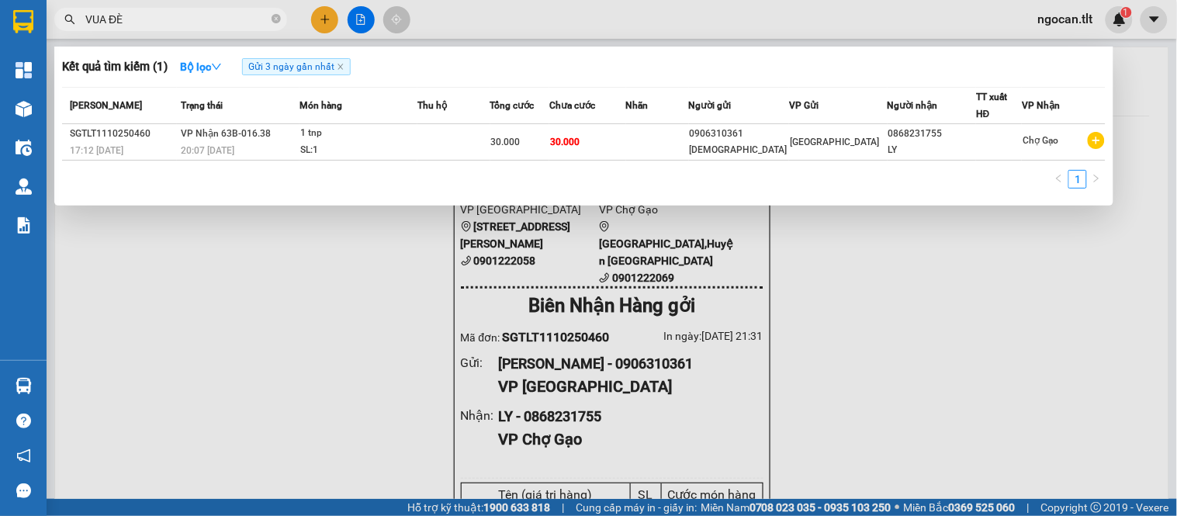
type input "VUA ĐÈN"
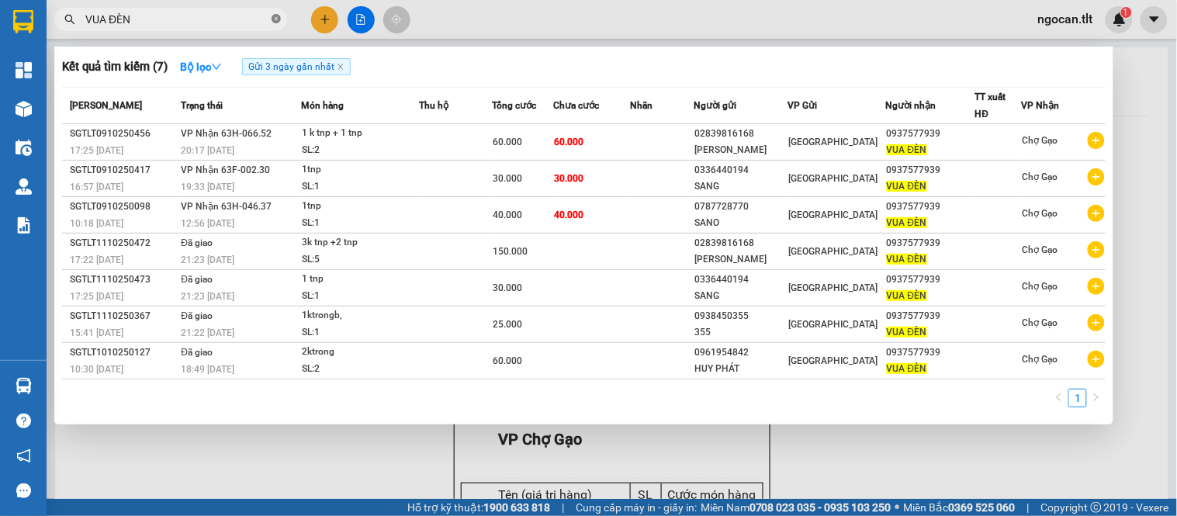
click at [276, 14] on icon "close-circle" at bounding box center [276, 18] width 9 height 9
type input "1256"
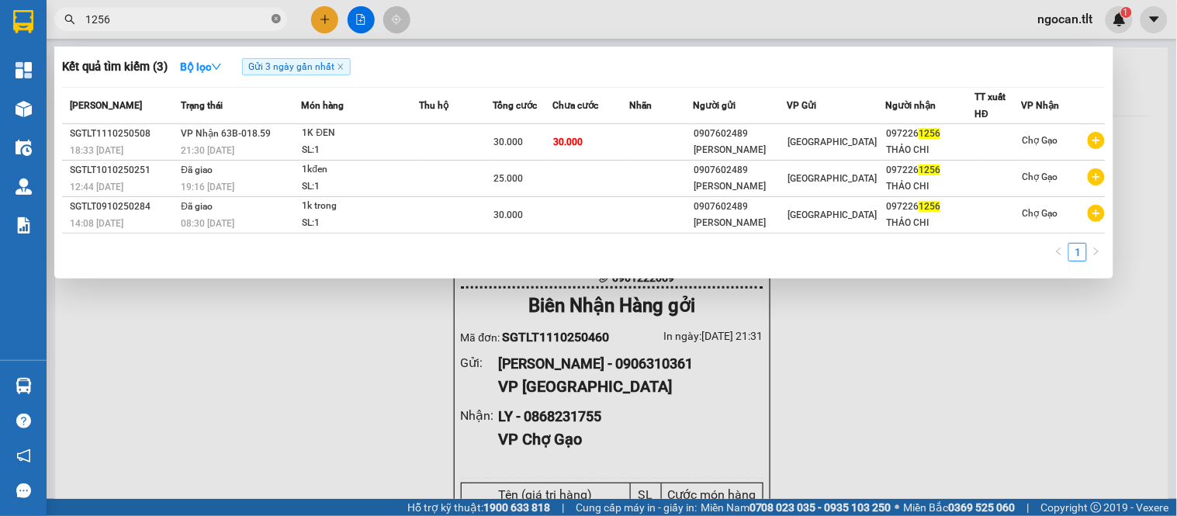
click at [276, 17] on icon "close-circle" at bounding box center [276, 18] width 9 height 9
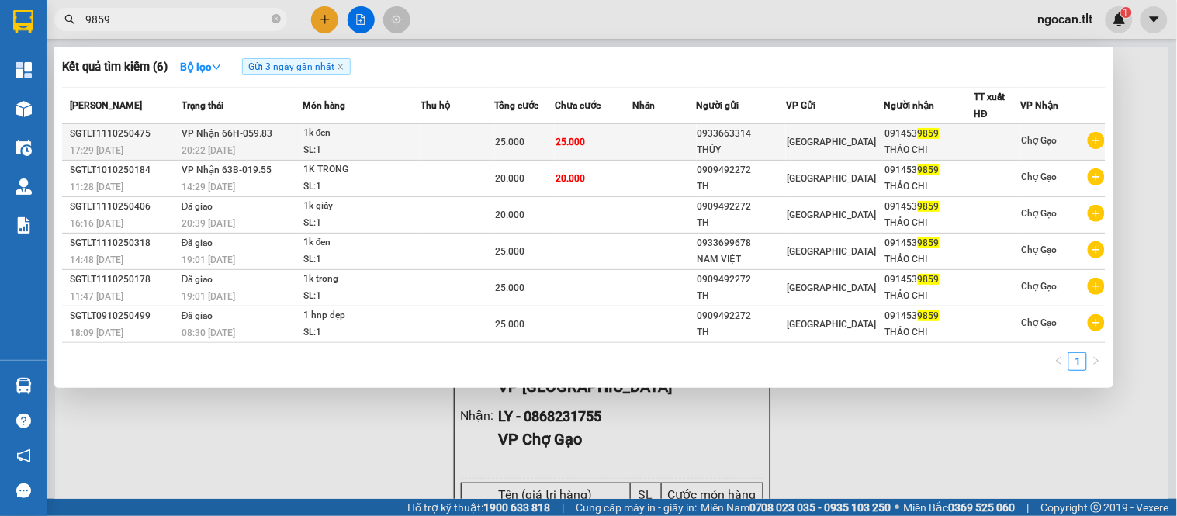
type input "9859"
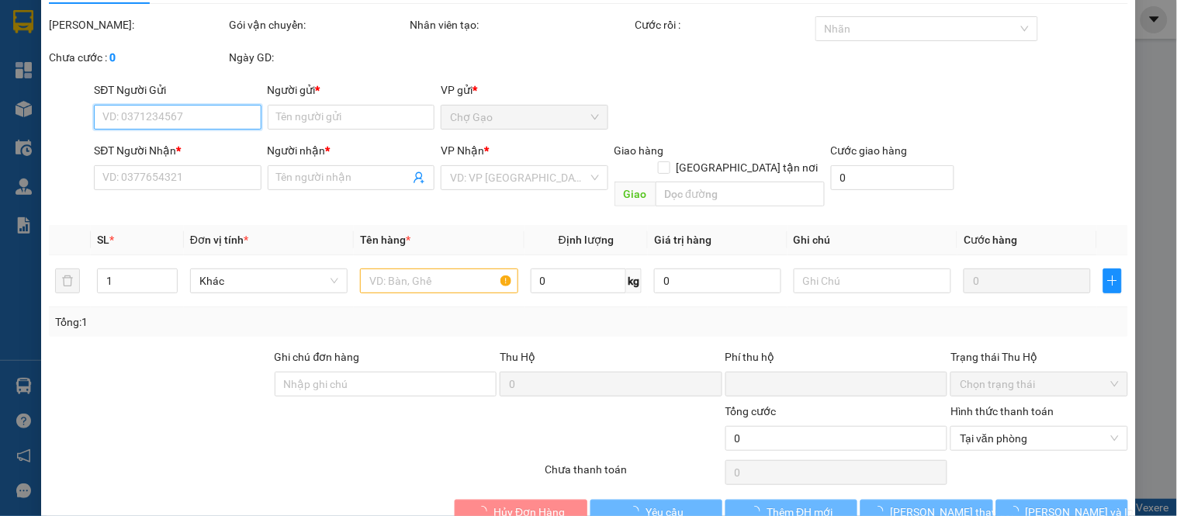
type input "0933663314"
type input "THỦY"
type input "0914539859"
type input "THẢO CHI"
type input "0"
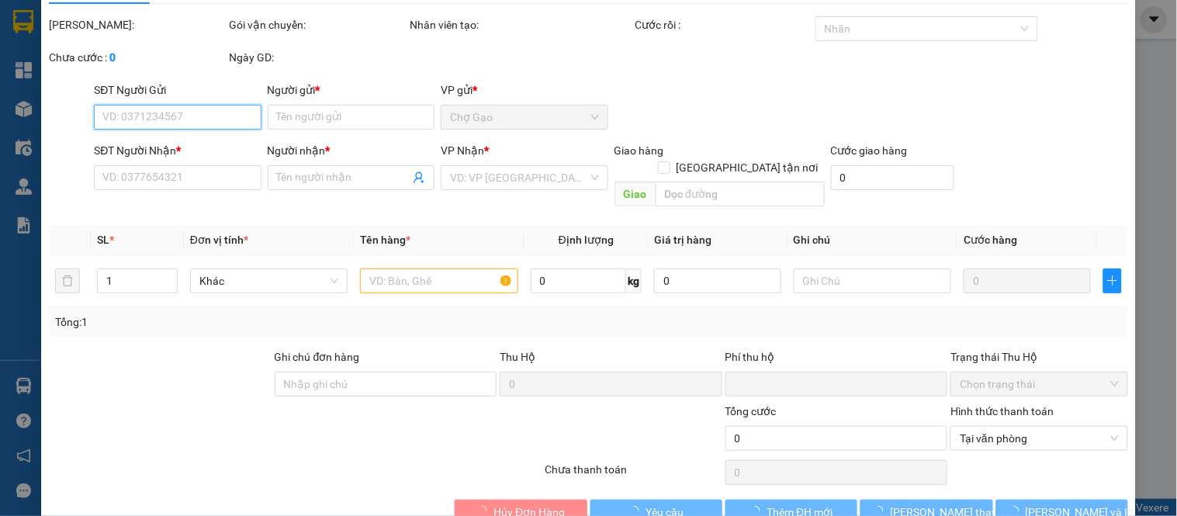
type input "25.000"
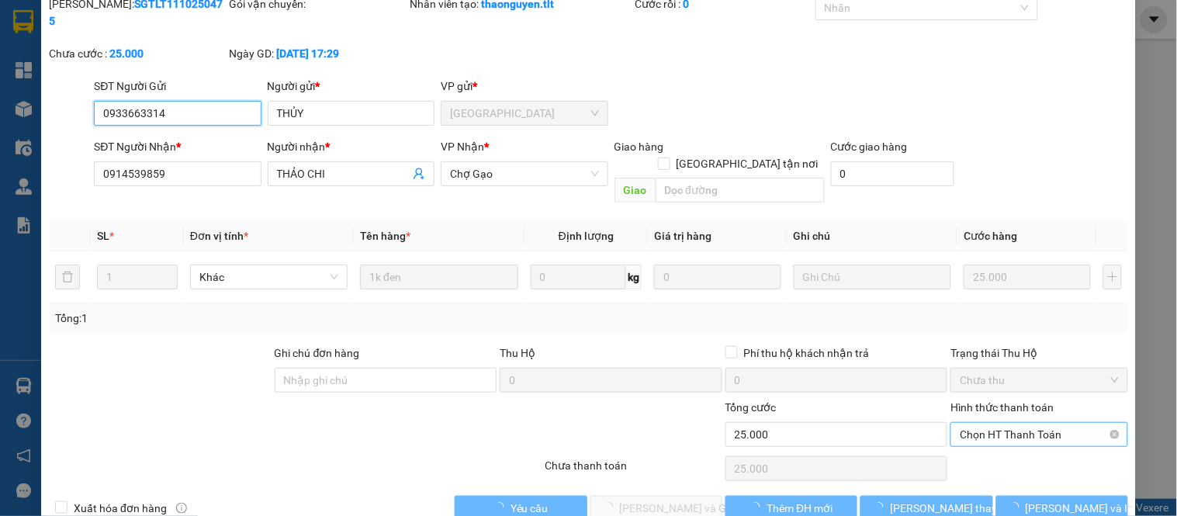
click at [1049, 423] on span "Chọn HT Thanh Toán" at bounding box center [1039, 434] width 158 height 23
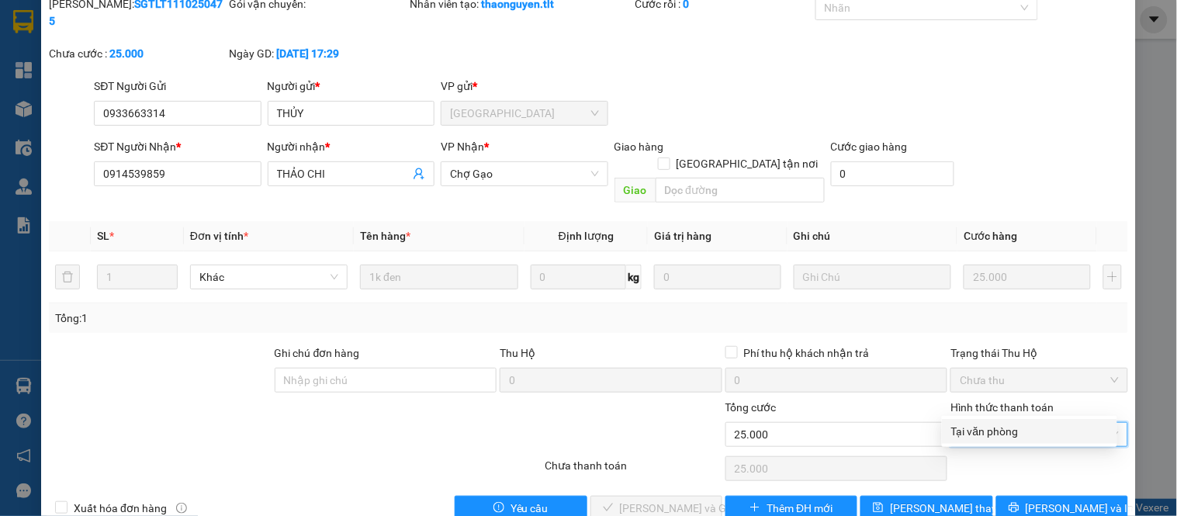
click at [991, 421] on div "Tại văn phòng" at bounding box center [1029, 431] width 175 height 25
type input "0"
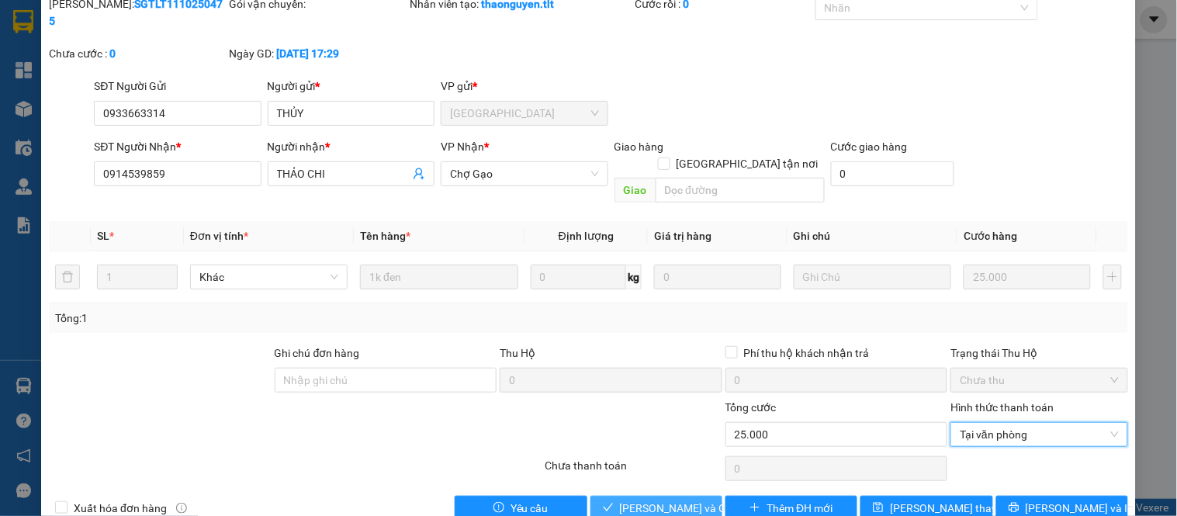
drag, startPoint x: 677, startPoint y: 470, endPoint x: 856, endPoint y: 482, distance: 179.7
click at [678, 500] on span "[PERSON_NAME] và Giao hàng" at bounding box center [694, 508] width 149 height 17
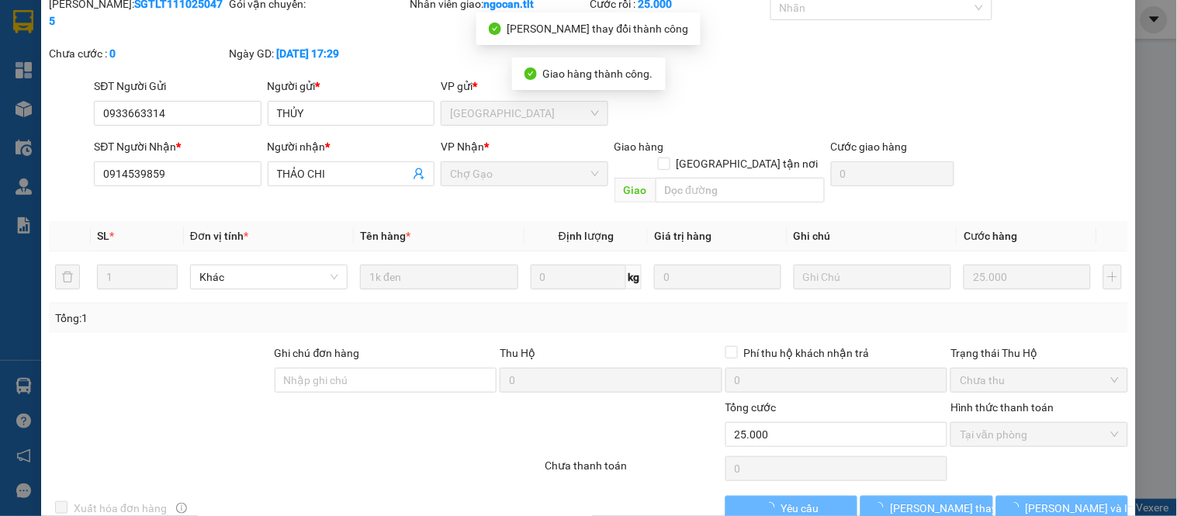
click at [1027, 496] on button "[PERSON_NAME] và In" at bounding box center [1063, 508] width 132 height 25
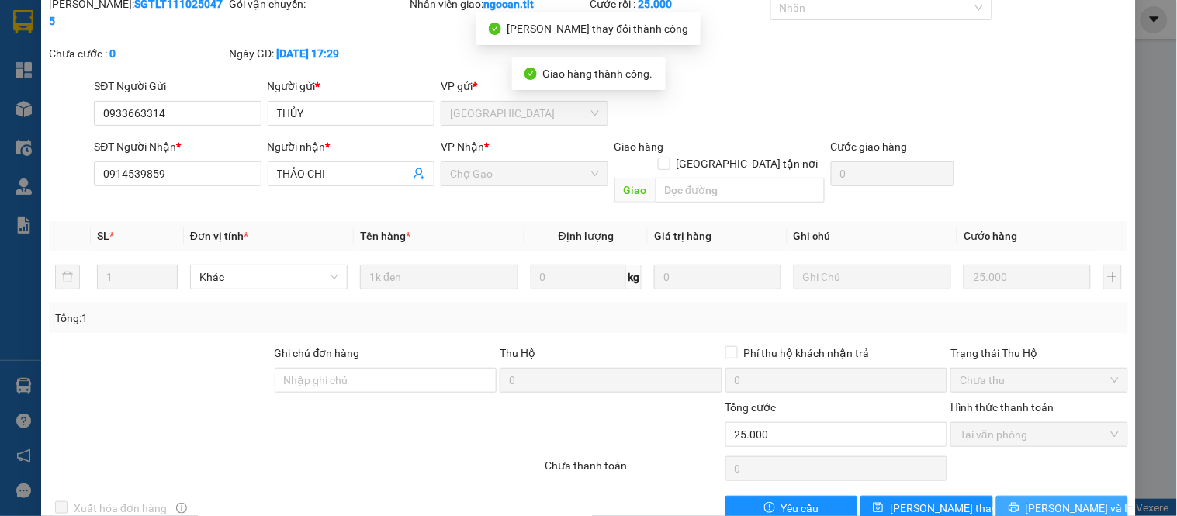
click at [1028, 496] on button "[PERSON_NAME] và In" at bounding box center [1063, 508] width 132 height 25
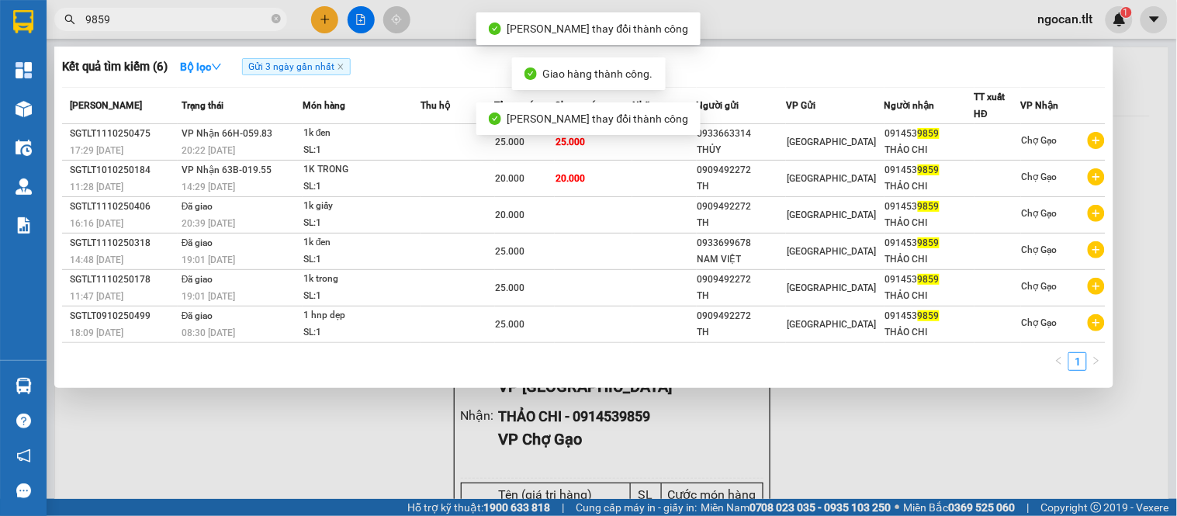
click at [189, 29] on span "9859" at bounding box center [170, 19] width 233 height 23
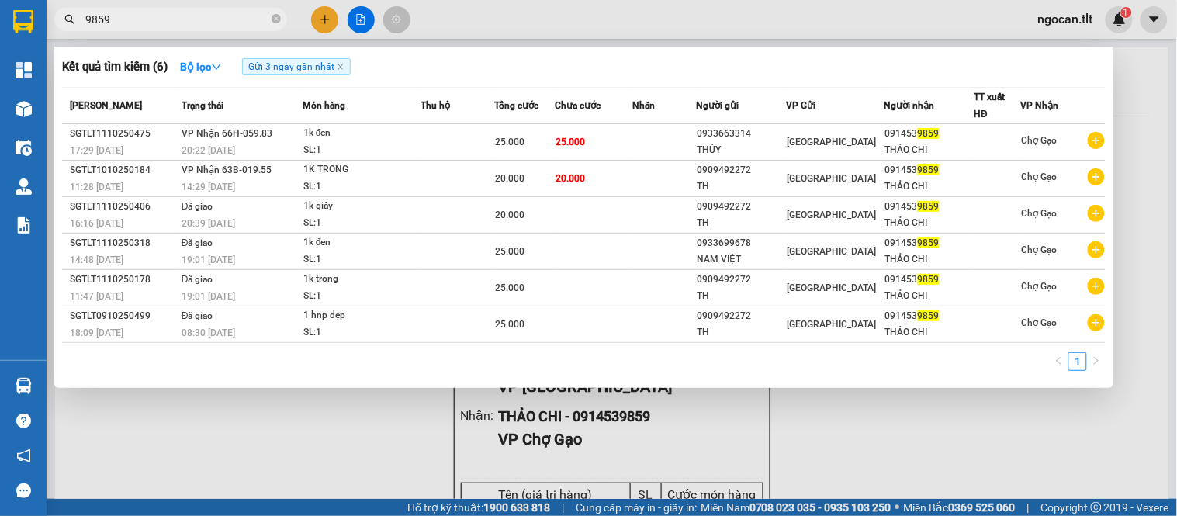
click at [273, 20] on icon "close-circle" at bounding box center [276, 18] width 9 height 9
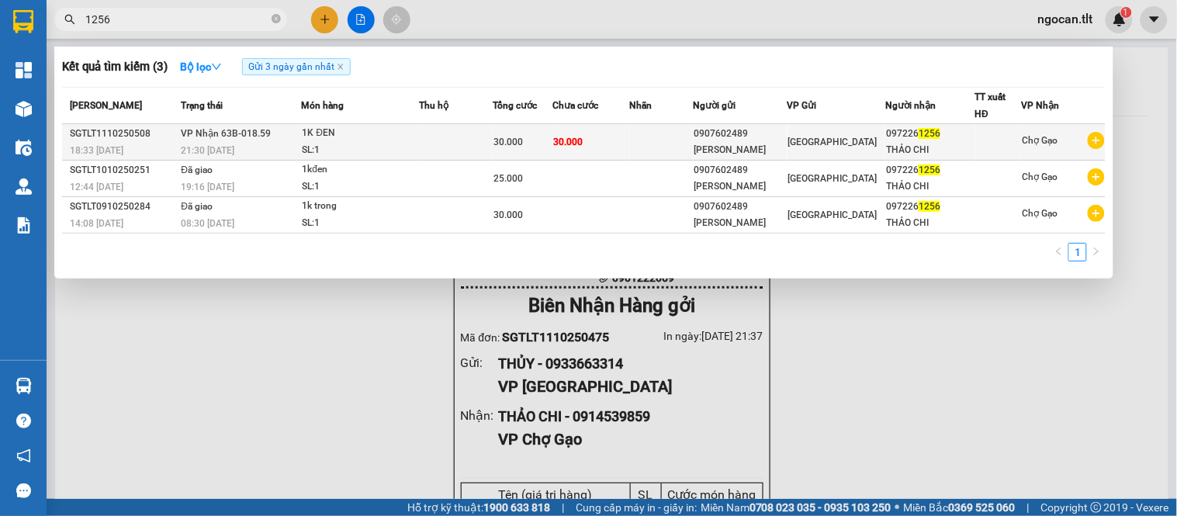
type input "1256"
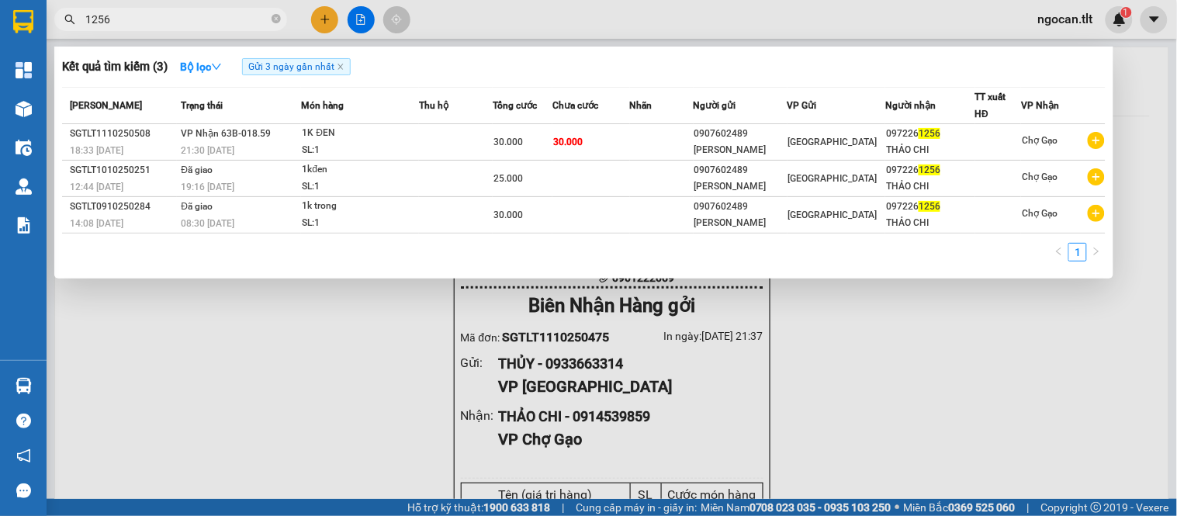
click at [540, 142] on div "30.000" at bounding box center [523, 141] width 58 height 17
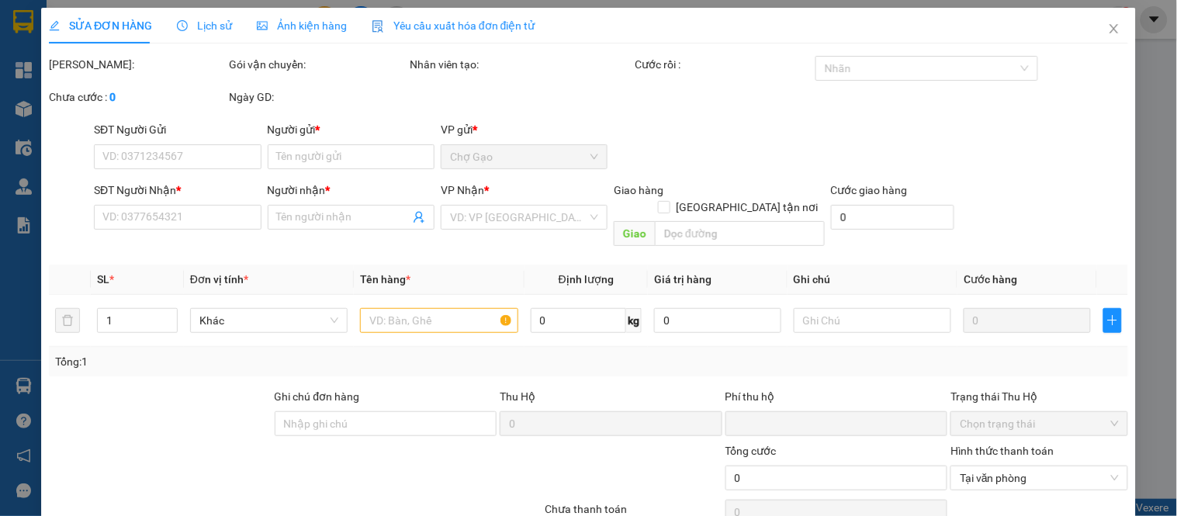
type input "0907602489"
type input "[PERSON_NAME]"
type input "0972261256"
type input "THẢO CHI"
type input "0"
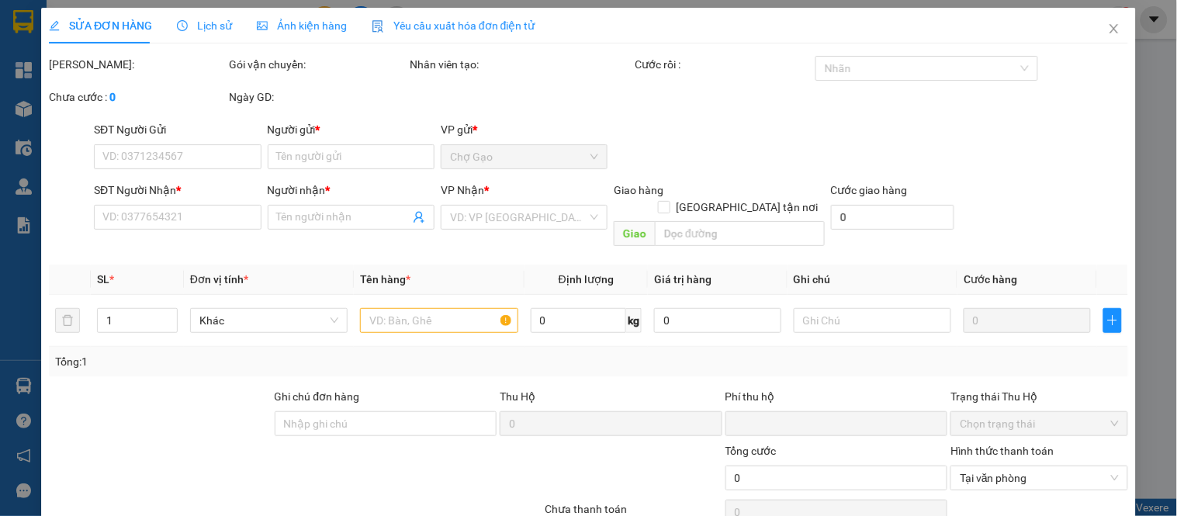
type input "30.000"
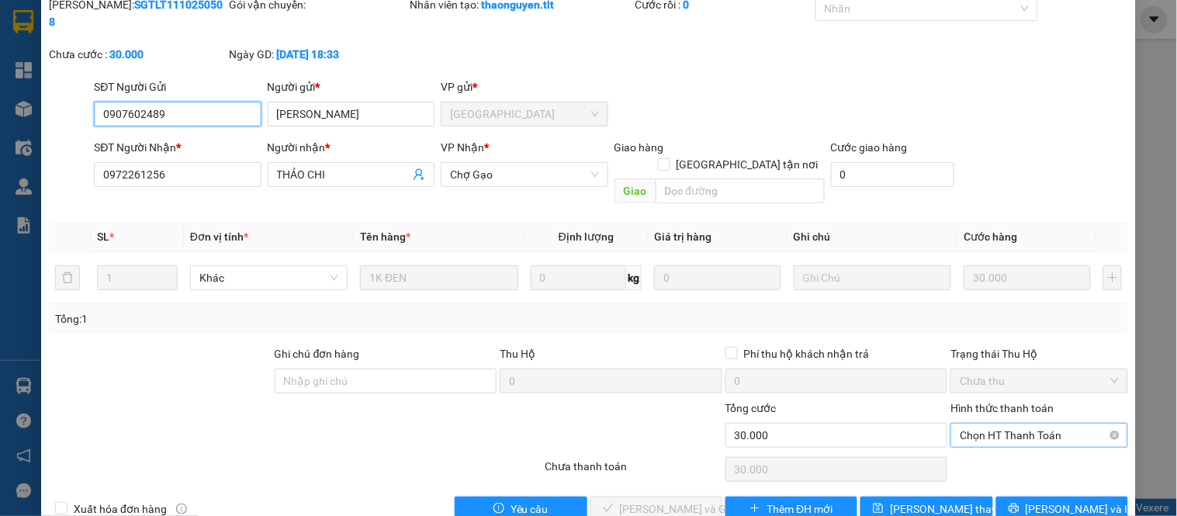
scroll to position [61, 0]
click at [1015, 423] on span "Chọn HT Thanh Toán" at bounding box center [1039, 434] width 158 height 23
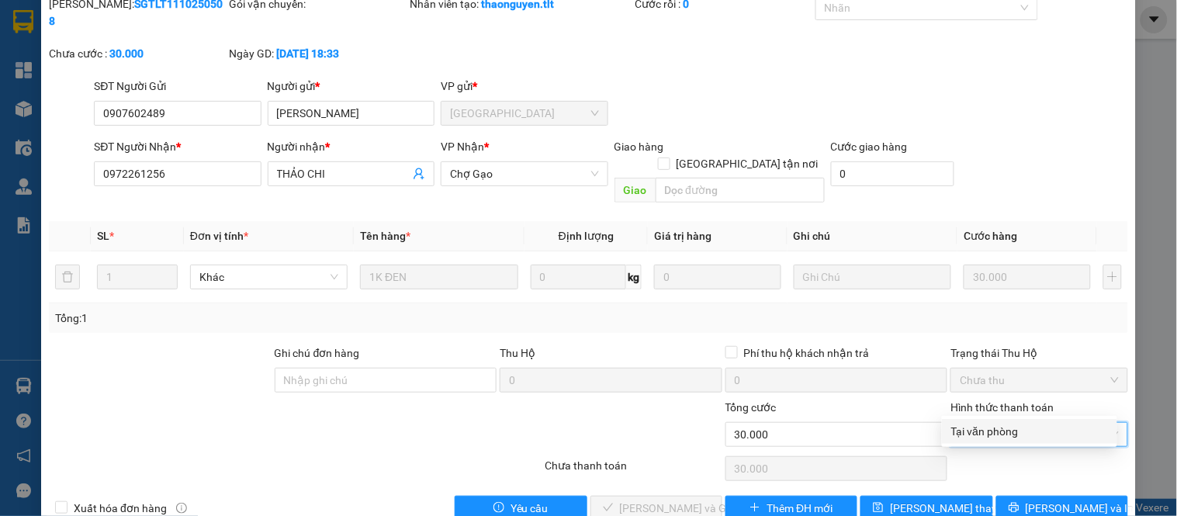
click at [1002, 435] on div "Tại văn phòng" at bounding box center [1030, 431] width 157 height 17
type input "0"
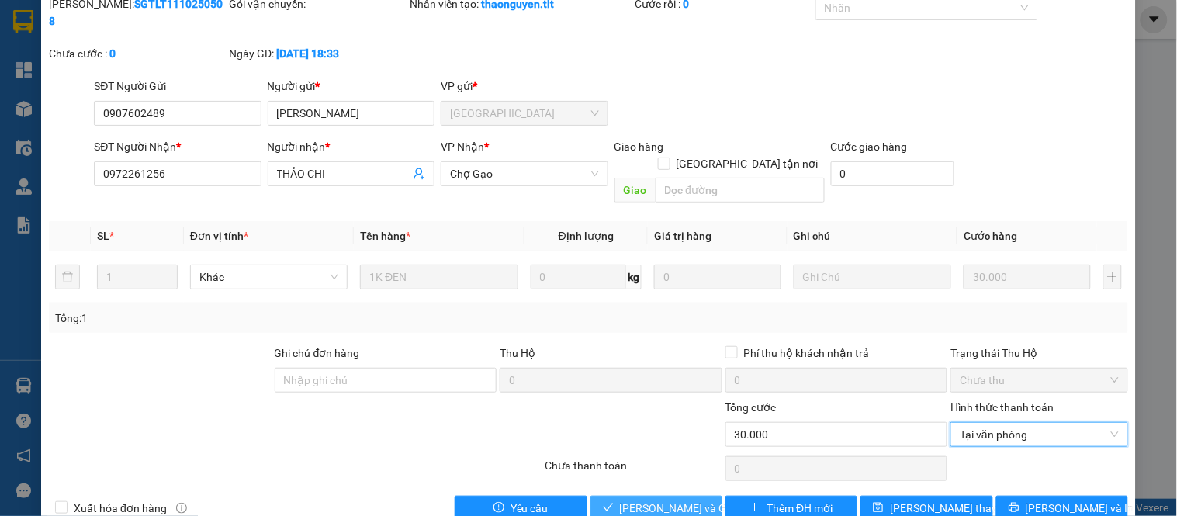
drag, startPoint x: 684, startPoint y: 482, endPoint x: 708, endPoint y: 476, distance: 24.8
click at [685, 500] on span "[PERSON_NAME] và Giao hàng" at bounding box center [694, 508] width 149 height 17
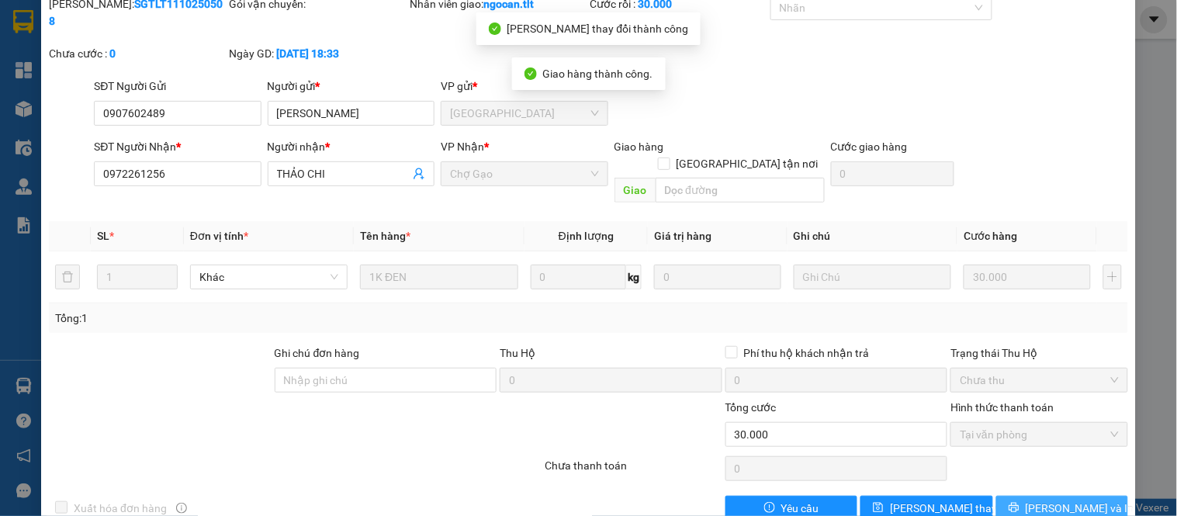
click at [1046, 500] on span "[PERSON_NAME] và In" at bounding box center [1080, 508] width 109 height 17
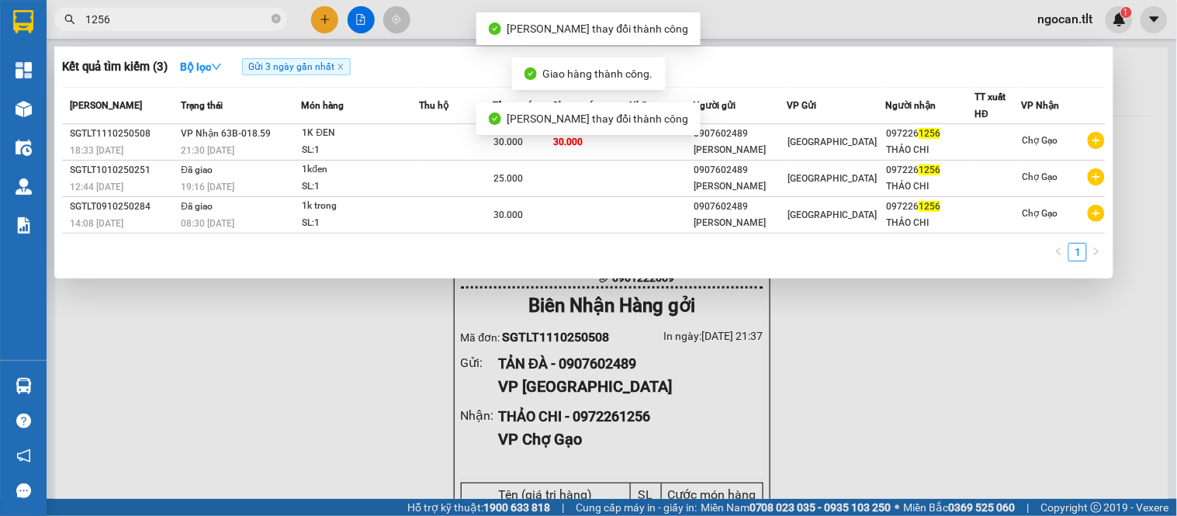
click at [221, 21] on input "1256" at bounding box center [176, 19] width 183 height 17
click at [275, 19] on icon "close-circle" at bounding box center [276, 18] width 9 height 9
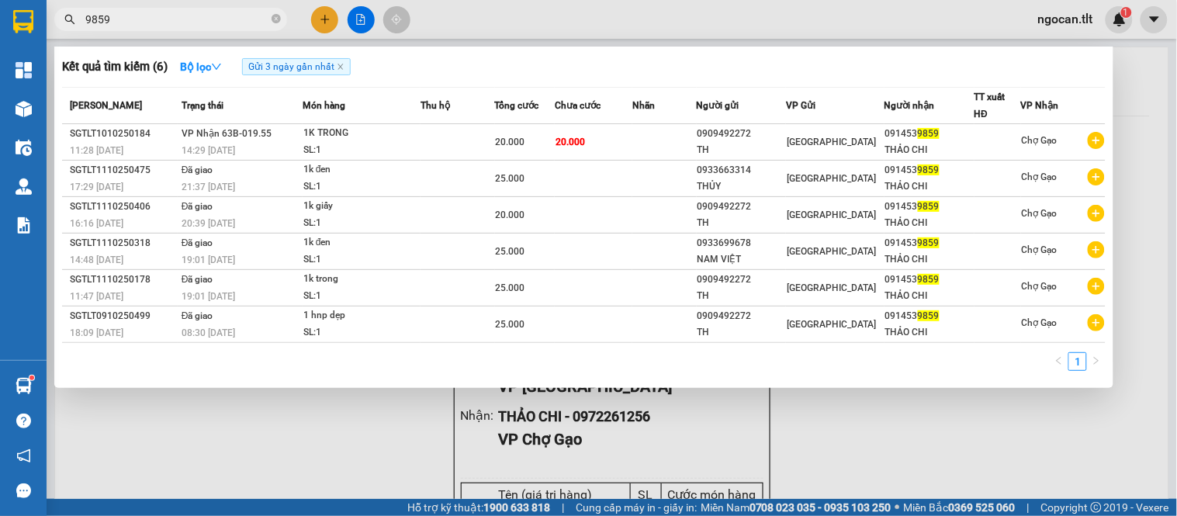
type input "9859"
drag, startPoint x: 681, startPoint y: 448, endPoint x: 712, endPoint y: 462, distance: 34.8
click at [683, 448] on div at bounding box center [588, 258] width 1177 height 516
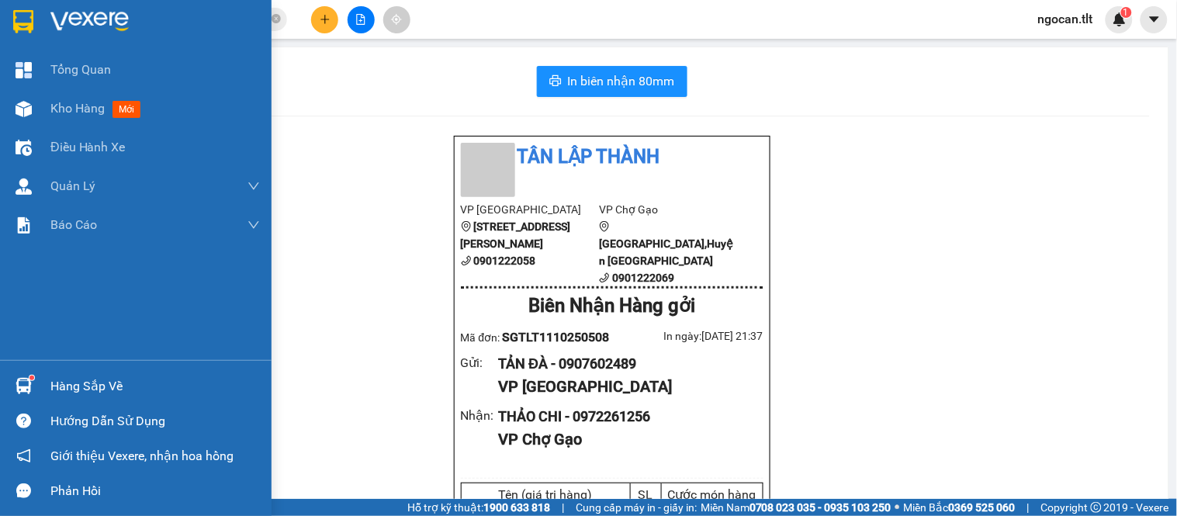
click at [50, 380] on div "Hàng sắp về" at bounding box center [155, 386] width 210 height 23
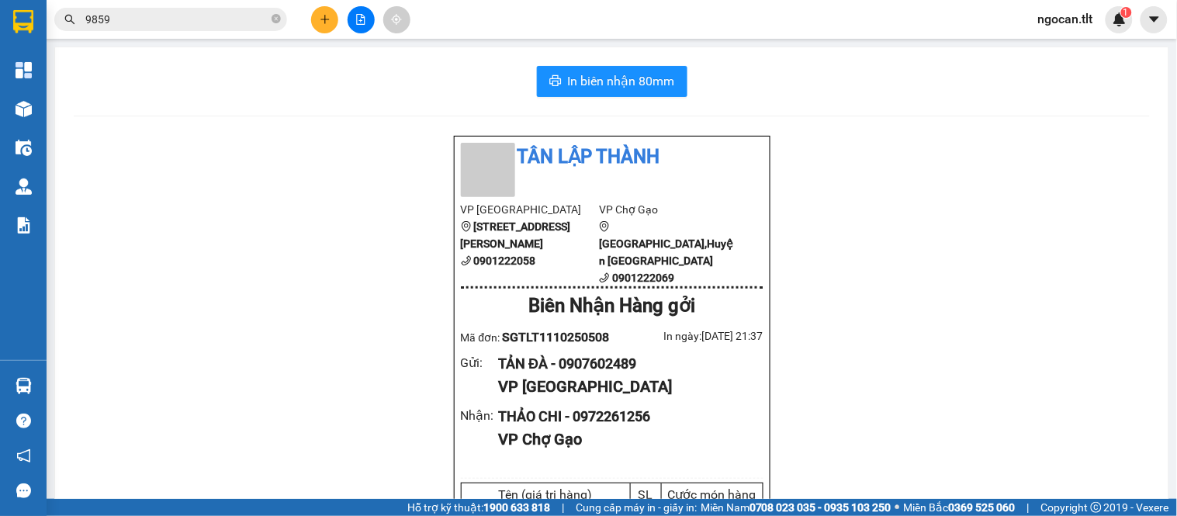
click at [366, 203] on section "Kết quả tìm kiếm ( 6 ) Bộ lọc Gửi 3 ngày gần nhất Mã ĐH Trạng thái Món hàng Thu…" at bounding box center [588, 258] width 1177 height 516
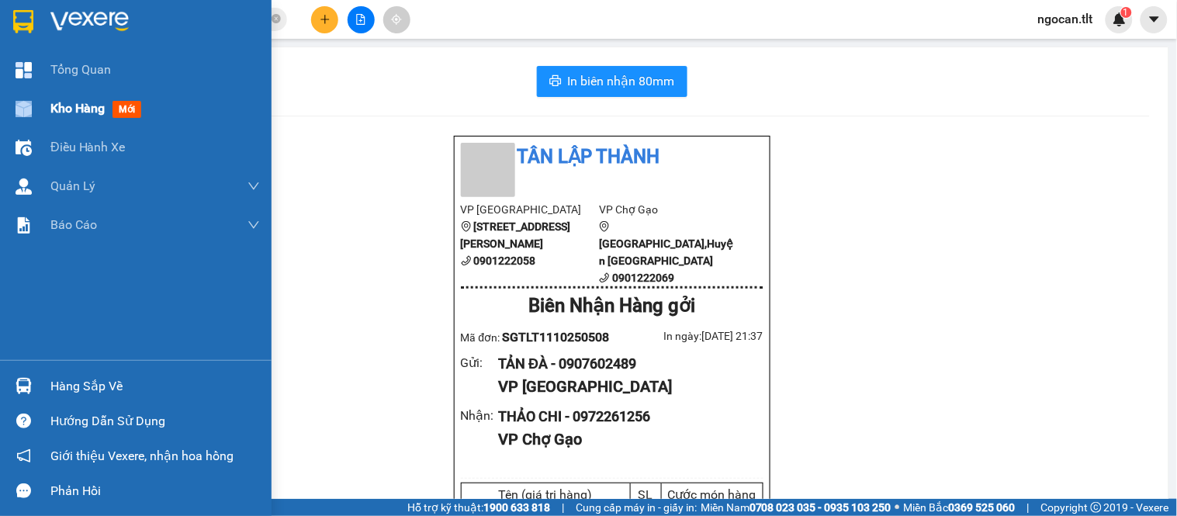
click at [45, 116] on div "Kho hàng mới" at bounding box center [136, 108] width 272 height 39
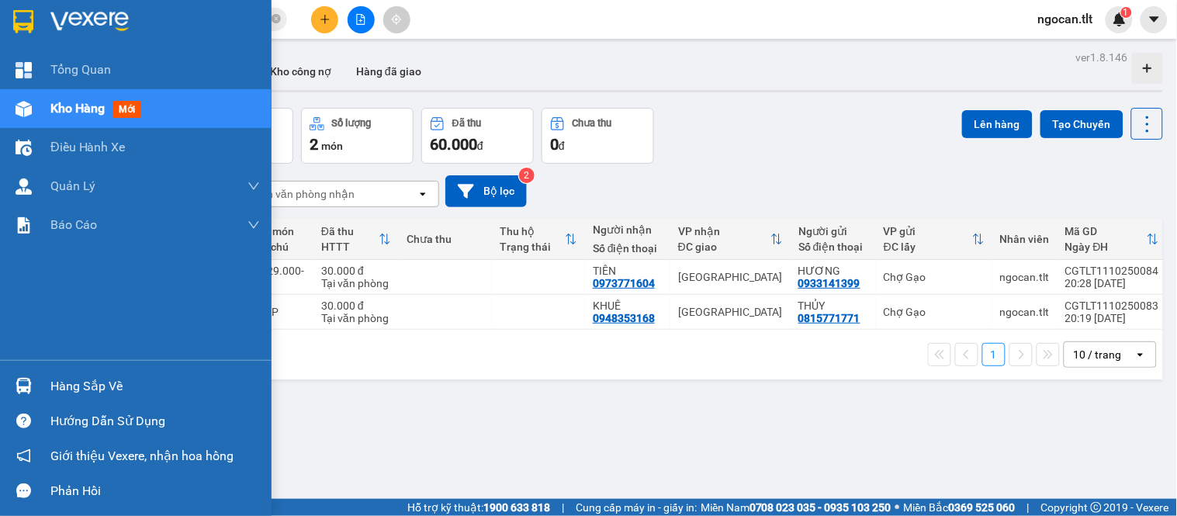
click at [76, 387] on div "Hàng sắp về" at bounding box center [155, 386] width 210 height 23
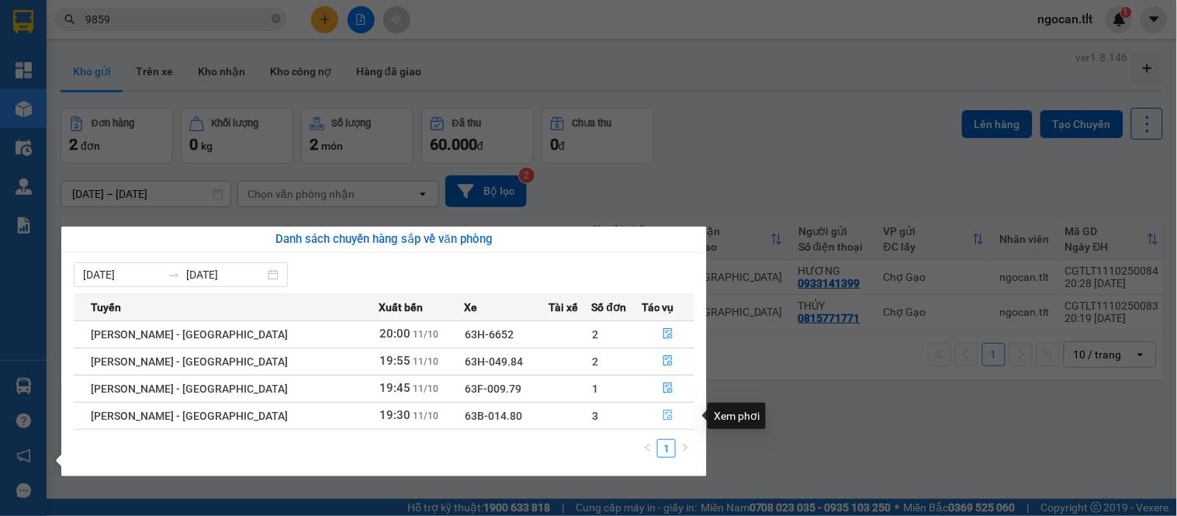
click at [664, 418] on icon "file-done" at bounding box center [668, 415] width 9 height 11
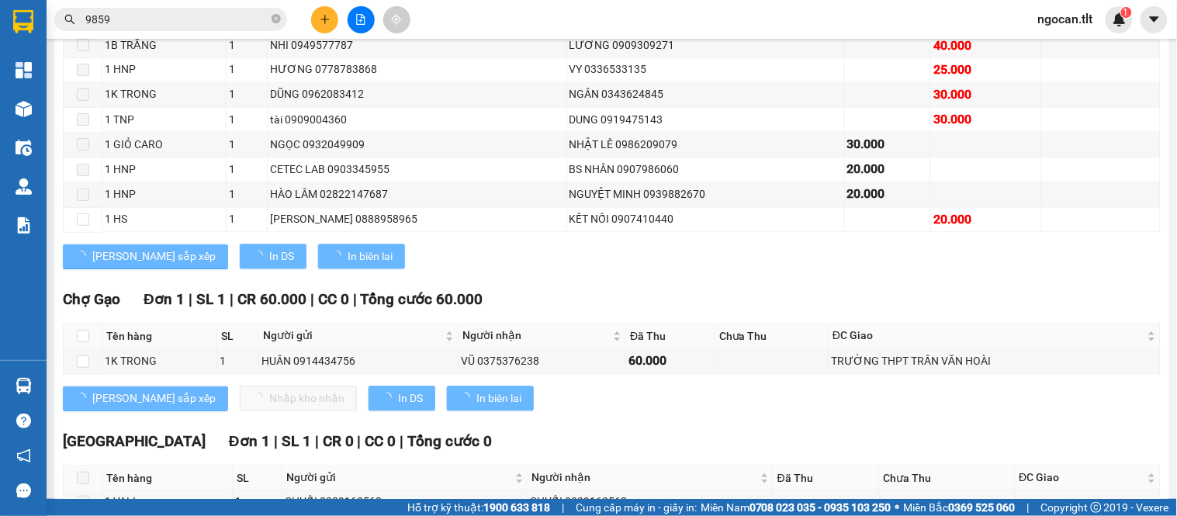
scroll to position [24, 0]
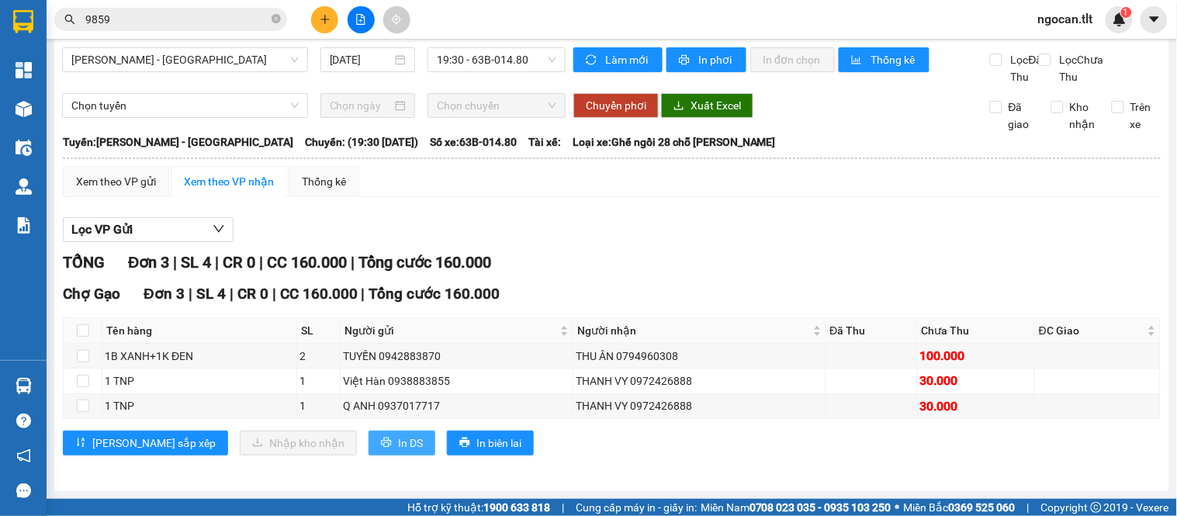
click at [398, 435] on span "In DS" at bounding box center [410, 443] width 25 height 17
click at [86, 331] on input "checkbox" at bounding box center [83, 330] width 12 height 12
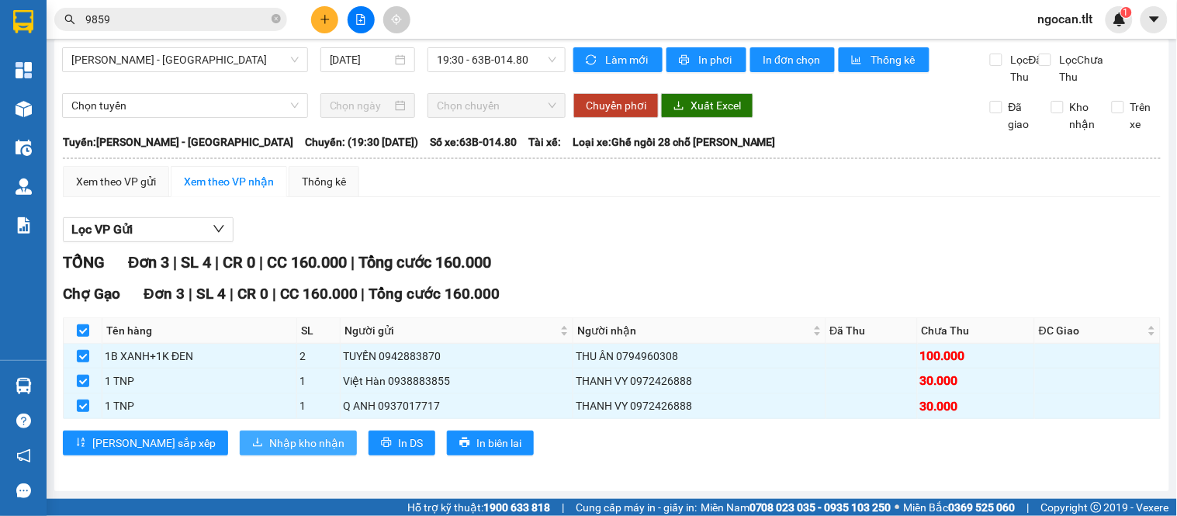
click at [269, 446] on span "Nhập kho nhận" at bounding box center [306, 443] width 75 height 17
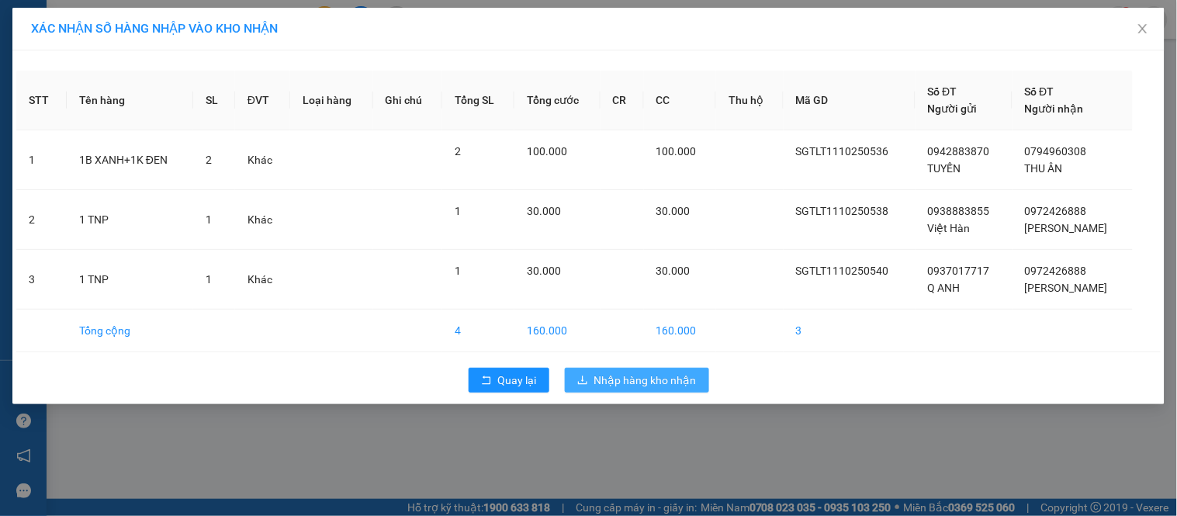
click at [660, 376] on span "Nhập hàng kho nhận" at bounding box center [646, 380] width 102 height 17
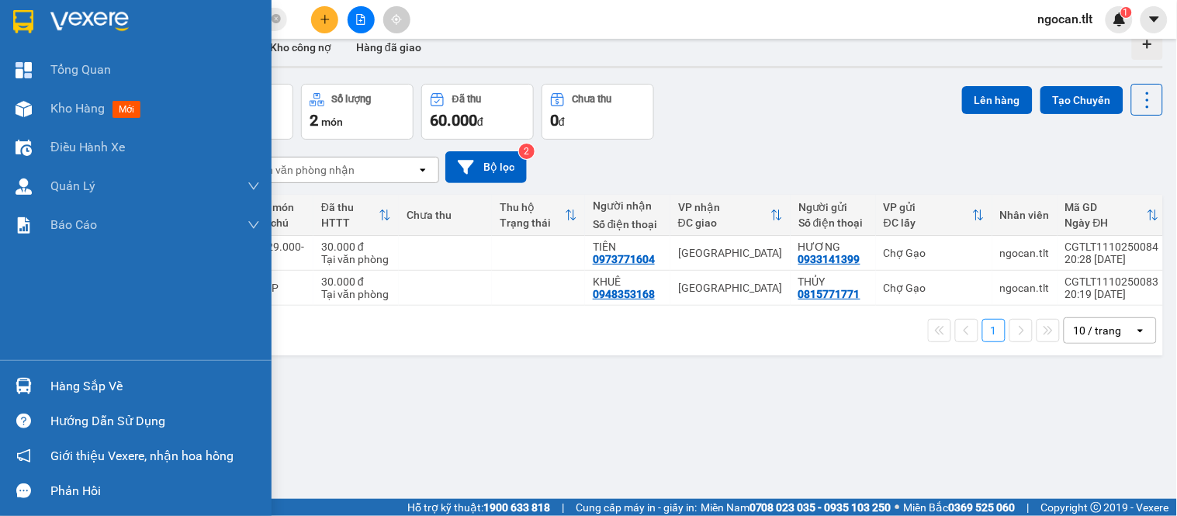
click at [60, 384] on div "Hàng sắp về" at bounding box center [155, 386] width 210 height 23
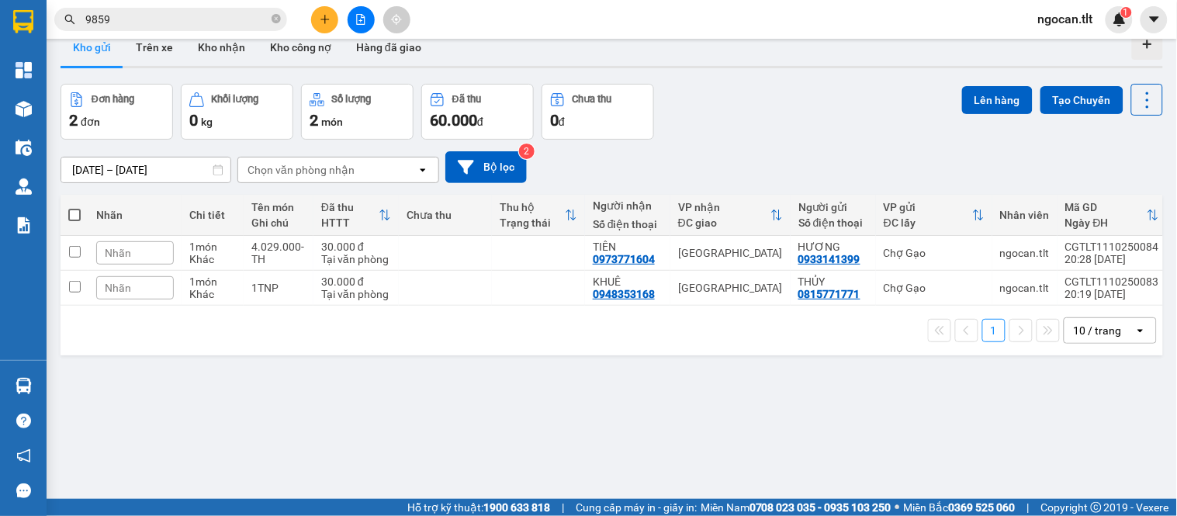
click at [841, 445] on section "Kết quả tìm kiếm ( 6 ) Bộ lọc Gửi 3 ngày gần nhất Mã ĐH Trạng thái Món hàng Thu…" at bounding box center [588, 258] width 1177 height 516
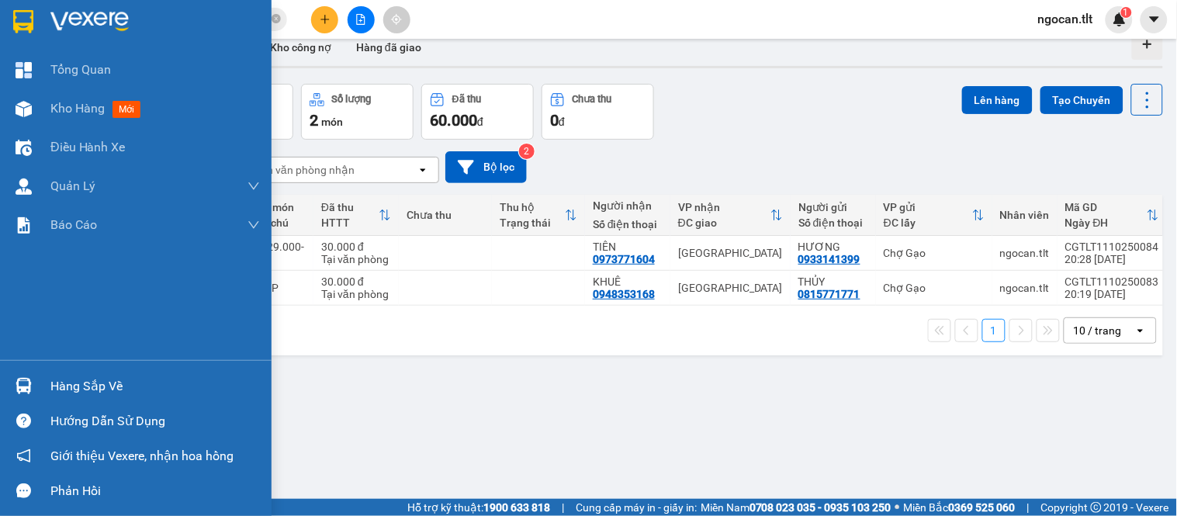
click at [80, 394] on div "Hàng sắp về" at bounding box center [155, 386] width 210 height 23
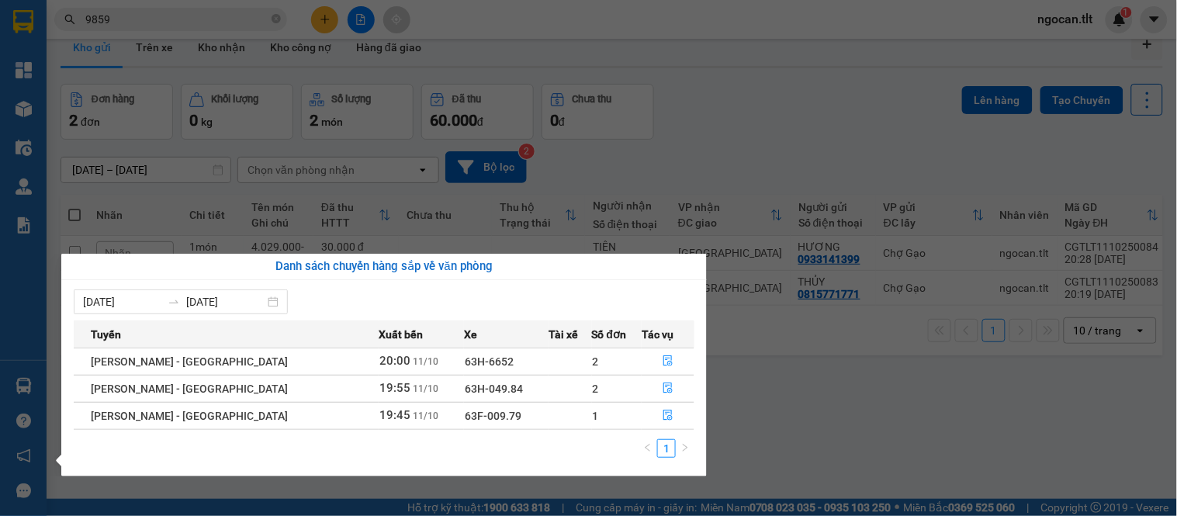
click at [595, 157] on section "Kết quả tìm kiếm ( 6 ) Bộ lọc Gửi 3 ngày gần nhất Mã ĐH Trạng thái Món hàng Thu…" at bounding box center [588, 258] width 1177 height 516
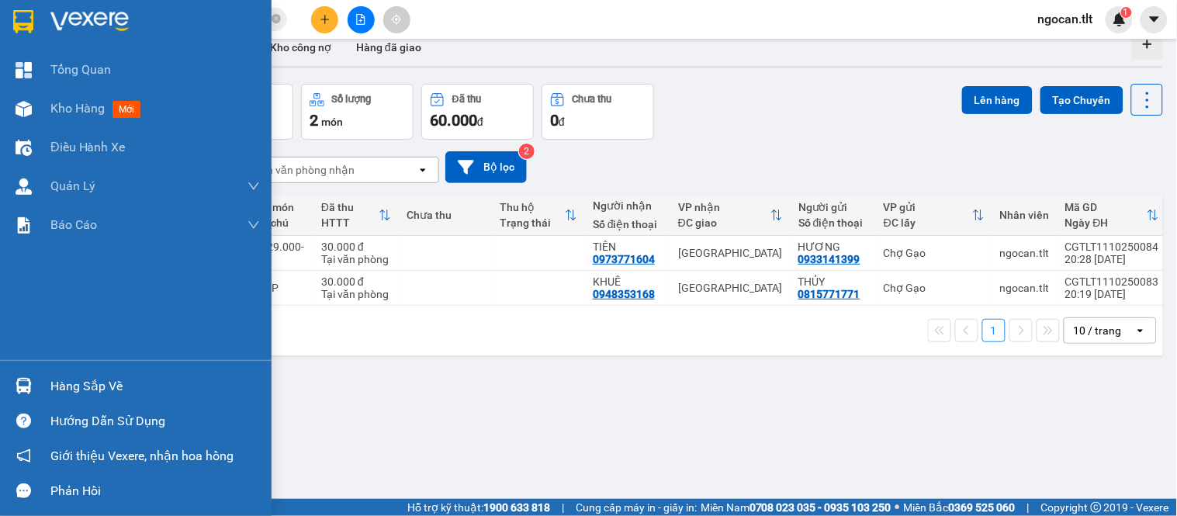
click at [37, 382] on div "Hàng sắp về" at bounding box center [136, 386] width 272 height 35
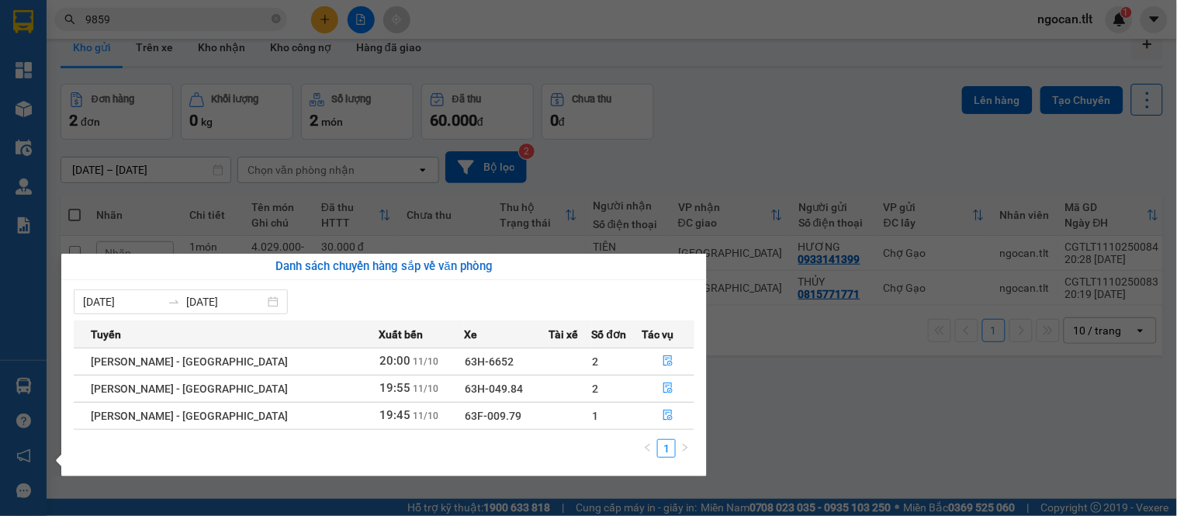
click at [522, 155] on section "Kết quả tìm kiếm ( 6 ) Bộ lọc Gửi 3 ngày gần nhất Mã ĐH Trạng thái Món hàng Thu…" at bounding box center [588, 258] width 1177 height 516
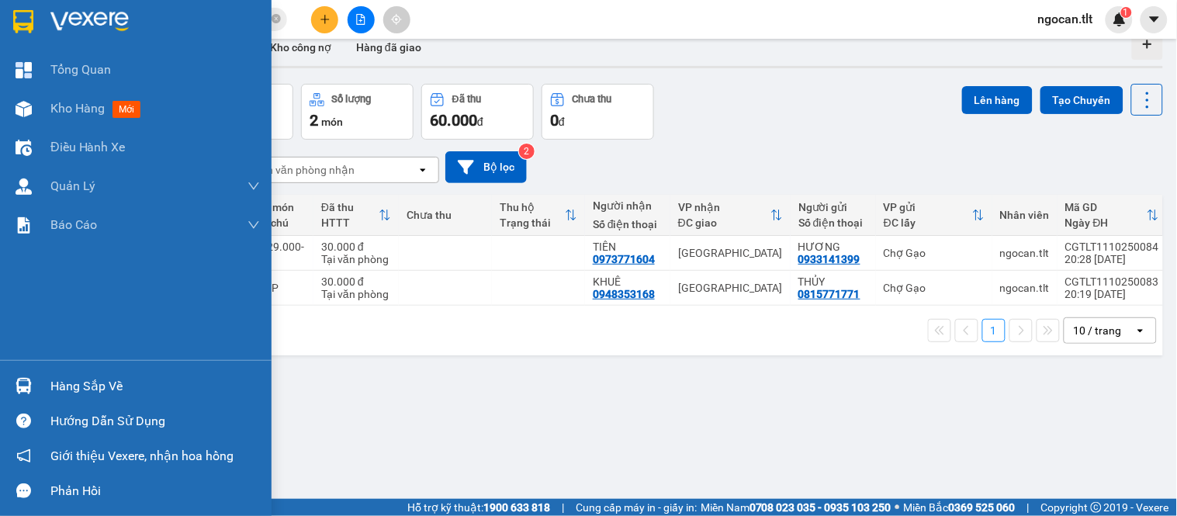
drag, startPoint x: 88, startPoint y: 390, endPoint x: 144, endPoint y: 382, distance: 57.3
click at [88, 390] on div "Hàng sắp về" at bounding box center [155, 386] width 210 height 23
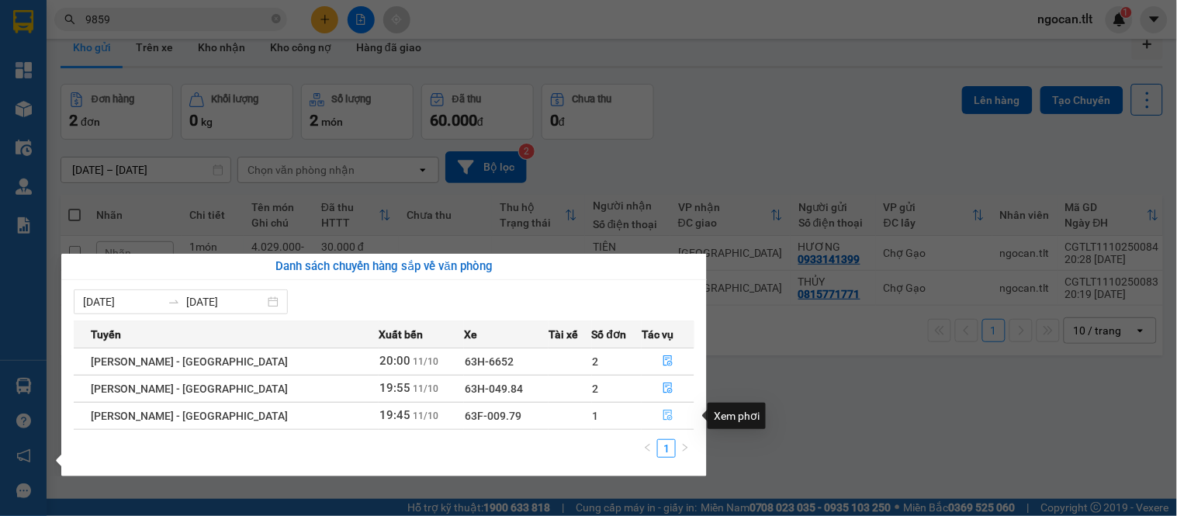
click at [663, 414] on icon "file-done" at bounding box center [668, 415] width 11 height 11
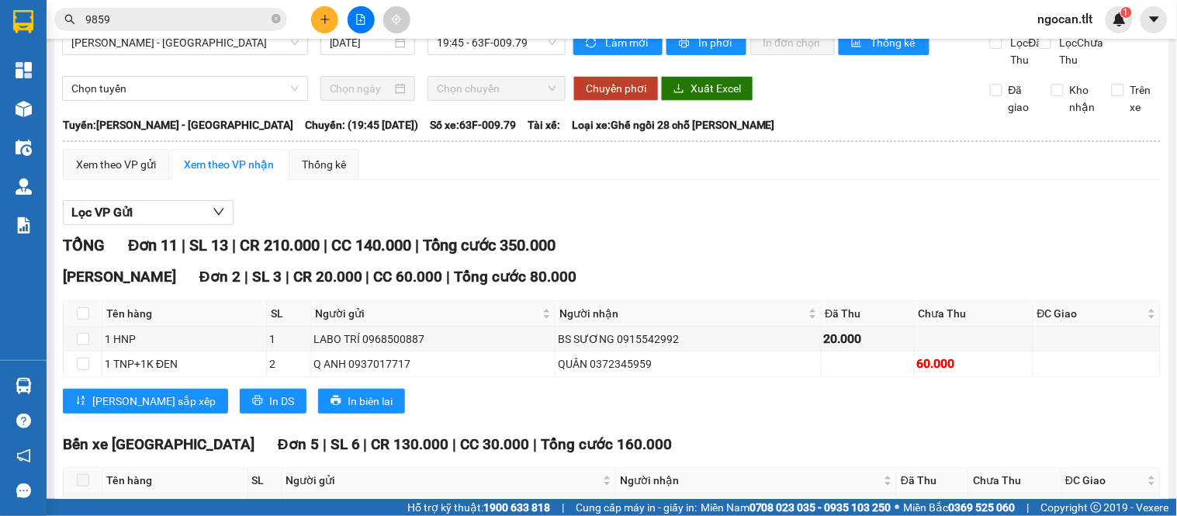
drag, startPoint x: 78, startPoint y: 381, endPoint x: 106, endPoint y: 390, distance: 29.5
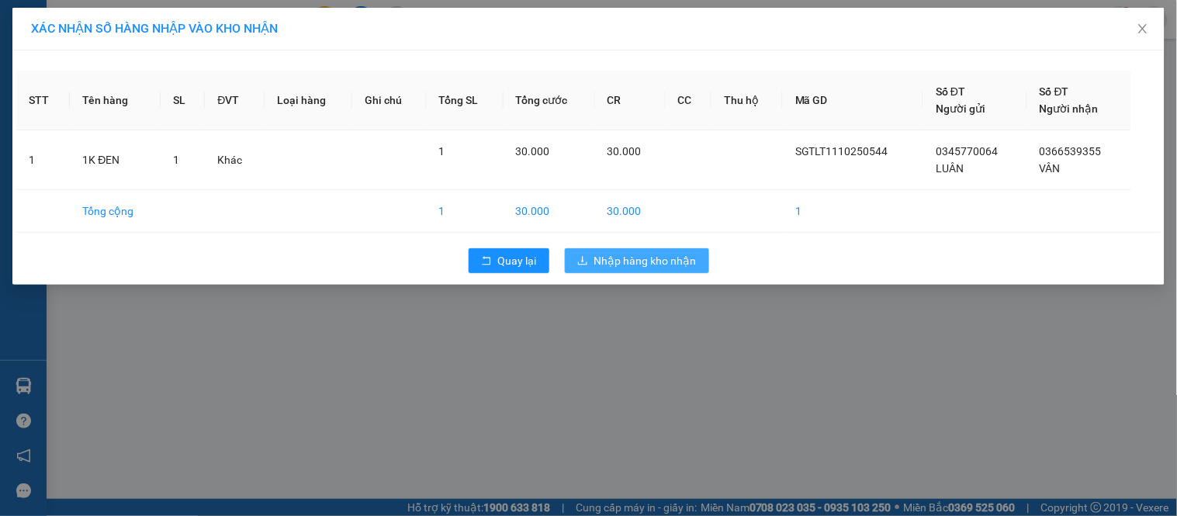
click at [669, 252] on span "Nhập hàng kho nhận" at bounding box center [646, 260] width 102 height 17
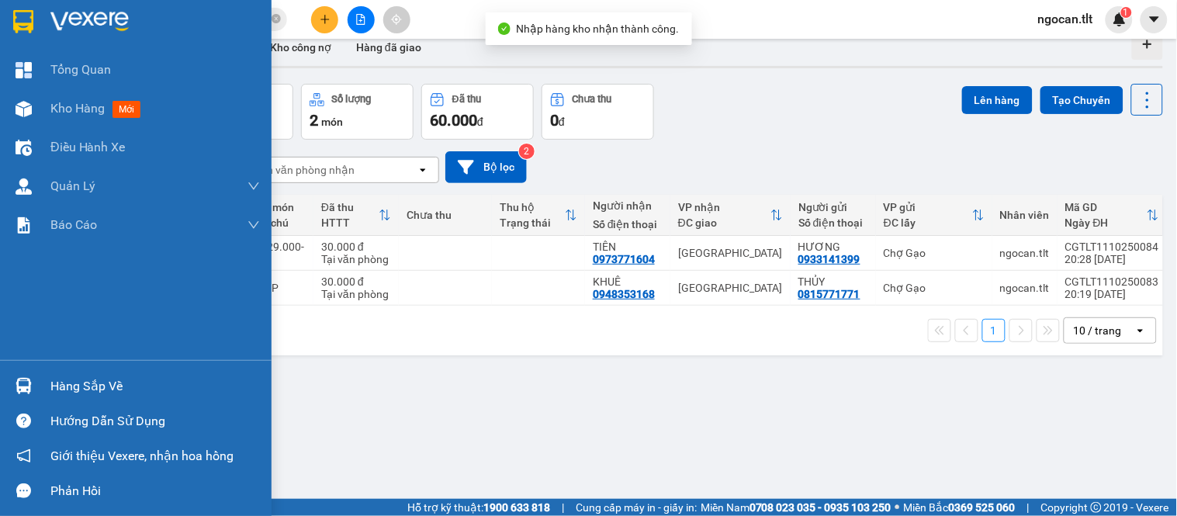
click at [31, 386] on img at bounding box center [24, 386] width 16 height 16
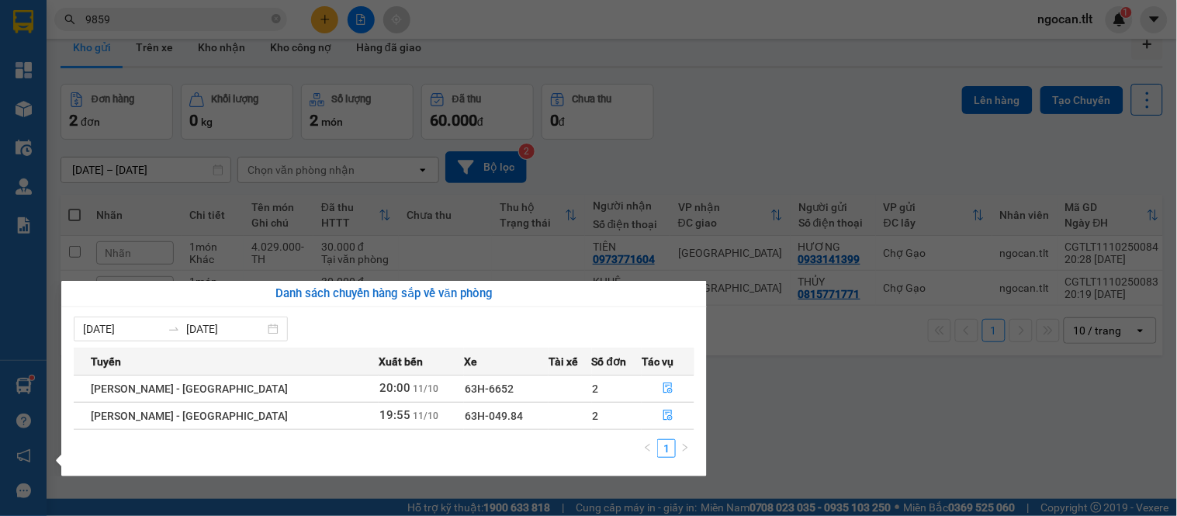
click at [365, 163] on section "Kết quả tìm kiếm ( 6 ) Bộ lọc Gửi 3 ngày gần nhất Mã ĐH Trạng thái Món hàng Thu…" at bounding box center [588, 258] width 1177 height 516
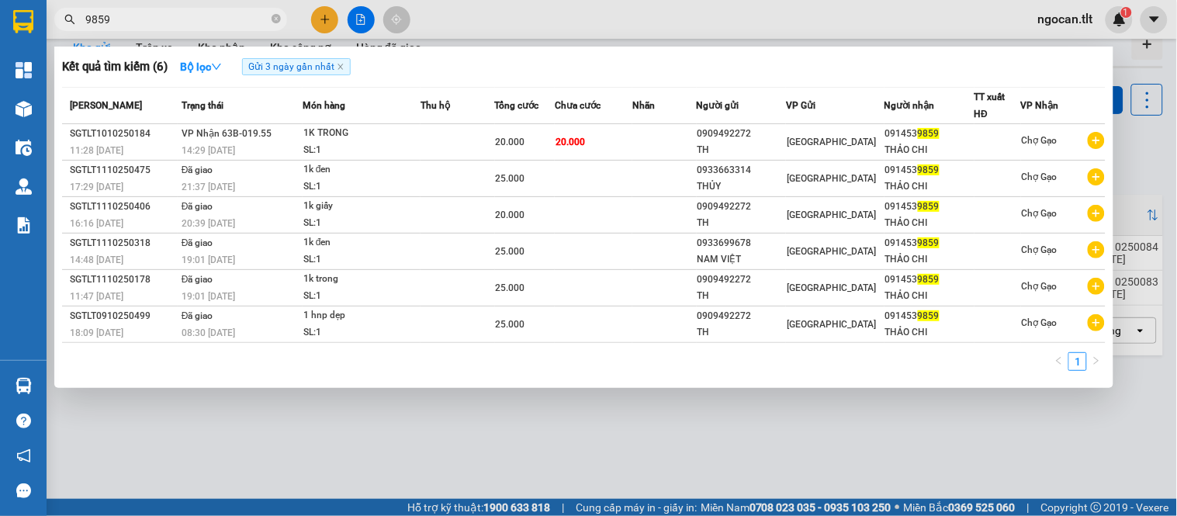
click at [274, 16] on icon "close-circle" at bounding box center [276, 18] width 9 height 9
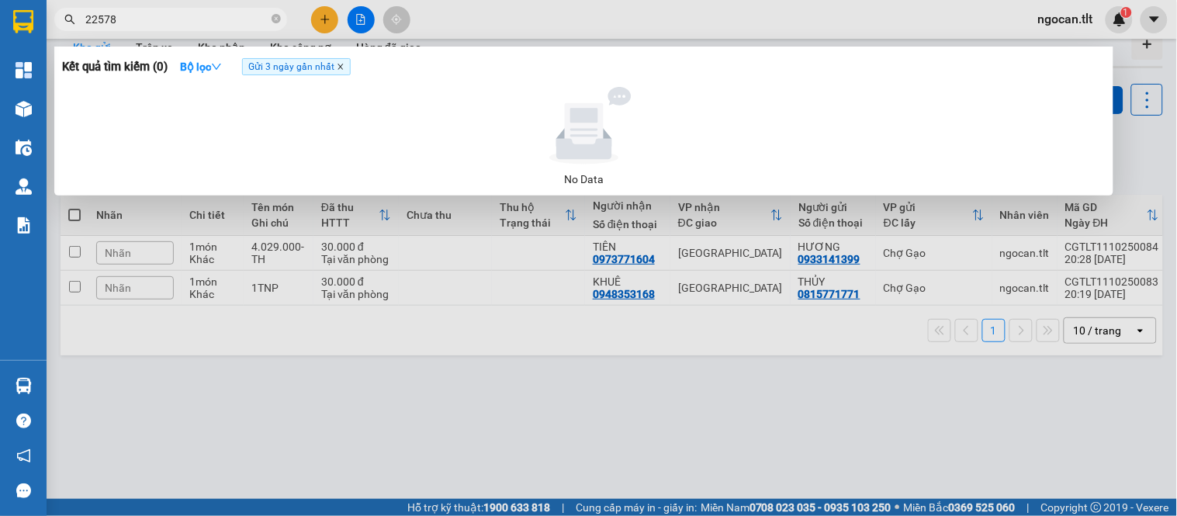
type input "22578"
click at [342, 67] on icon "close" at bounding box center [341, 67] width 8 height 8
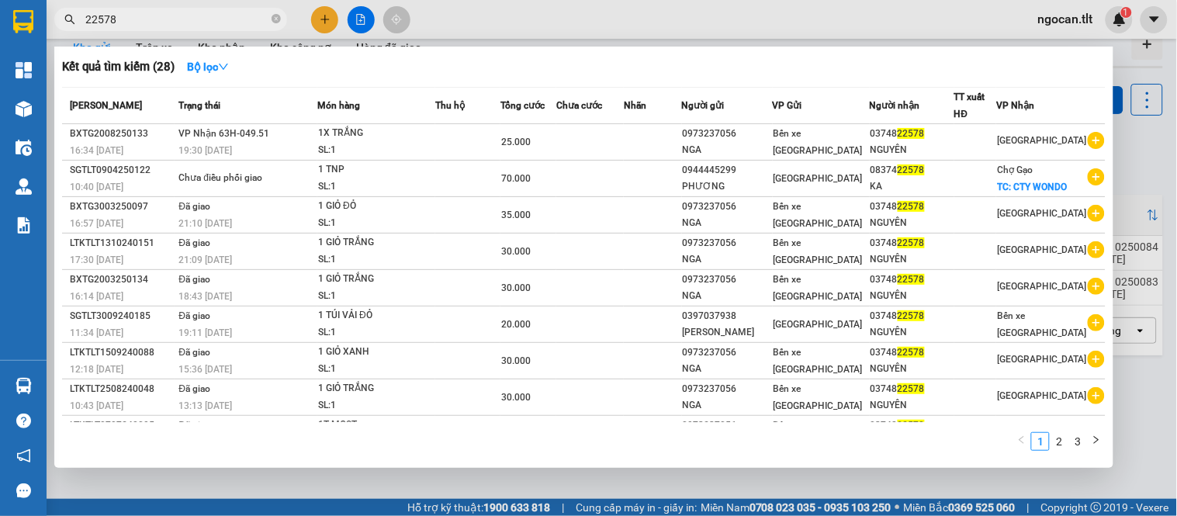
click at [363, 24] on div at bounding box center [588, 258] width 1177 height 516
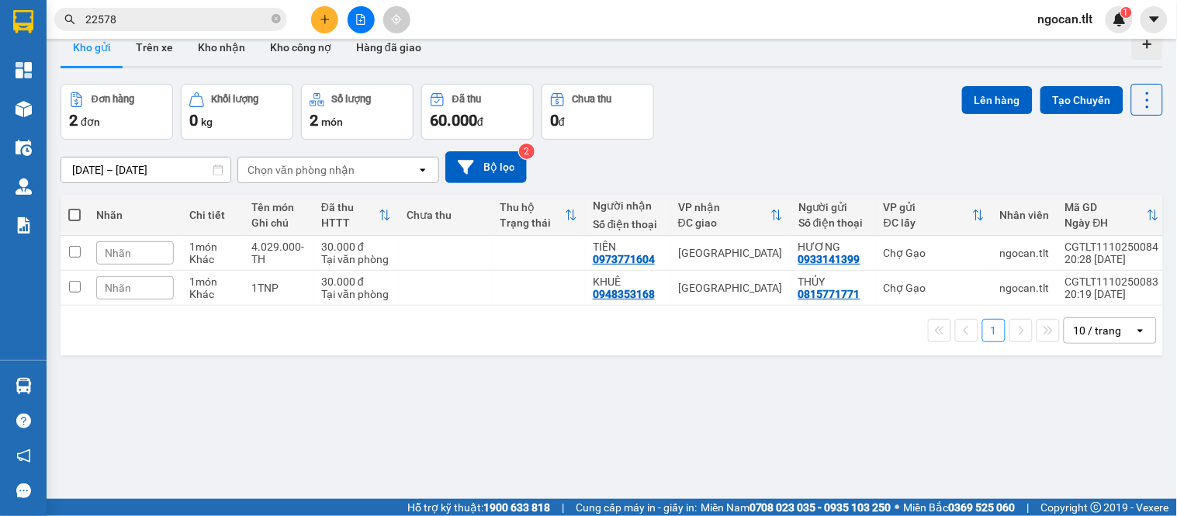
click at [363, 20] on icon "file-add" at bounding box center [360, 19] width 11 height 11
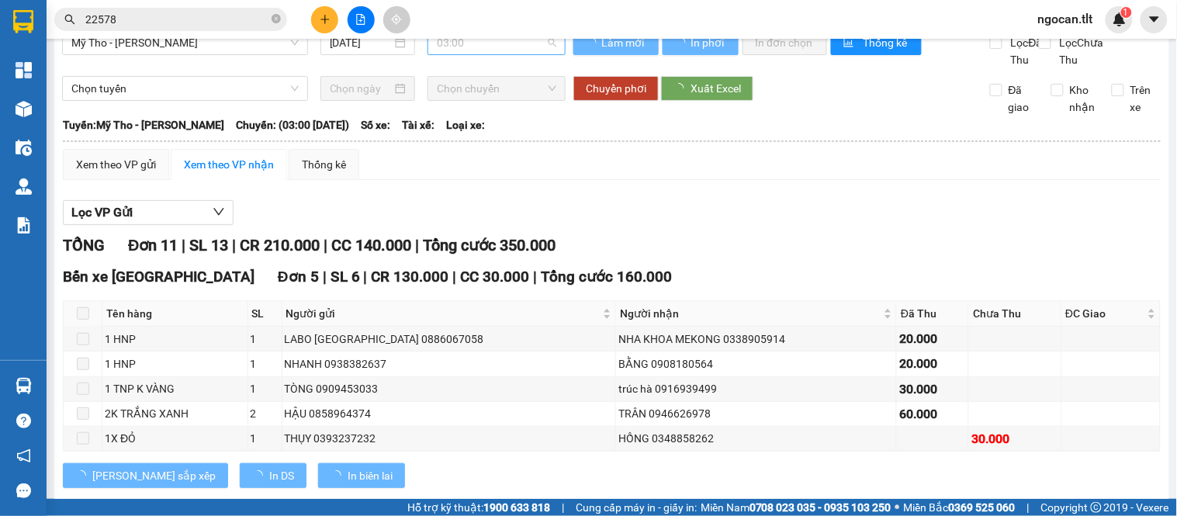
click at [525, 54] on span "03:00" at bounding box center [497, 42] width 120 height 23
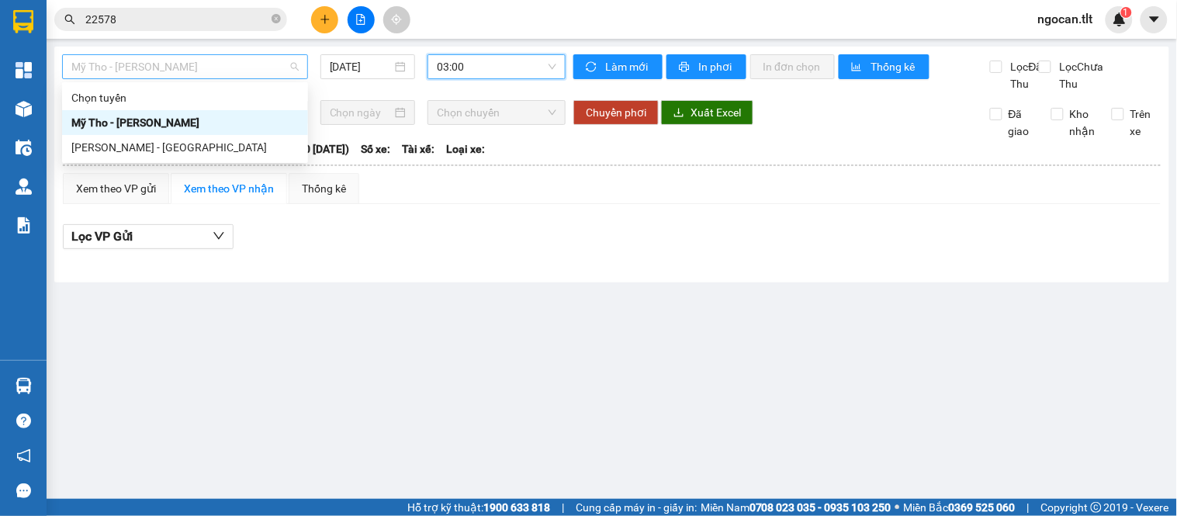
click at [235, 72] on span "Mỹ Tho - [PERSON_NAME]" at bounding box center [184, 66] width 227 height 23
drag, startPoint x: 234, startPoint y: 142, endPoint x: 290, endPoint y: 112, distance: 64.2
click at [235, 142] on div "[PERSON_NAME] - [GEOGRAPHIC_DATA]" at bounding box center [184, 147] width 227 height 17
type input "[DATE]"
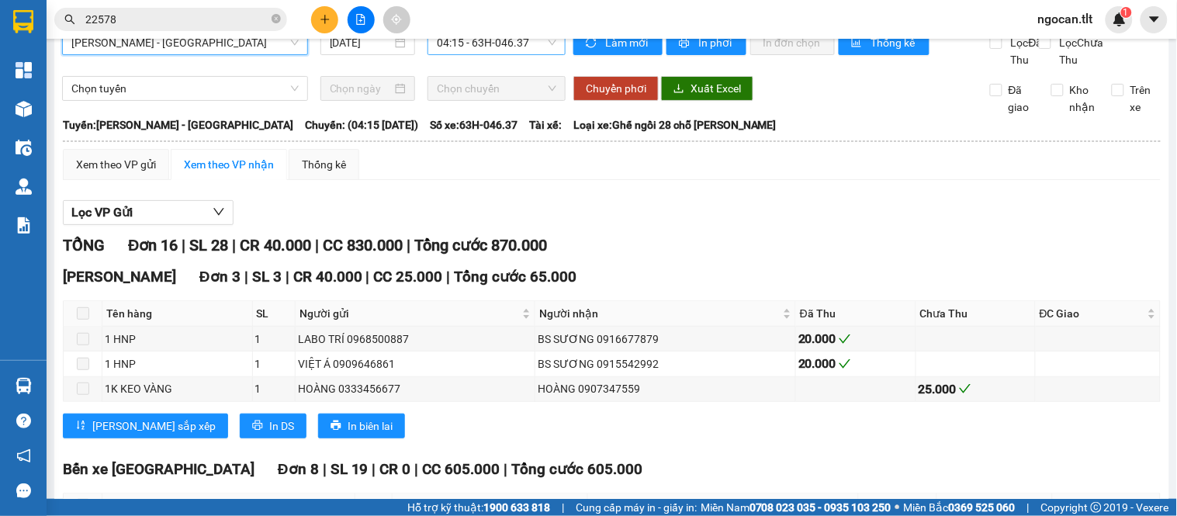
click at [445, 54] on span "04:15 - 63H-046.37" at bounding box center [497, 42] width 120 height 23
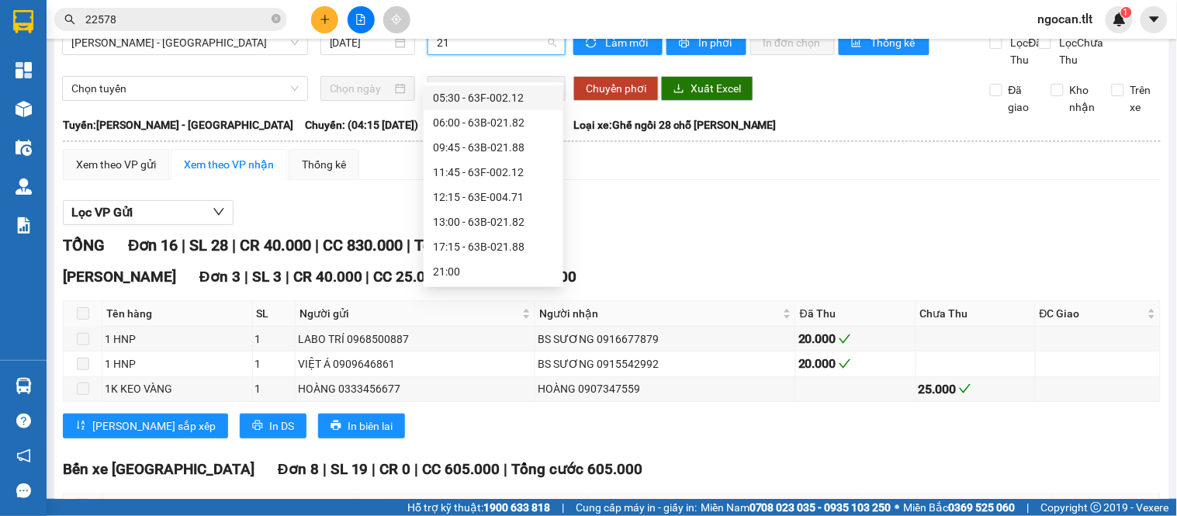
type input "2"
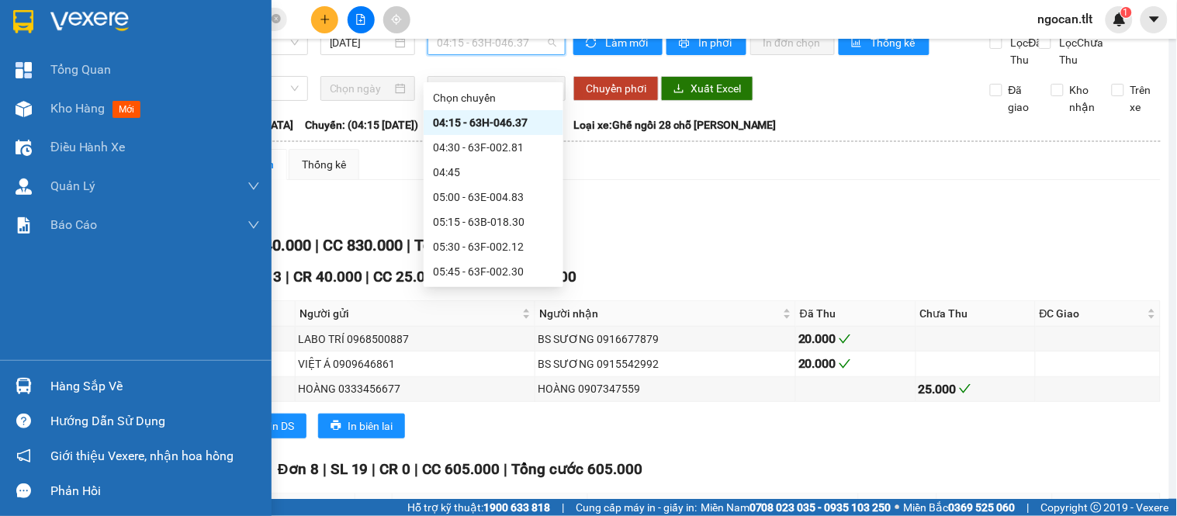
click at [80, 389] on div "Hàng sắp về" at bounding box center [155, 386] width 210 height 23
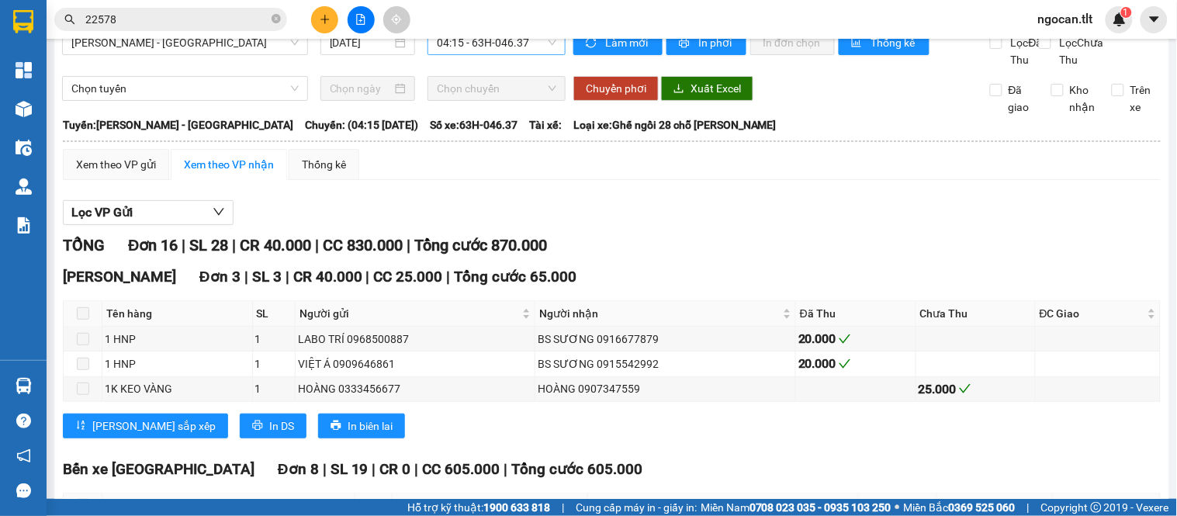
click at [407, 183] on section "Kết quả tìm kiếm ( 28 ) Bộ lọc Mã ĐH Trạng thái Món hàng Thu hộ Tổng cước Chưa …" at bounding box center [588, 258] width 1177 height 516
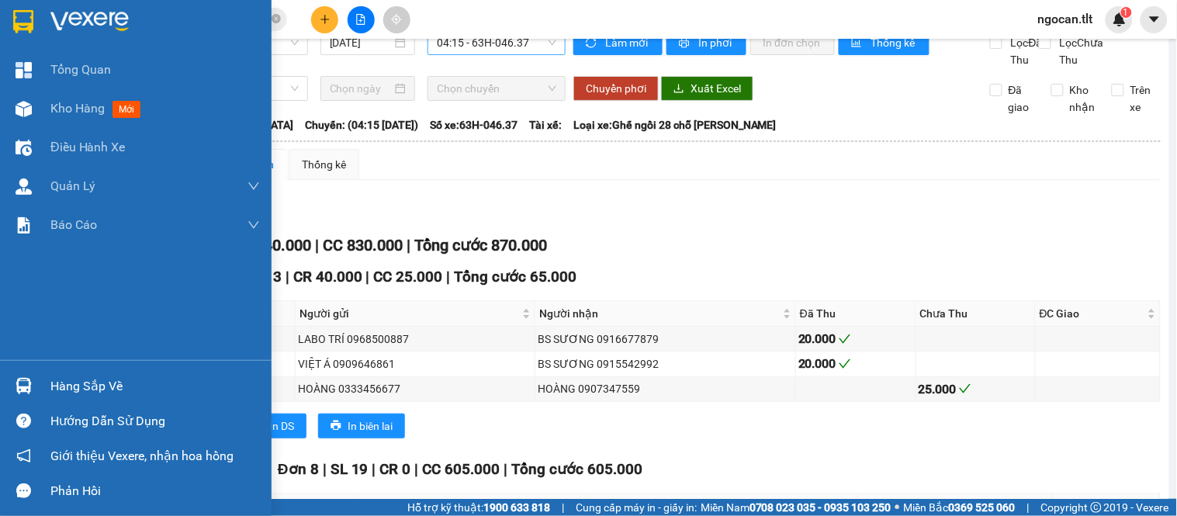
click at [60, 370] on div "Hàng sắp về" at bounding box center [136, 386] width 272 height 35
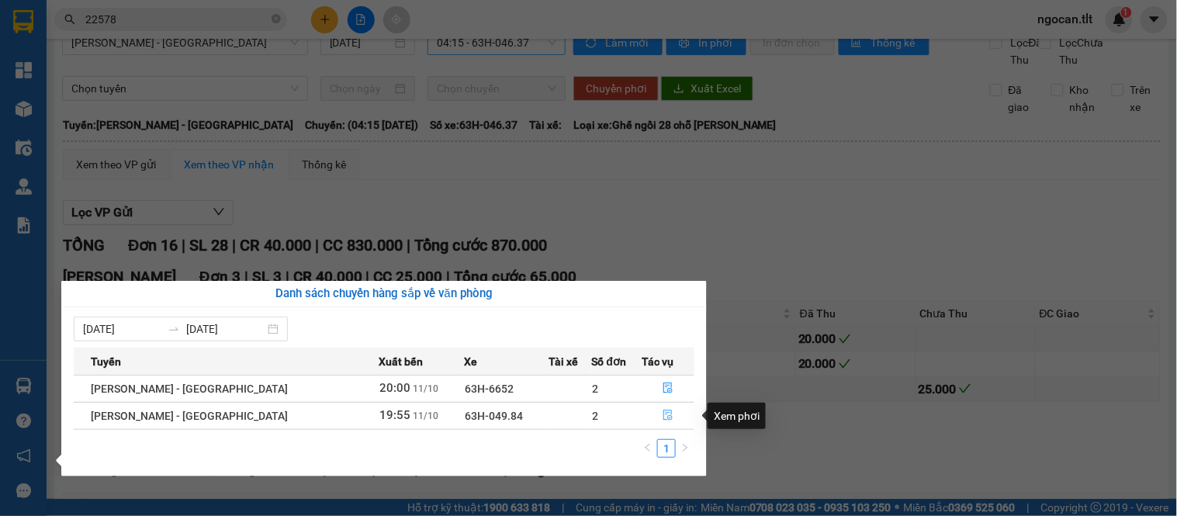
click at [663, 416] on icon "file-done" at bounding box center [668, 415] width 11 height 11
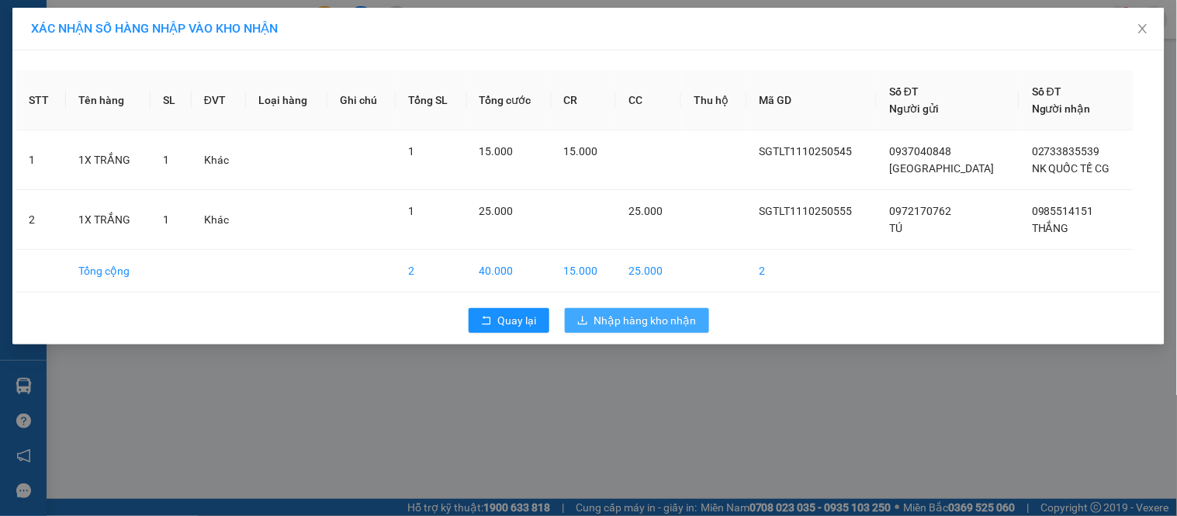
click at [627, 317] on span "Nhập hàng kho nhận" at bounding box center [646, 320] width 102 height 17
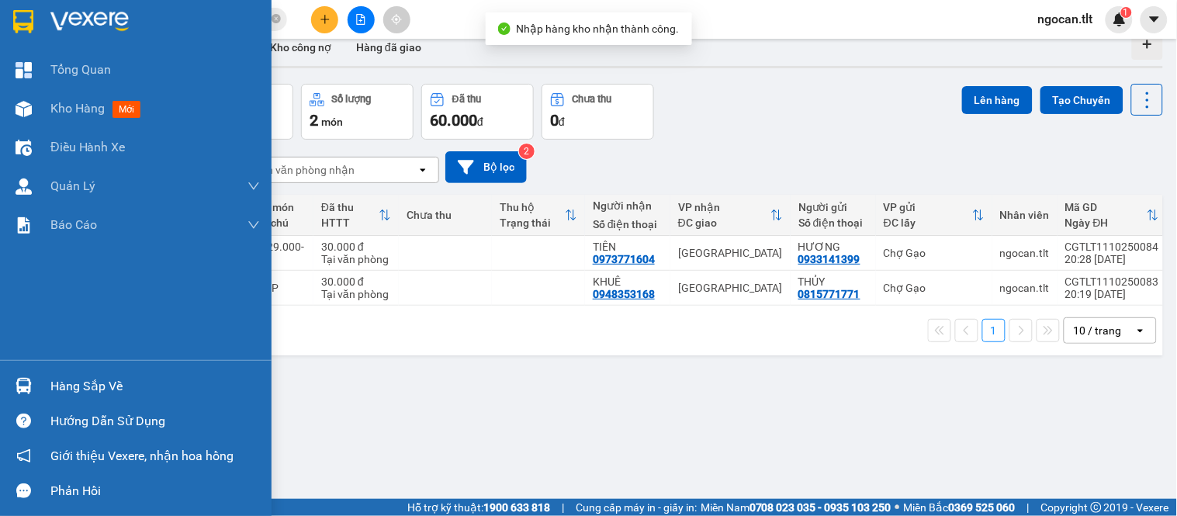
click at [78, 382] on div "Hàng sắp về" at bounding box center [155, 386] width 210 height 23
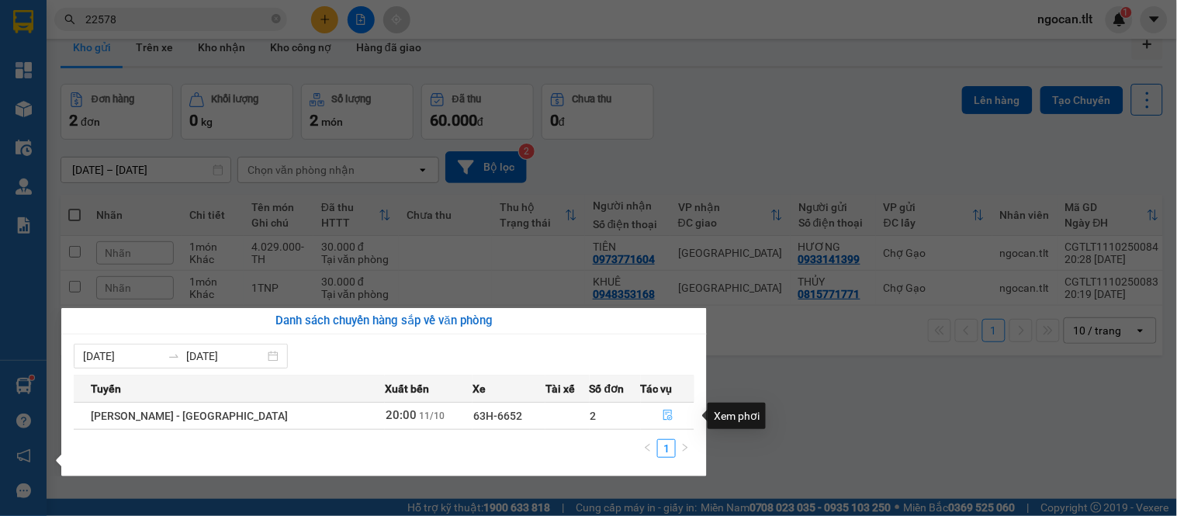
click at [664, 419] on icon "file-done" at bounding box center [668, 415] width 11 height 11
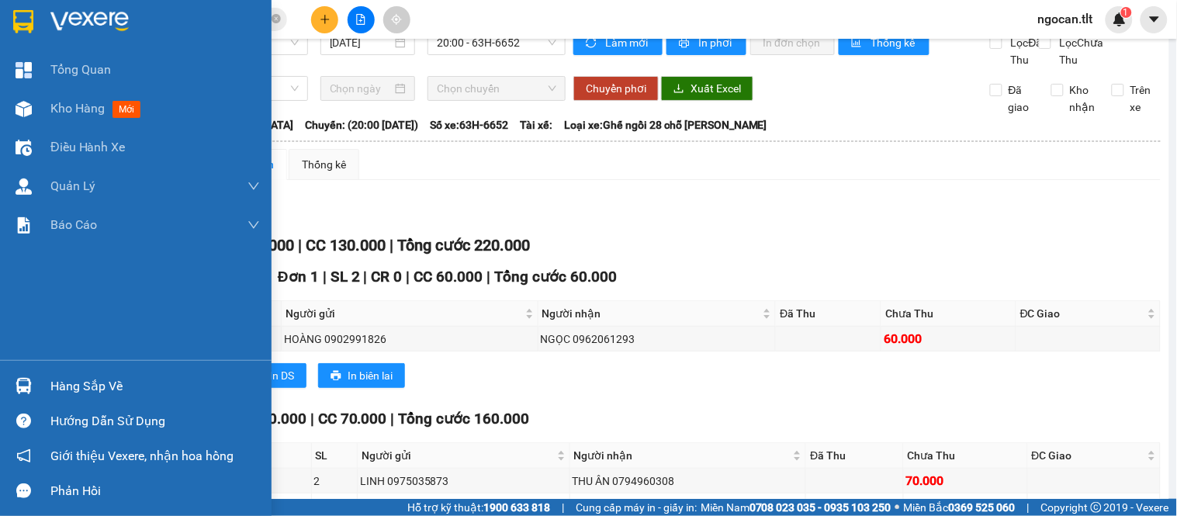
click at [42, 390] on div "Hàng sắp về" at bounding box center [136, 386] width 272 height 35
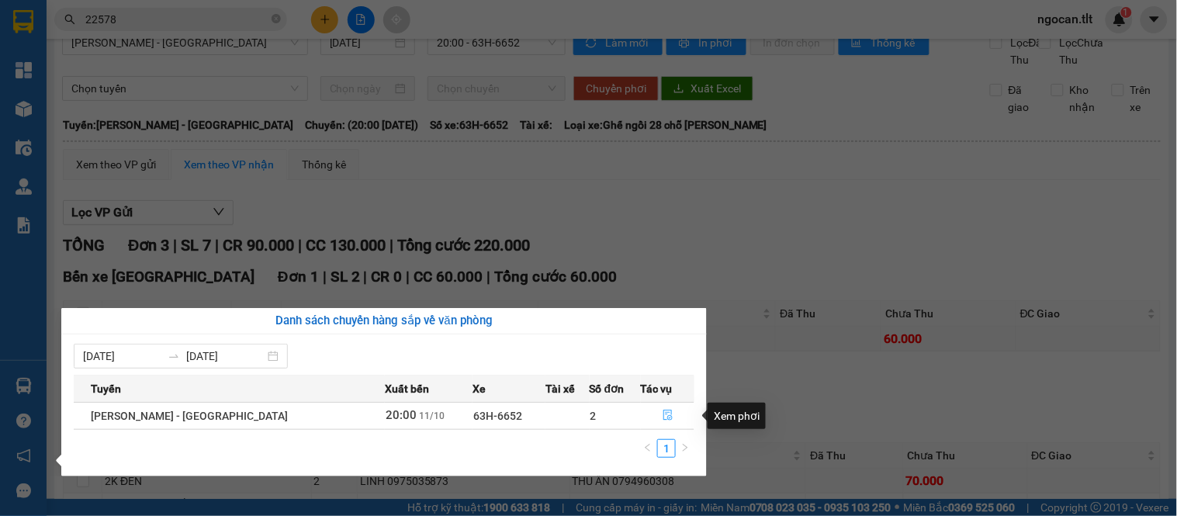
click at [661, 409] on button "button" at bounding box center [668, 416] width 53 height 25
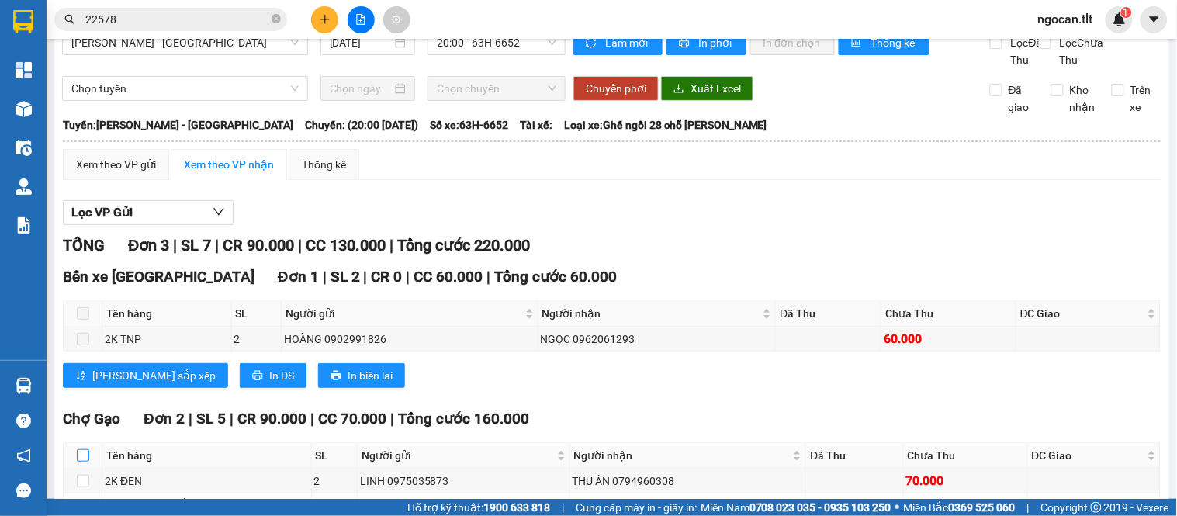
click at [79, 449] on input "checkbox" at bounding box center [83, 455] width 12 height 12
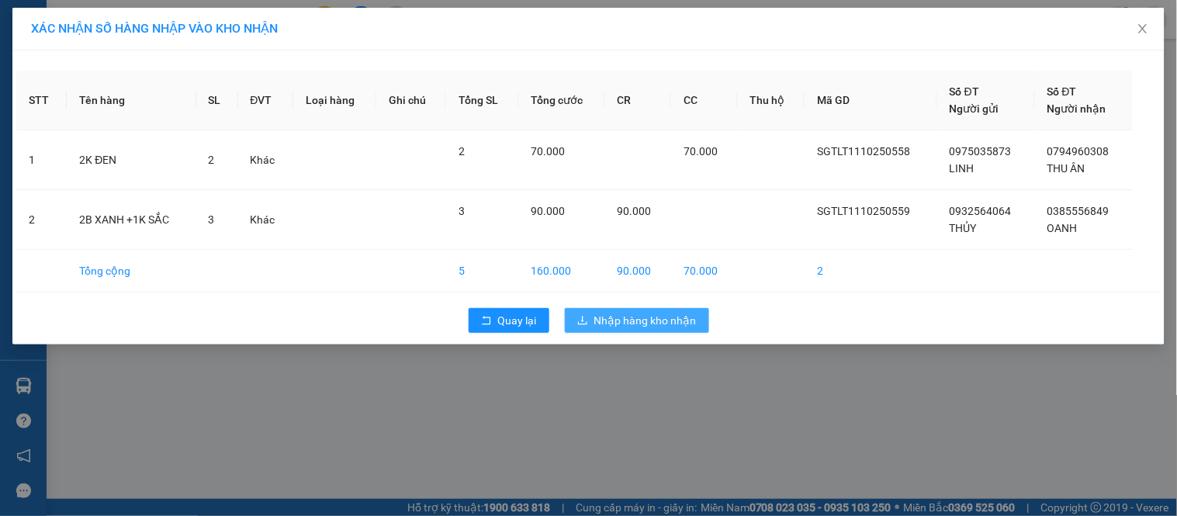
click at [638, 321] on span "Nhập hàng kho nhận" at bounding box center [646, 320] width 102 height 17
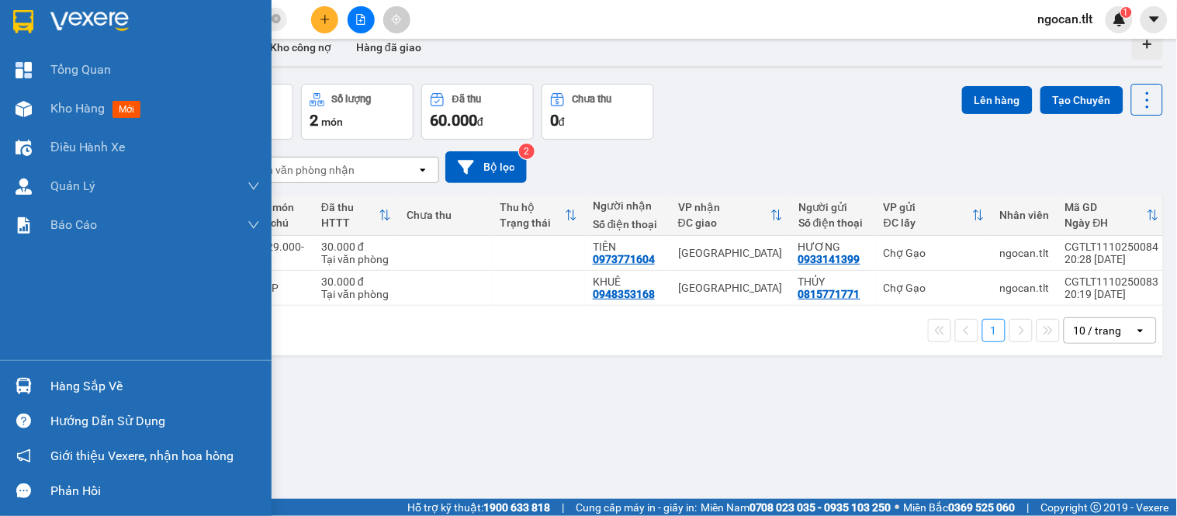
click at [88, 389] on div "Hàng sắp về" at bounding box center [155, 386] width 210 height 23
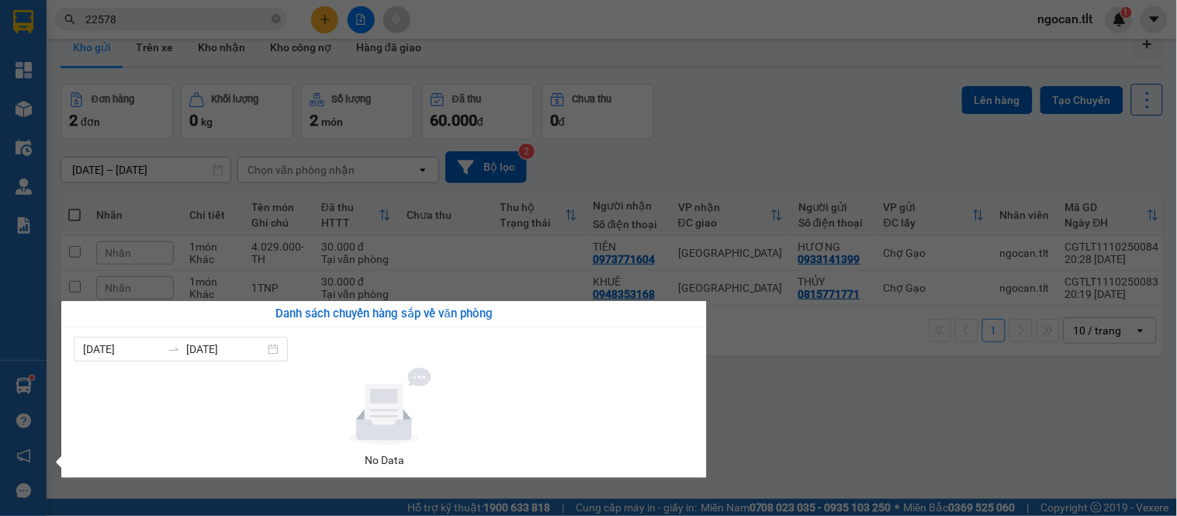
drag, startPoint x: 718, startPoint y: 161, endPoint x: 742, endPoint y: 157, distance: 24.5
click at [718, 163] on section "Kết quả tìm kiếm ( 28 ) Bộ lọc Mã ĐH Trạng thái Món hàng Thu hộ Tổng cước Chưa …" at bounding box center [588, 258] width 1177 height 516
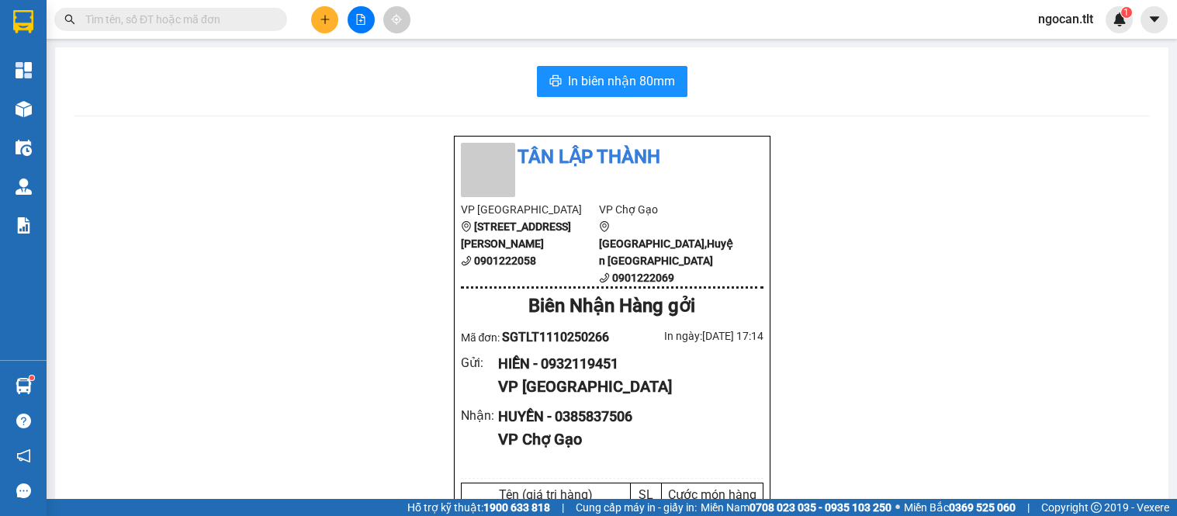
click at [251, 14] on input "text" at bounding box center [176, 19] width 183 height 17
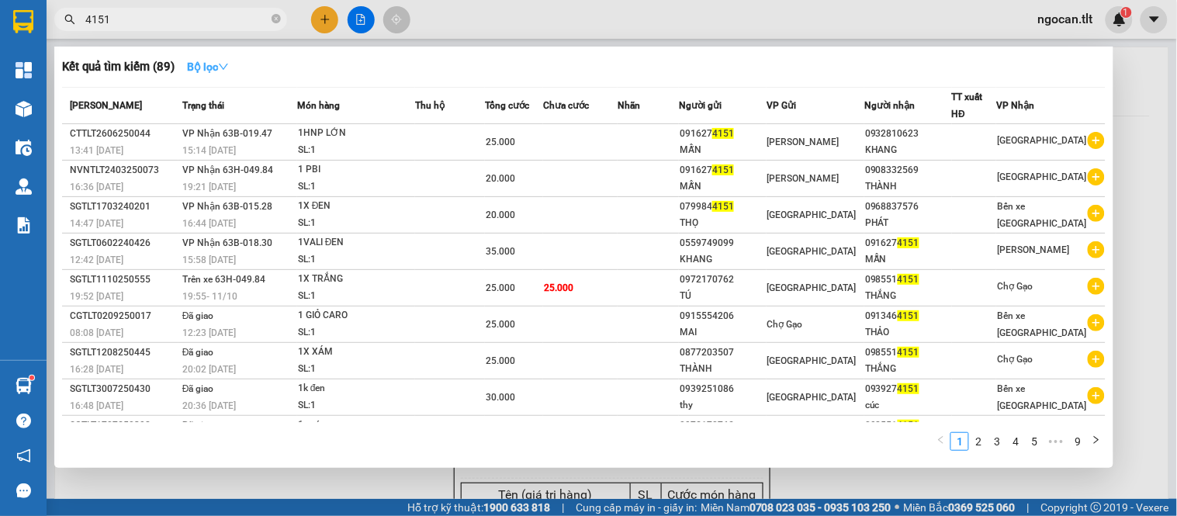
type input "4151"
click at [234, 60] on button "Bộ lọc" at bounding box center [208, 66] width 67 height 25
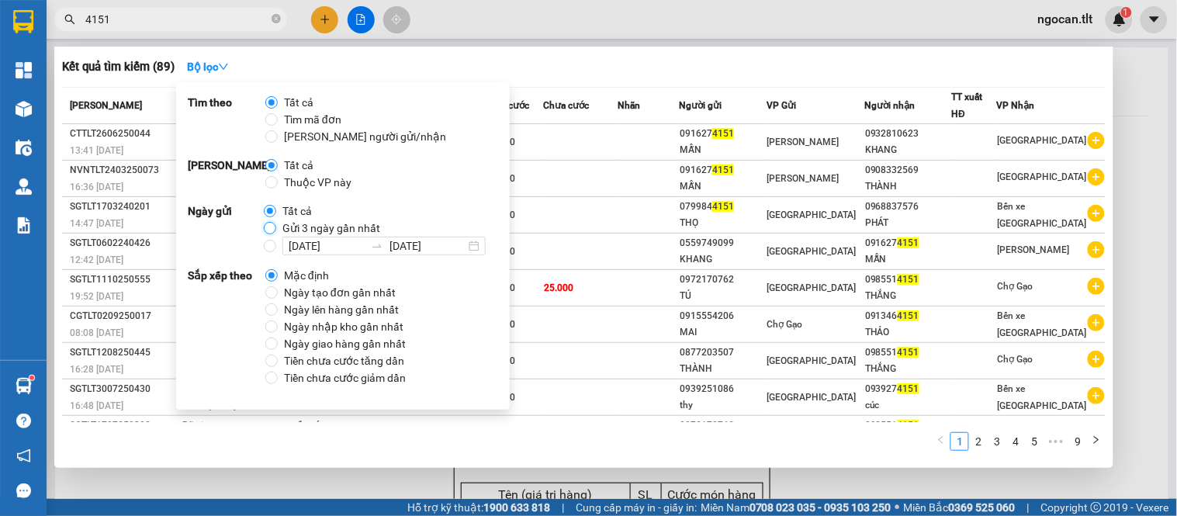
click at [266, 231] on input "Gửi 3 ngày gần nhất" at bounding box center [270, 228] width 12 height 12
radio input "true"
radio input "false"
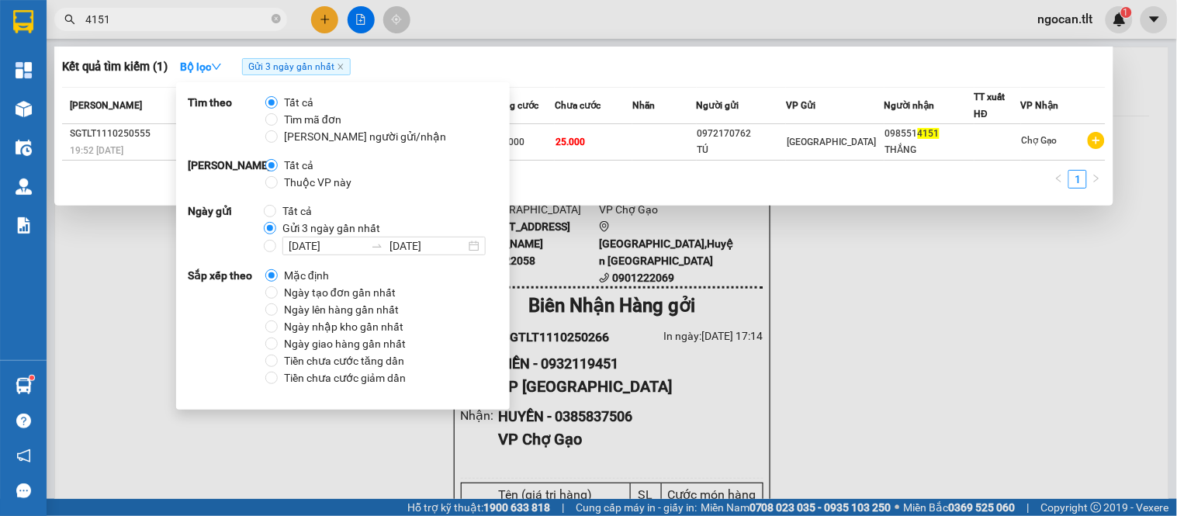
click at [629, 80] on div "Kết quả tìm kiếm ( 1 ) Bộ lọc Gửi 3 ngày gần nhất Mã ĐH Trạng thái Món hàng Thu…" at bounding box center [583, 126] width 1059 height 159
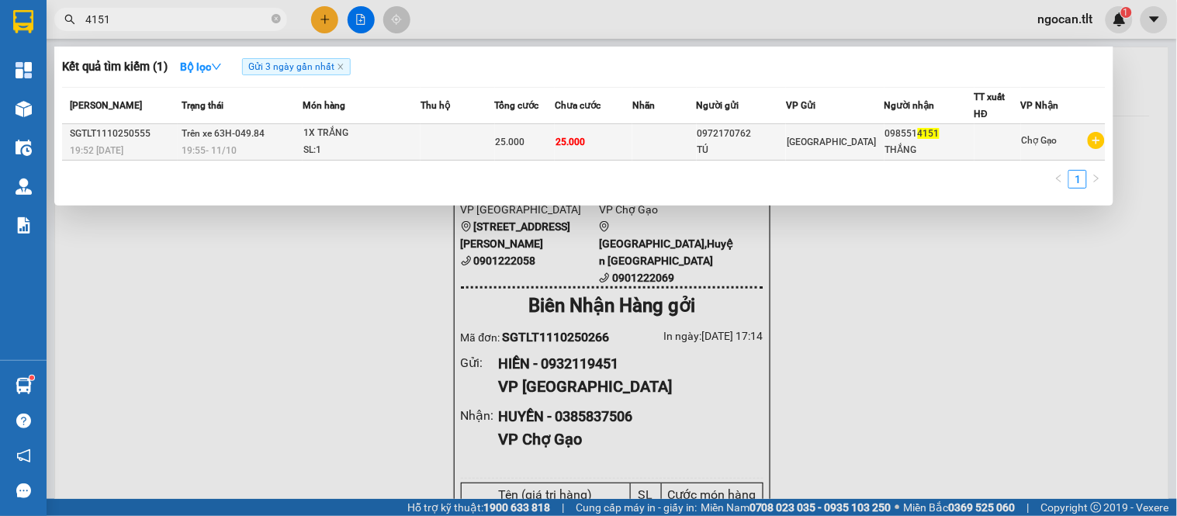
click at [555, 141] on div "25.000" at bounding box center [525, 141] width 59 height 17
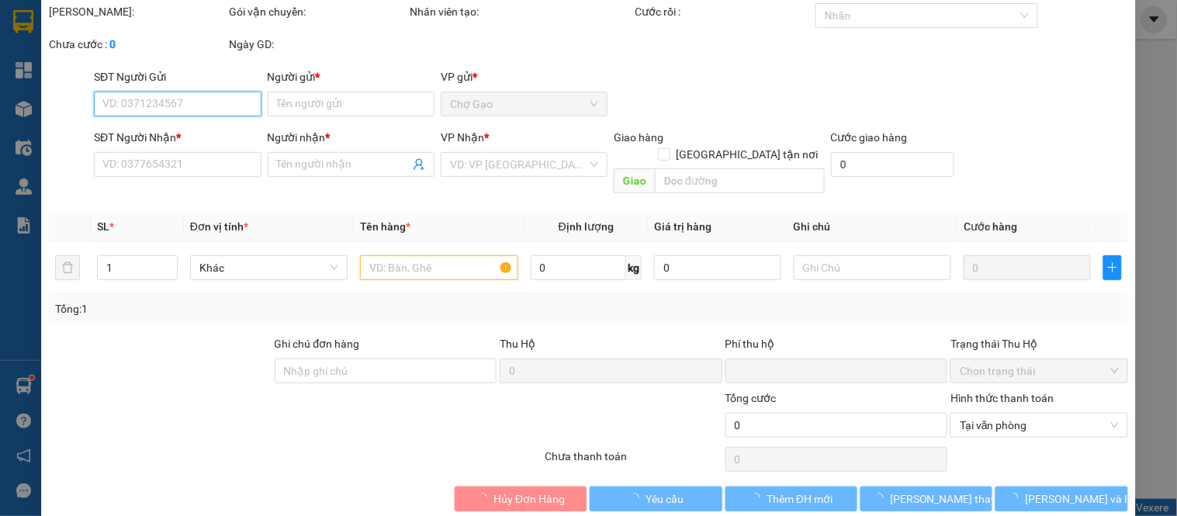
type input "0972170762"
type input "TÚ"
type input "0985514151"
type input "THẮNG"
type input "0"
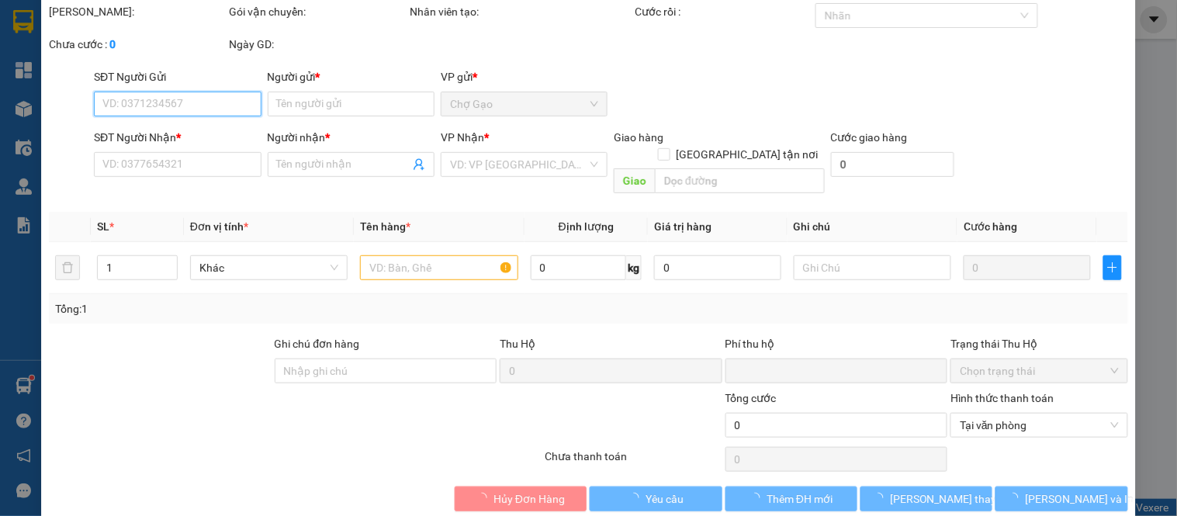
type input "25.000"
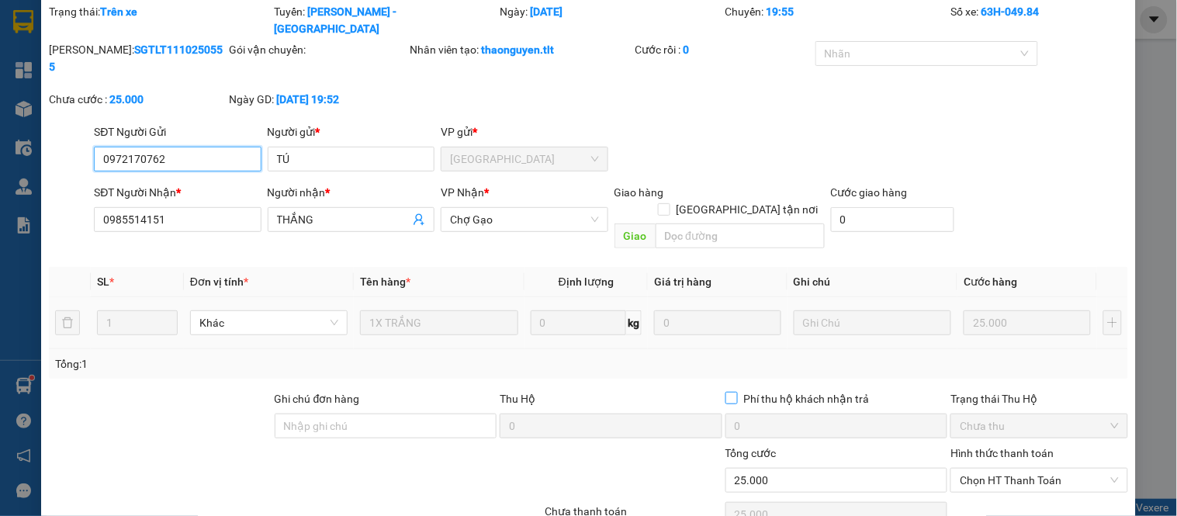
scroll to position [61, 0]
